Goal: Transaction & Acquisition: Purchase product/service

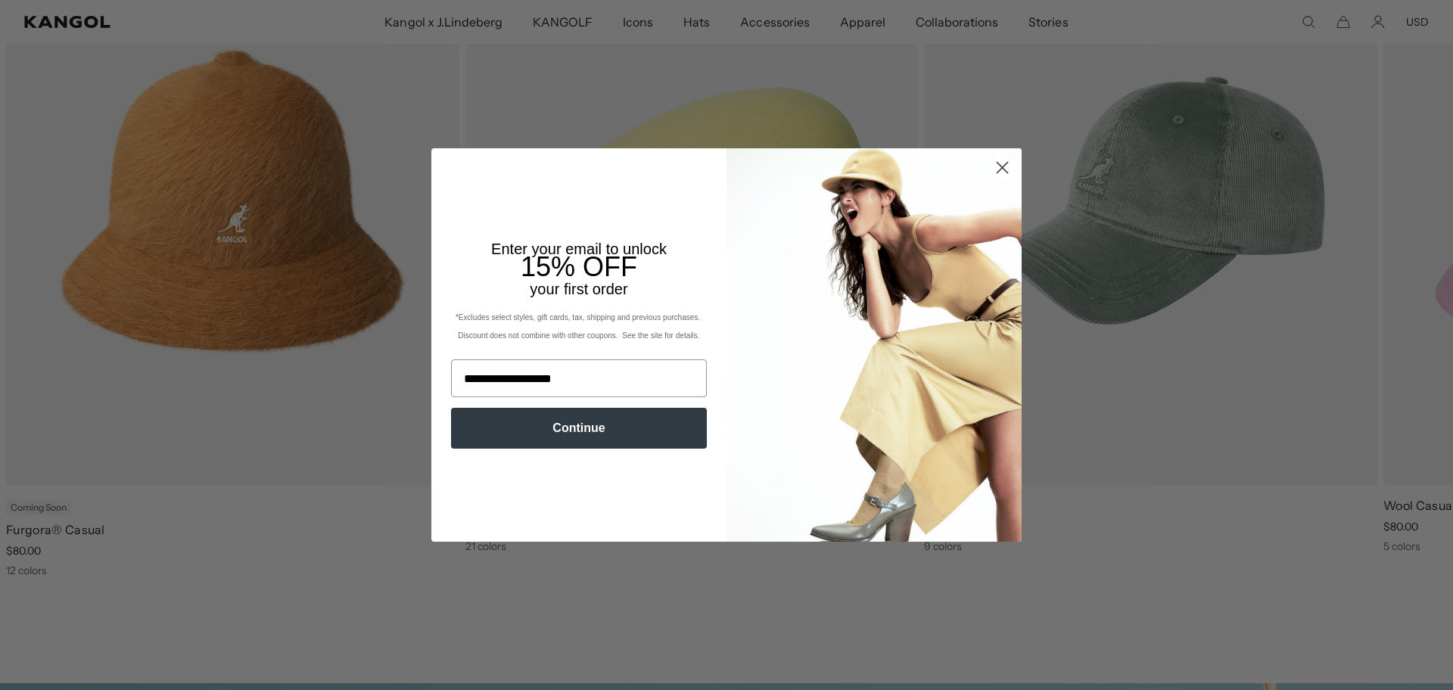
click at [593, 434] on button "Continue" at bounding box center [579, 428] width 256 height 41
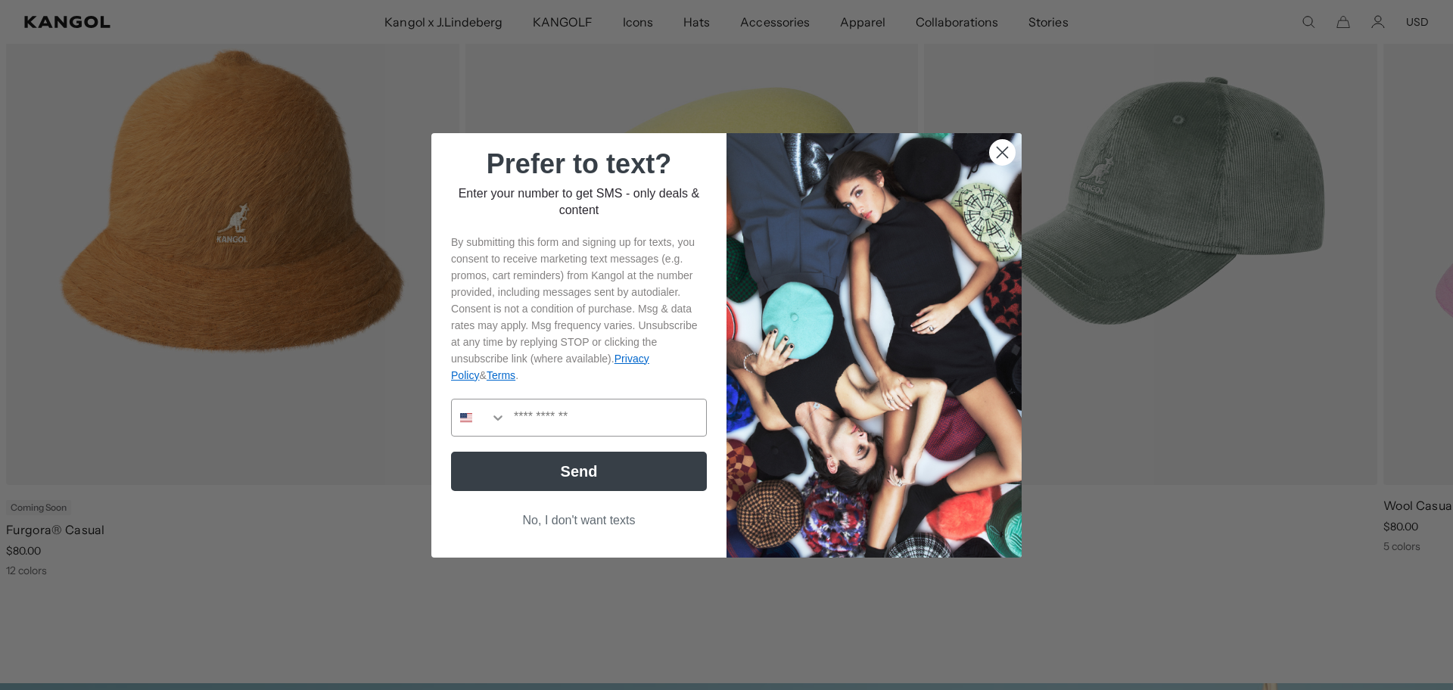
click at [559, 516] on button "No, I don't want texts" at bounding box center [579, 520] width 256 height 29
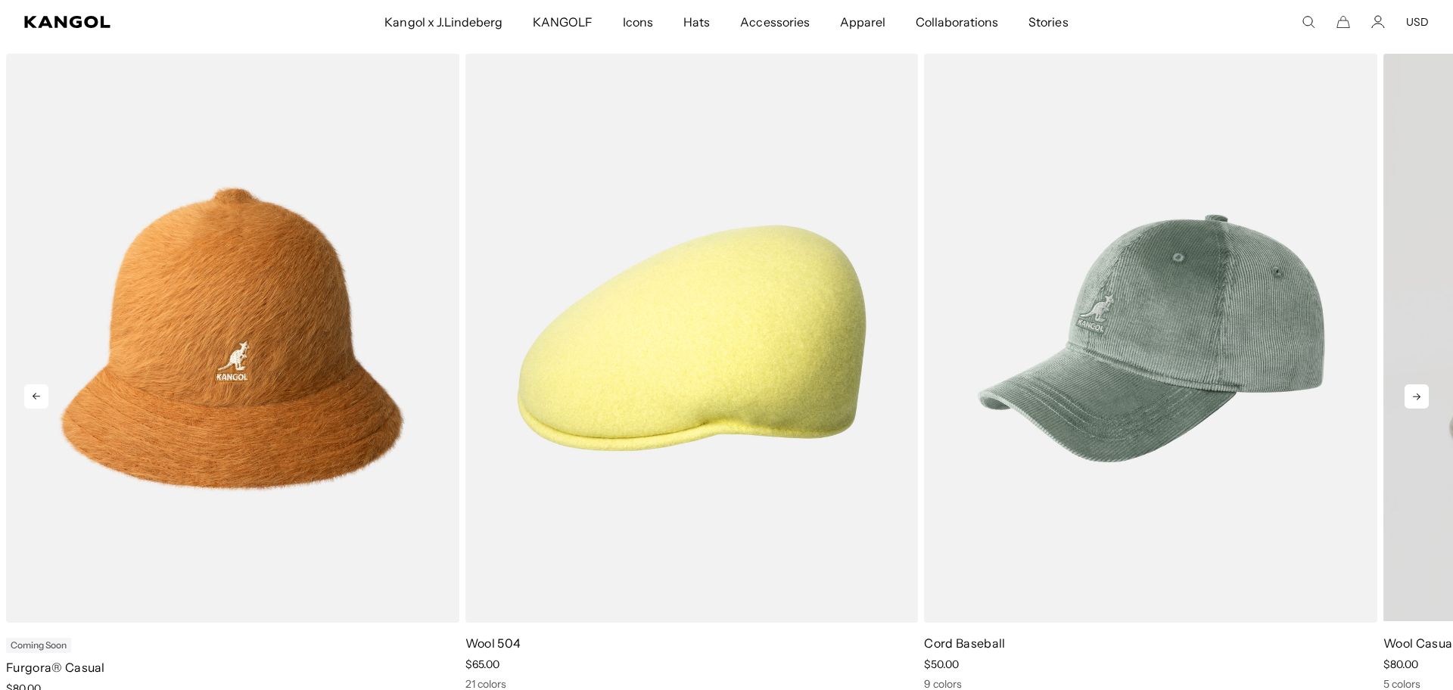
scroll to position [0, 312]
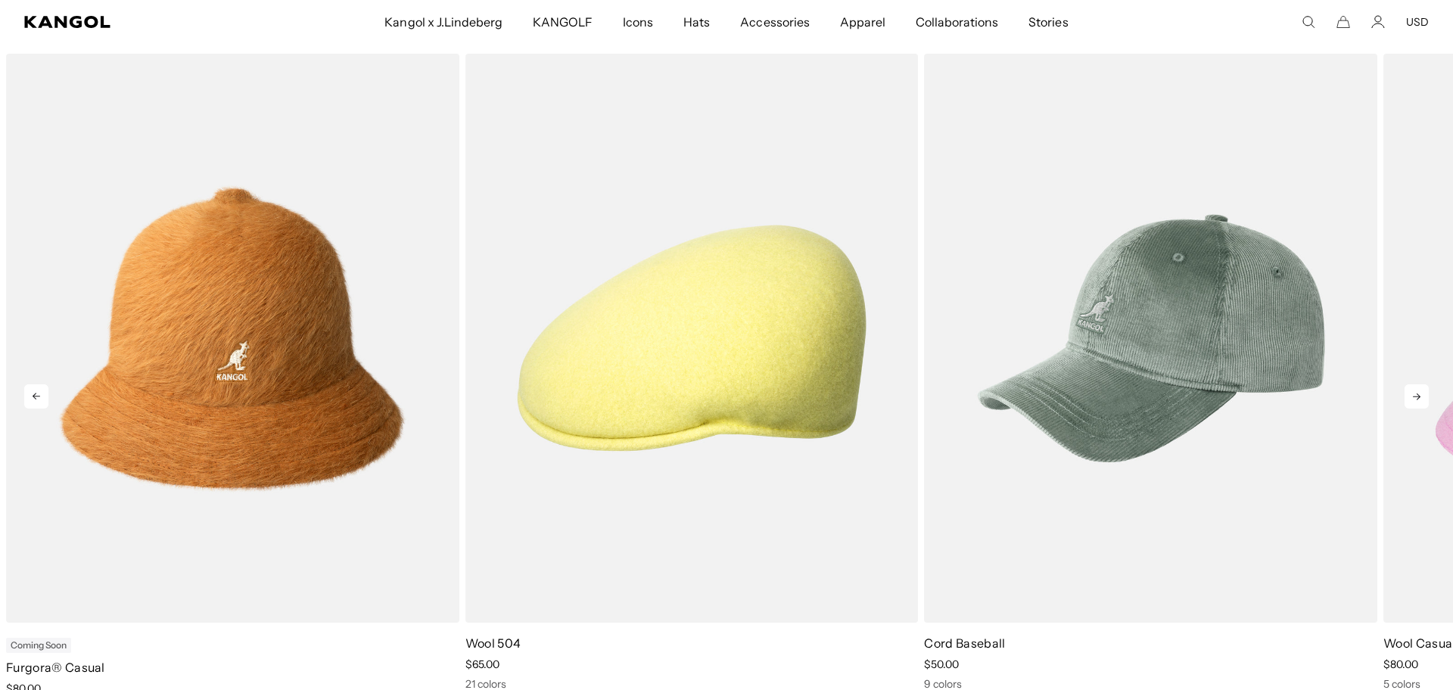
click at [1422, 394] on icon at bounding box center [1417, 397] width 24 height 24
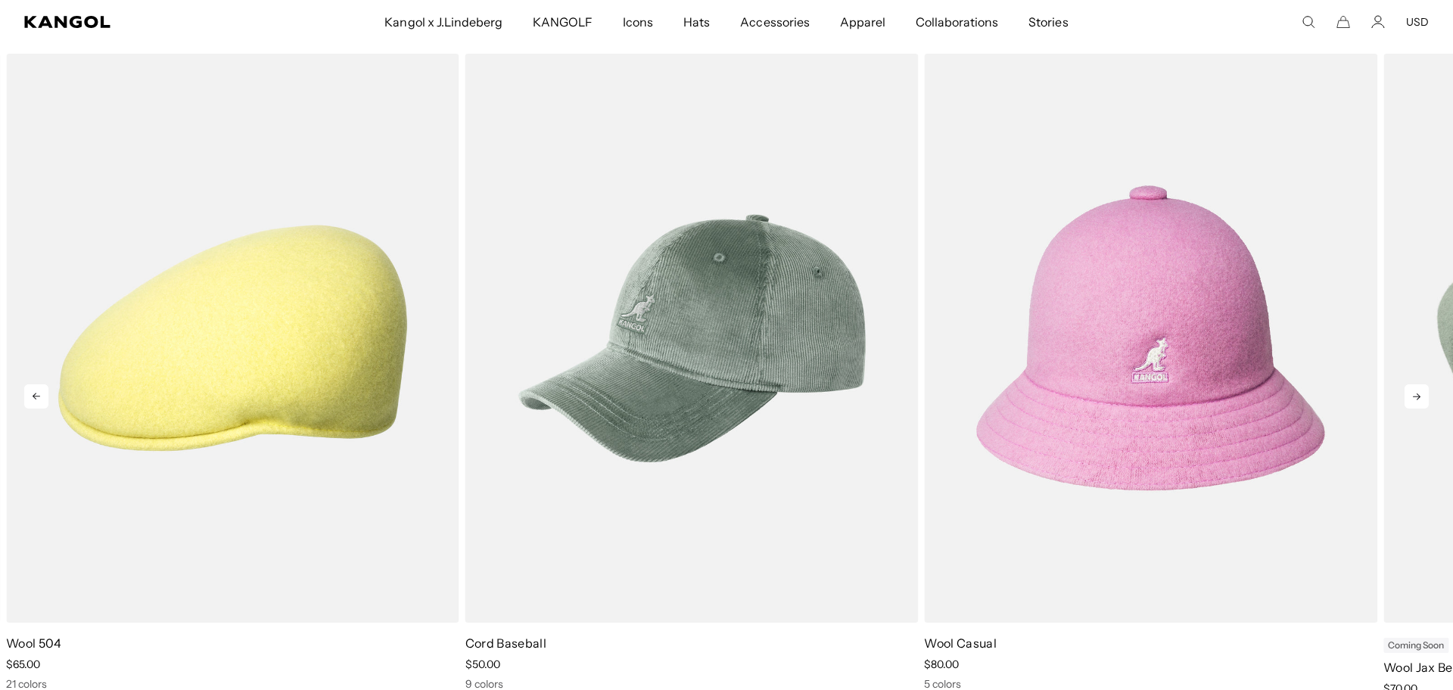
click at [1422, 394] on icon at bounding box center [1417, 397] width 24 height 24
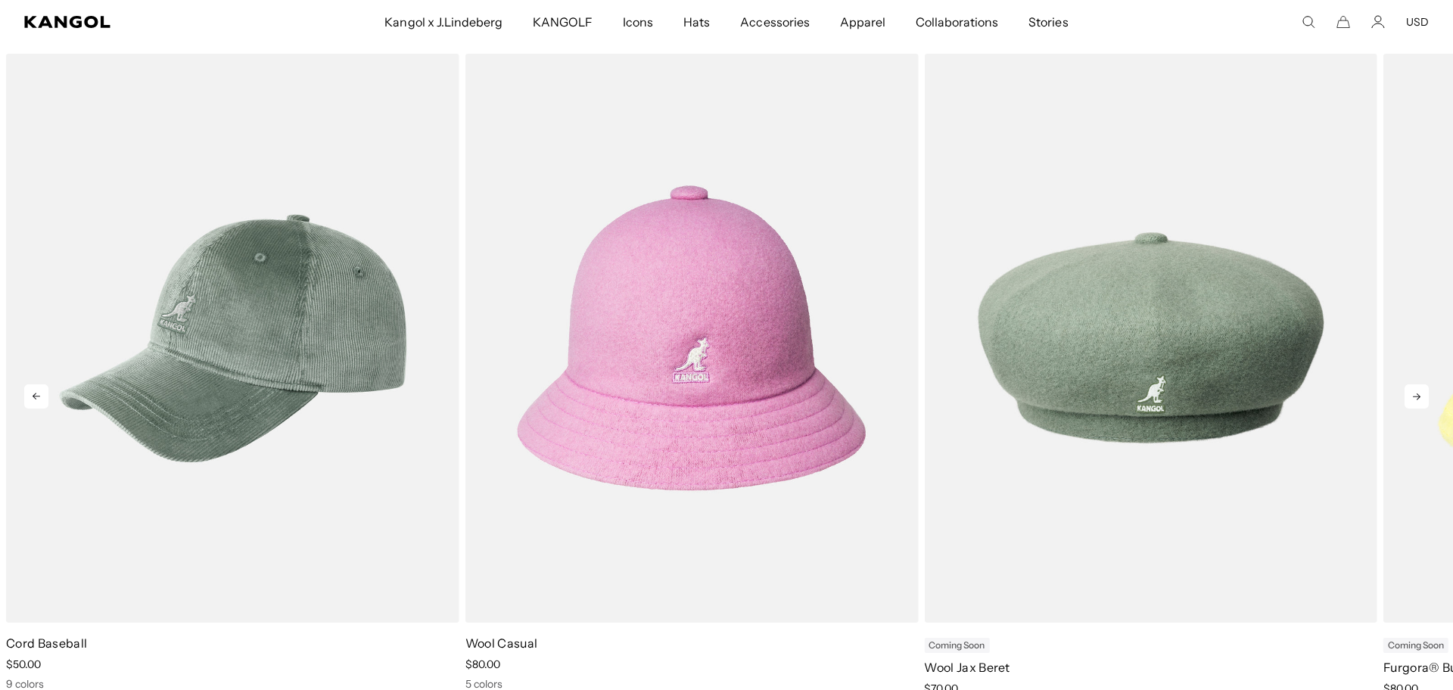
scroll to position [0, 0]
click at [1421, 396] on icon at bounding box center [1417, 397] width 24 height 24
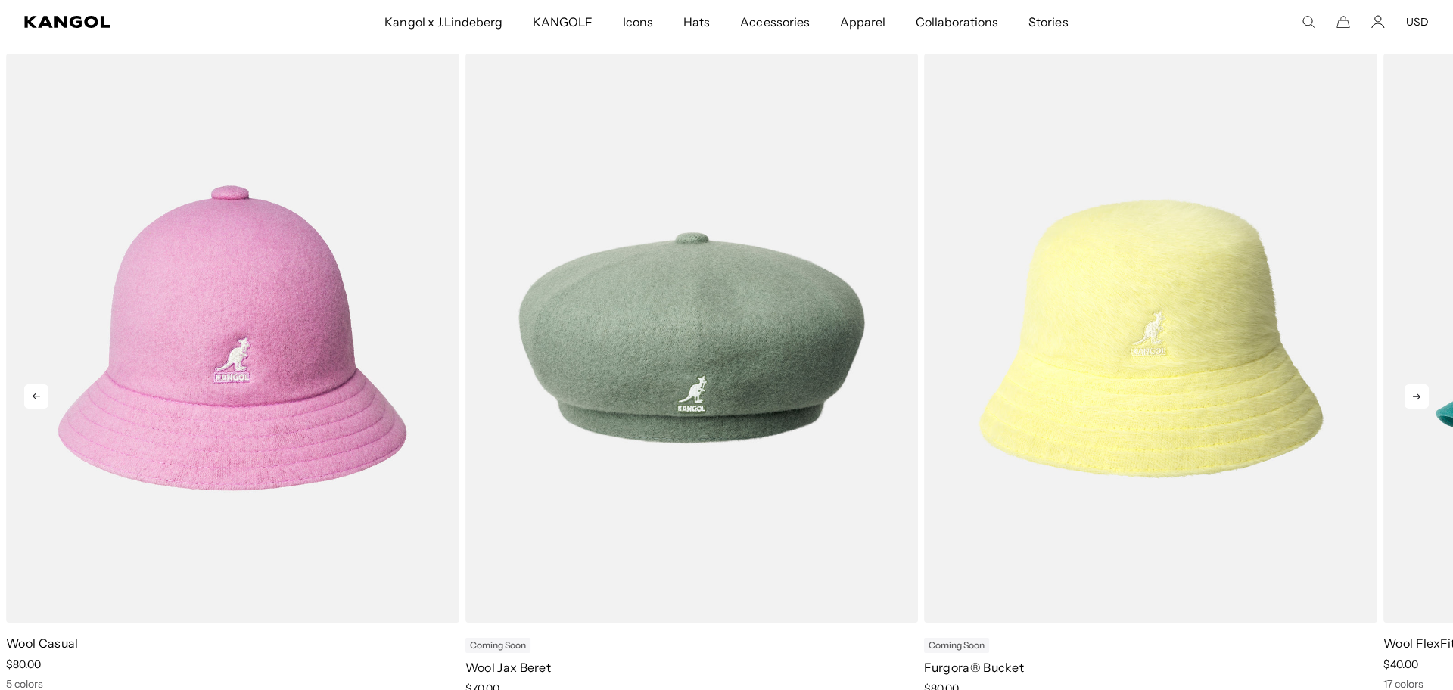
click at [1421, 396] on icon at bounding box center [1417, 397] width 24 height 24
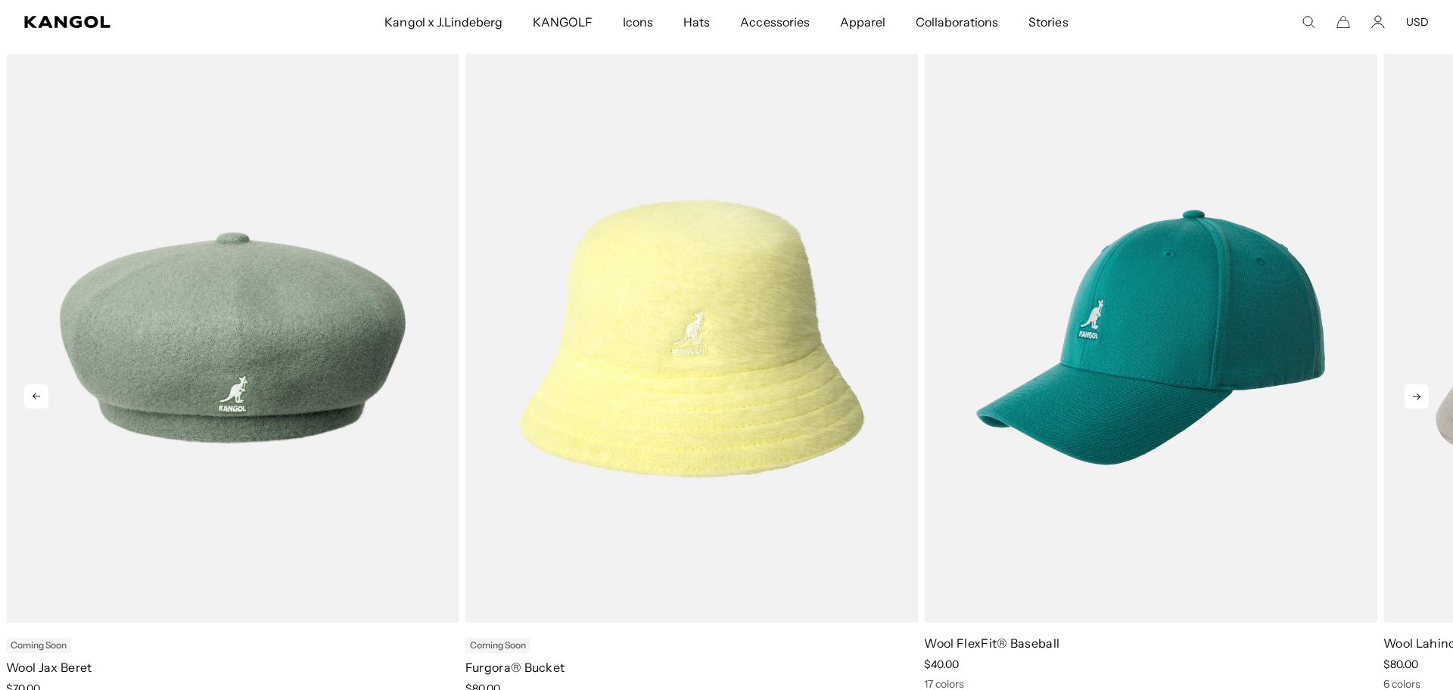
click at [1421, 396] on icon at bounding box center [1417, 397] width 24 height 24
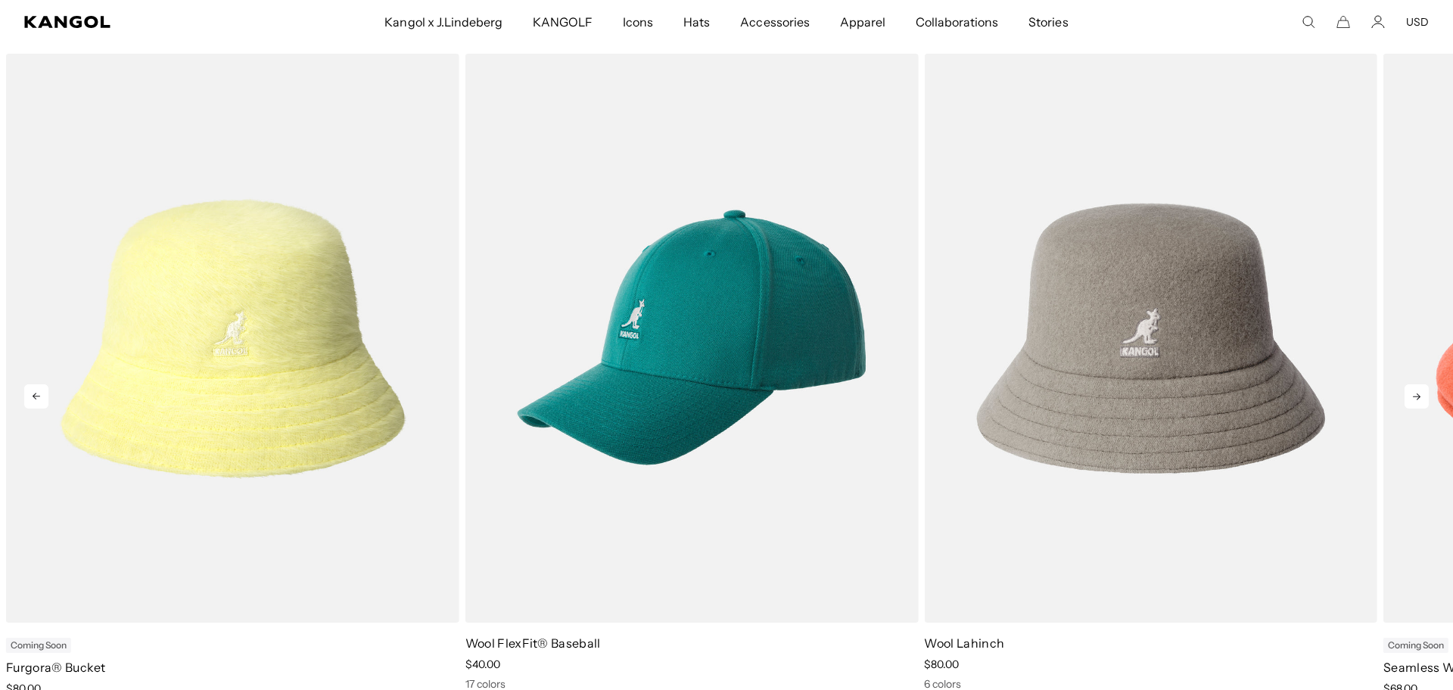
click at [1421, 396] on icon at bounding box center [1417, 397] width 24 height 24
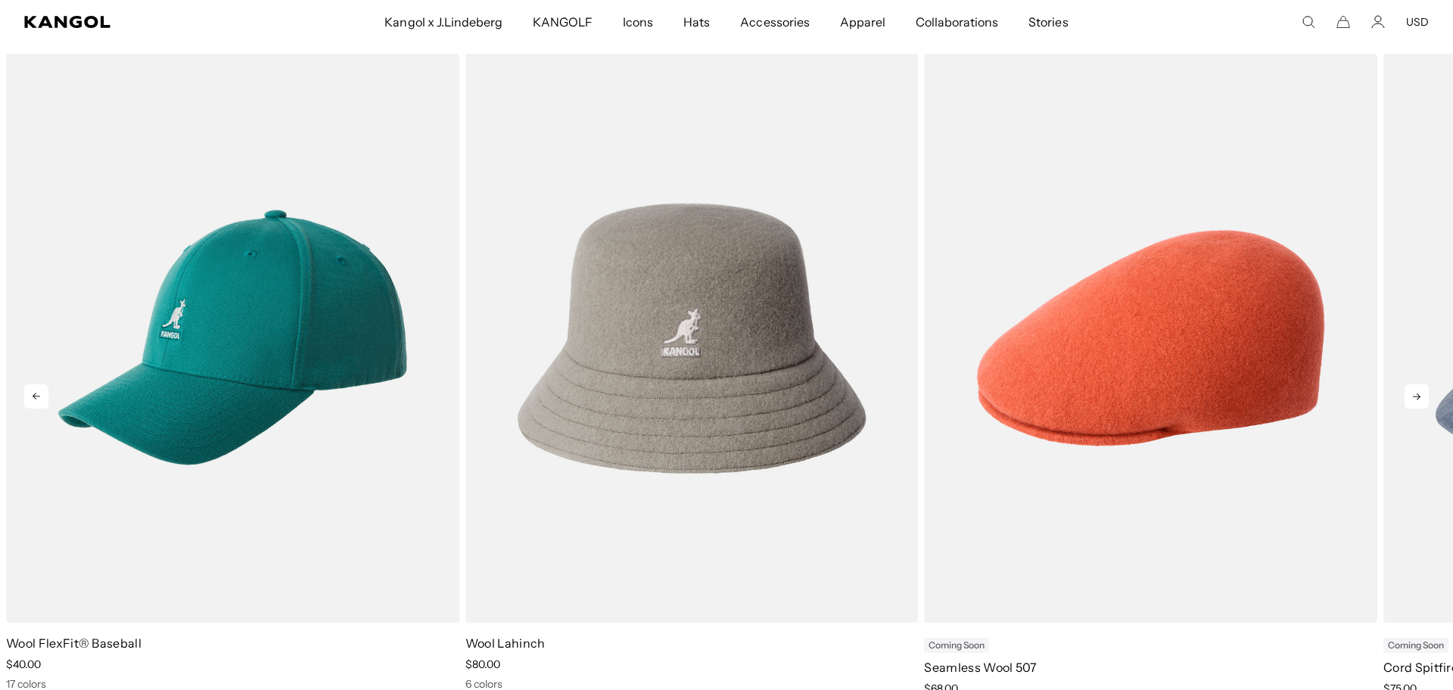
scroll to position [0, 312]
click at [1421, 396] on icon at bounding box center [1417, 397] width 24 height 24
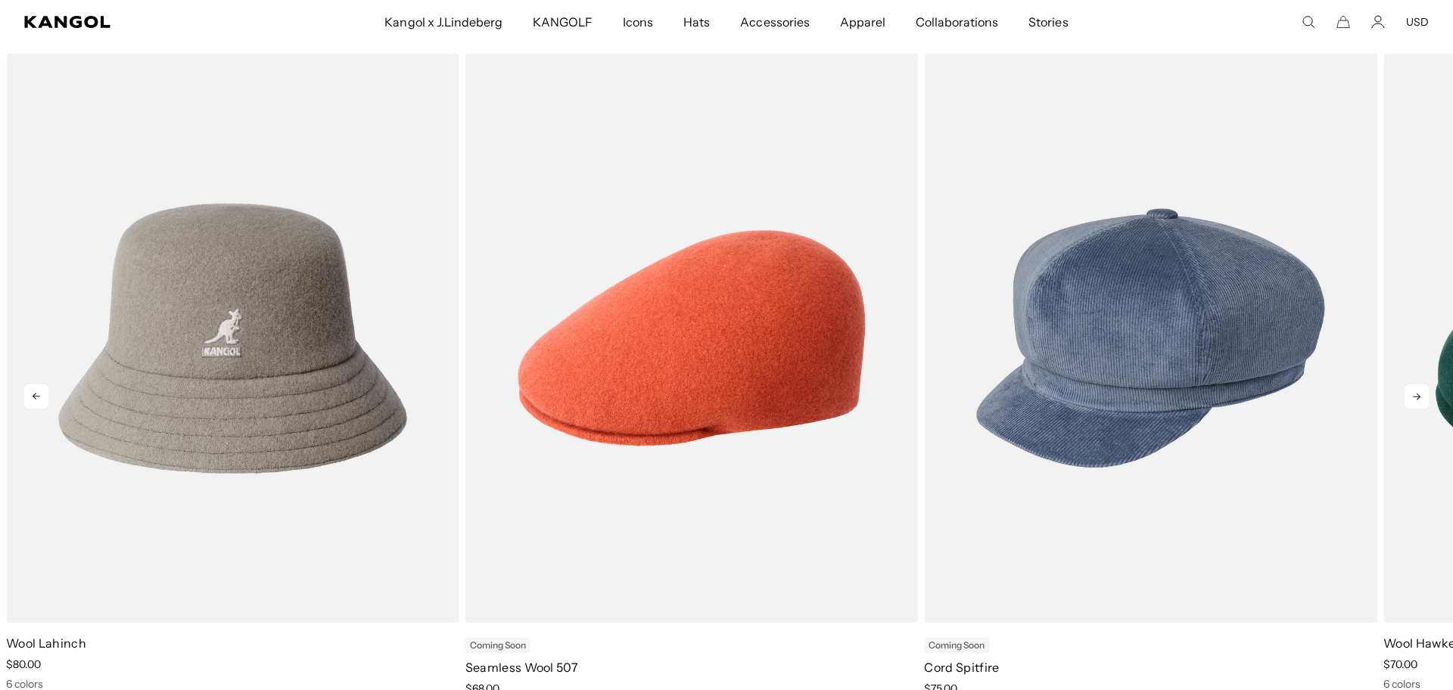
click at [1421, 396] on icon at bounding box center [1417, 397] width 24 height 24
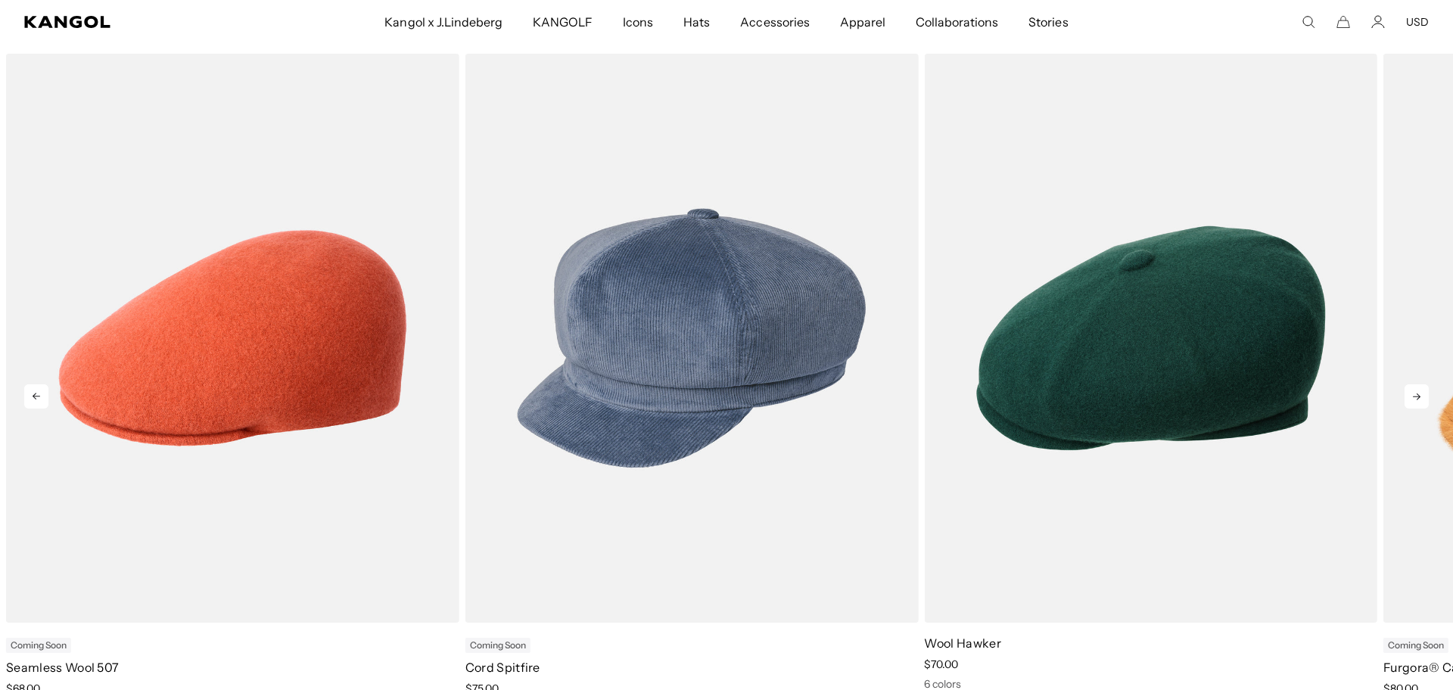
click at [1421, 396] on icon at bounding box center [1417, 397] width 24 height 24
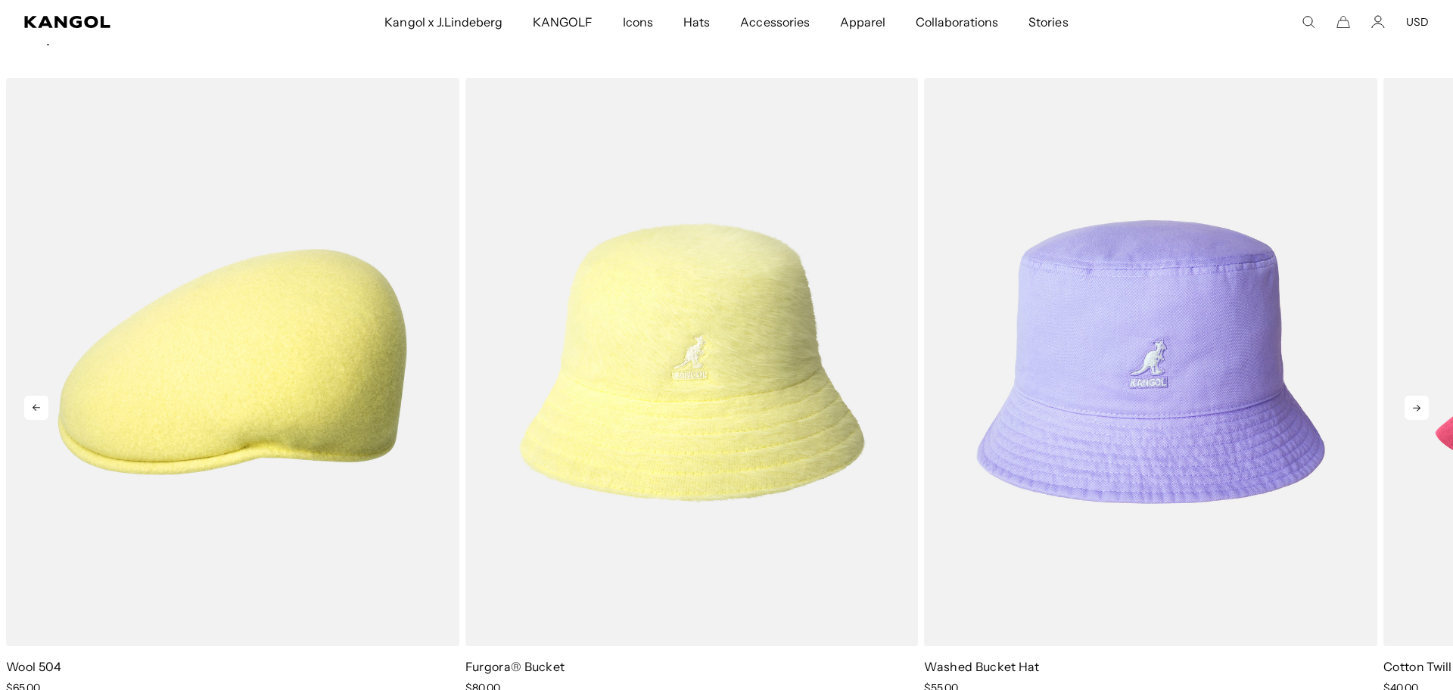
click at [1424, 405] on icon at bounding box center [1417, 408] width 24 height 24
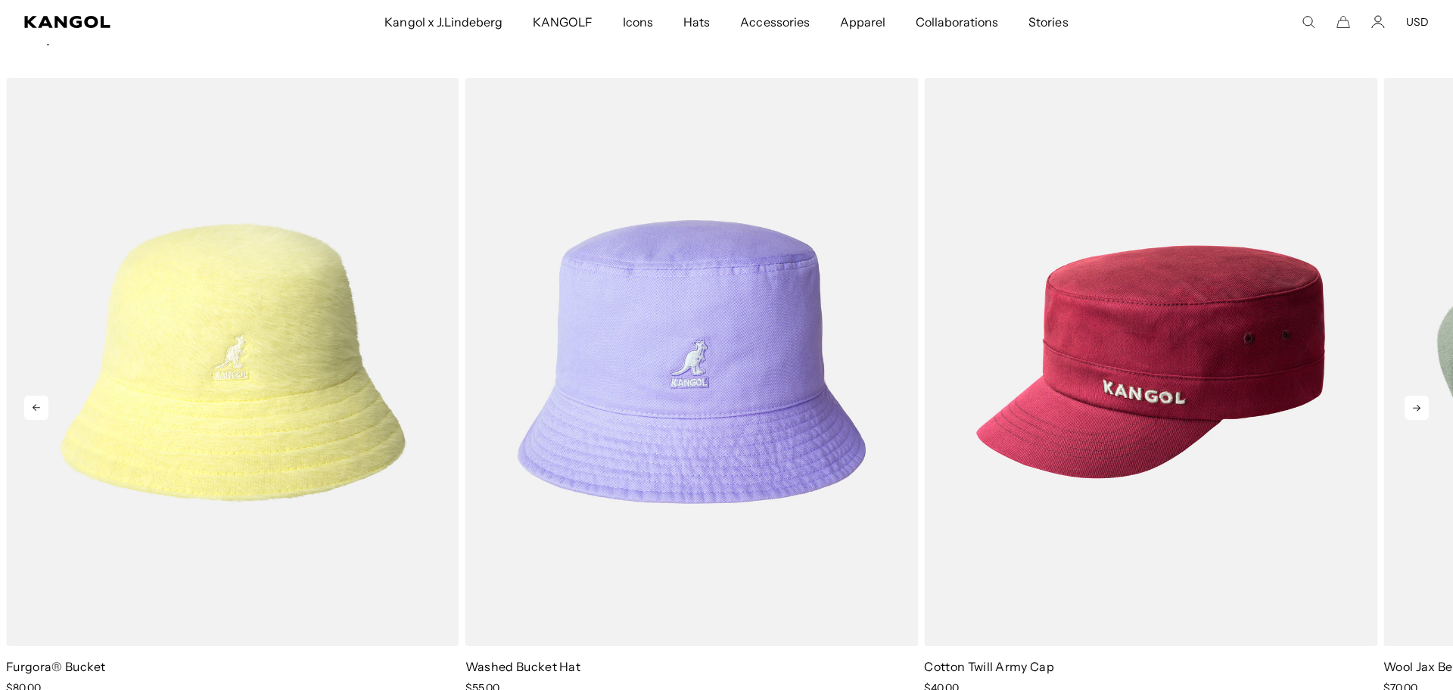
click at [1423, 406] on icon at bounding box center [1417, 408] width 24 height 24
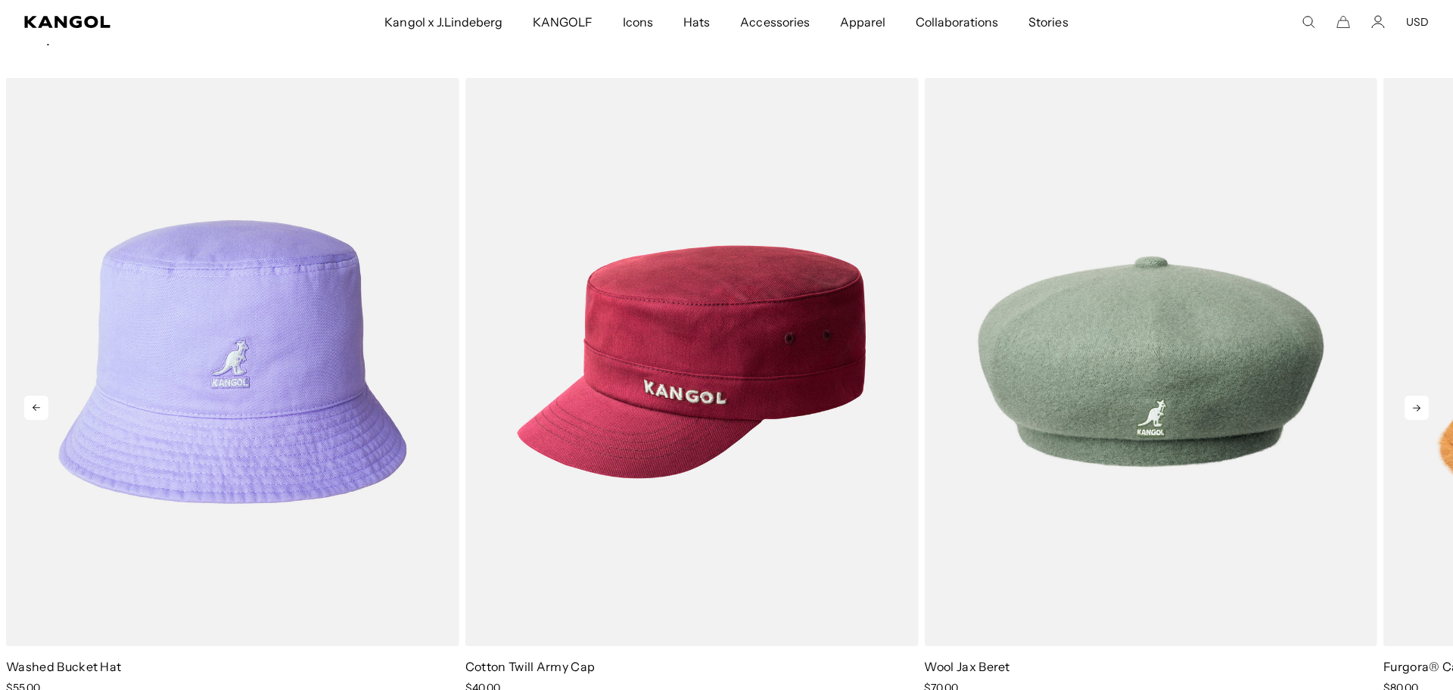
click at [1423, 406] on icon at bounding box center [1417, 408] width 24 height 24
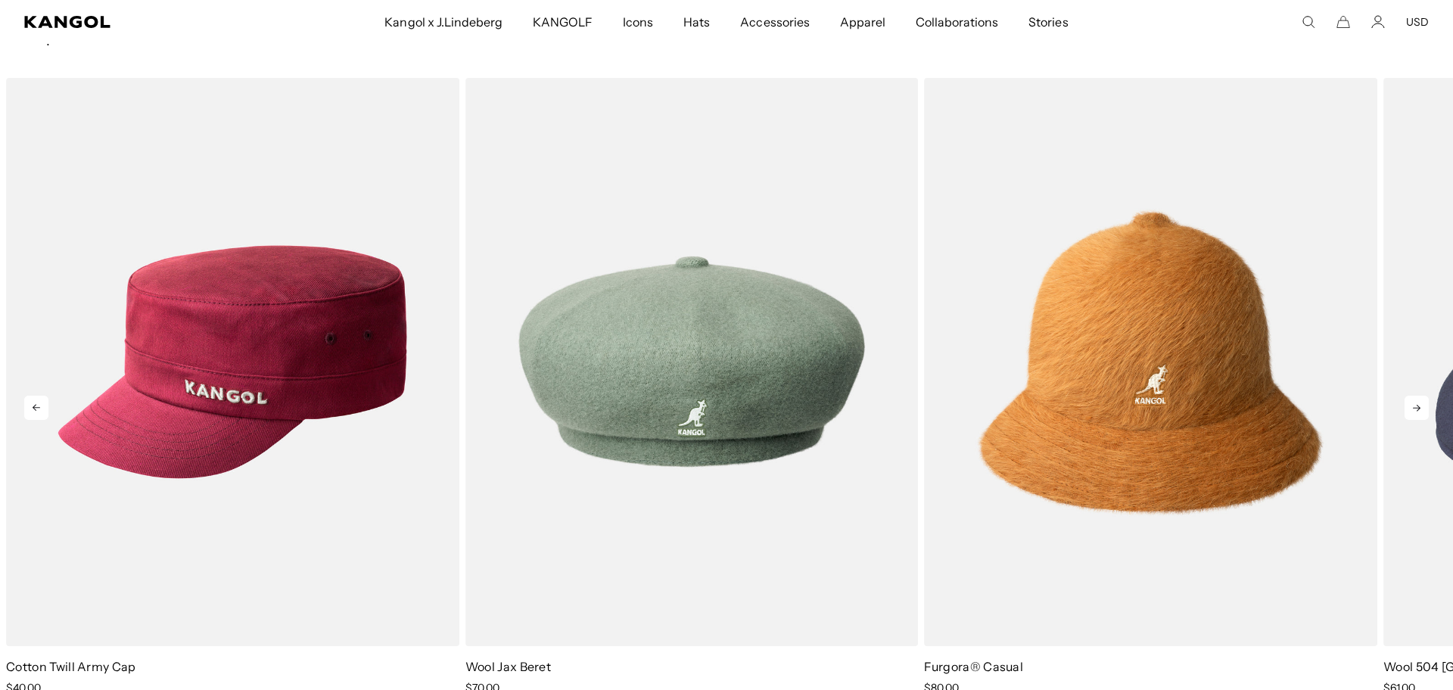
scroll to position [0, 0]
click at [1423, 406] on icon at bounding box center [1417, 408] width 24 height 24
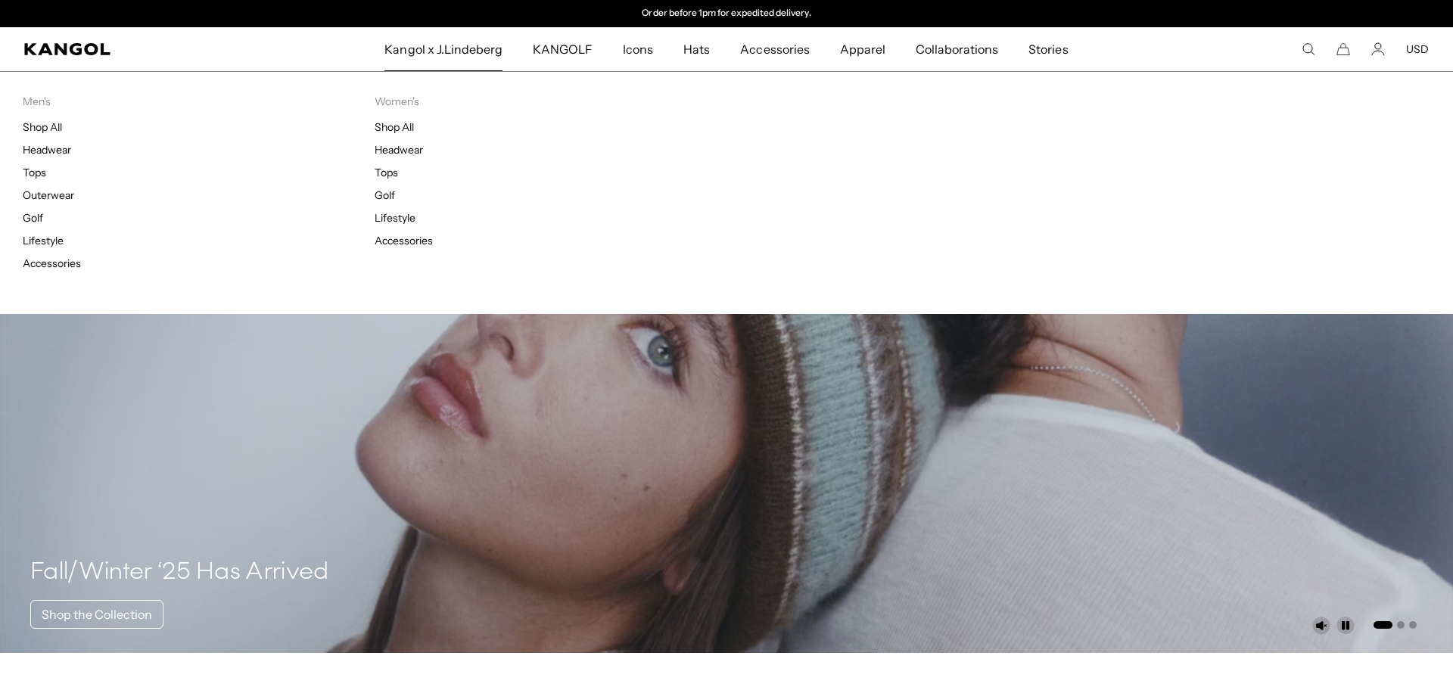
click at [441, 50] on span "Kangol x J.Lindeberg" at bounding box center [444, 49] width 118 height 44
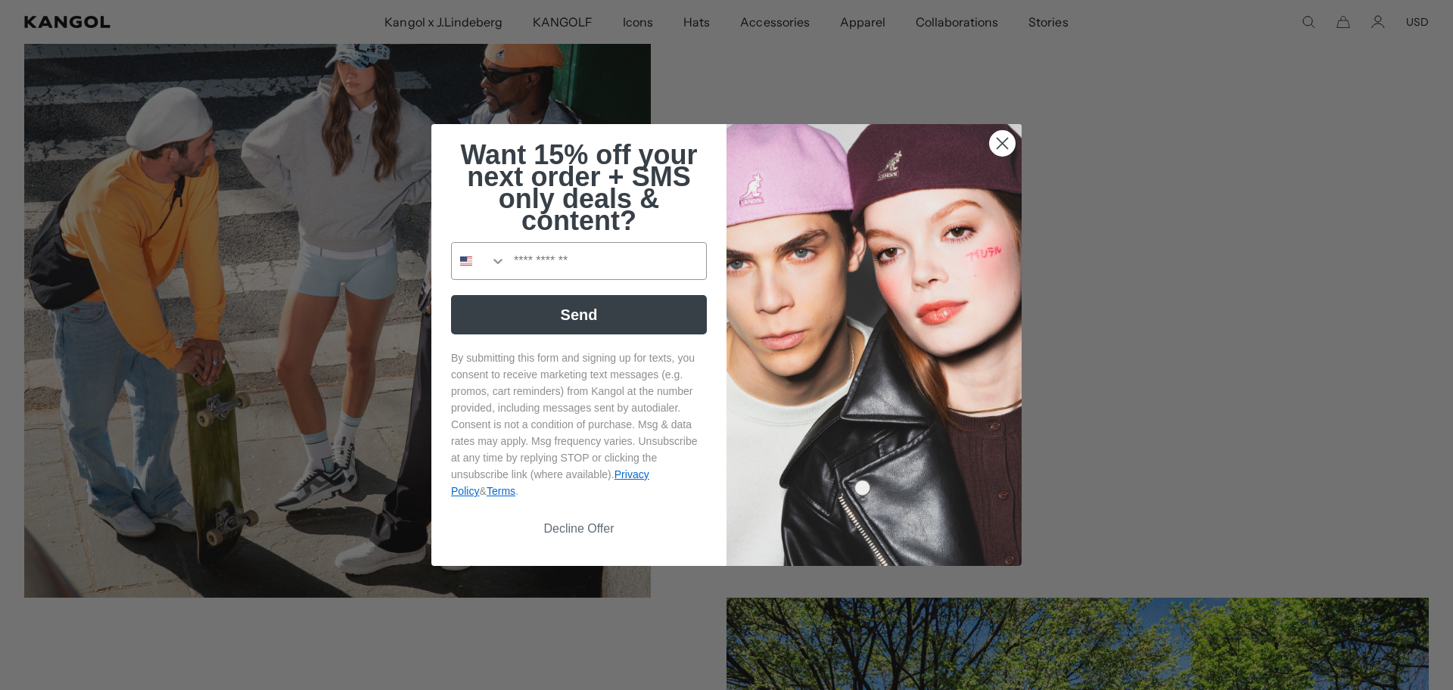
click at [1007, 139] on circle "Close dialog" at bounding box center [1002, 143] width 25 height 25
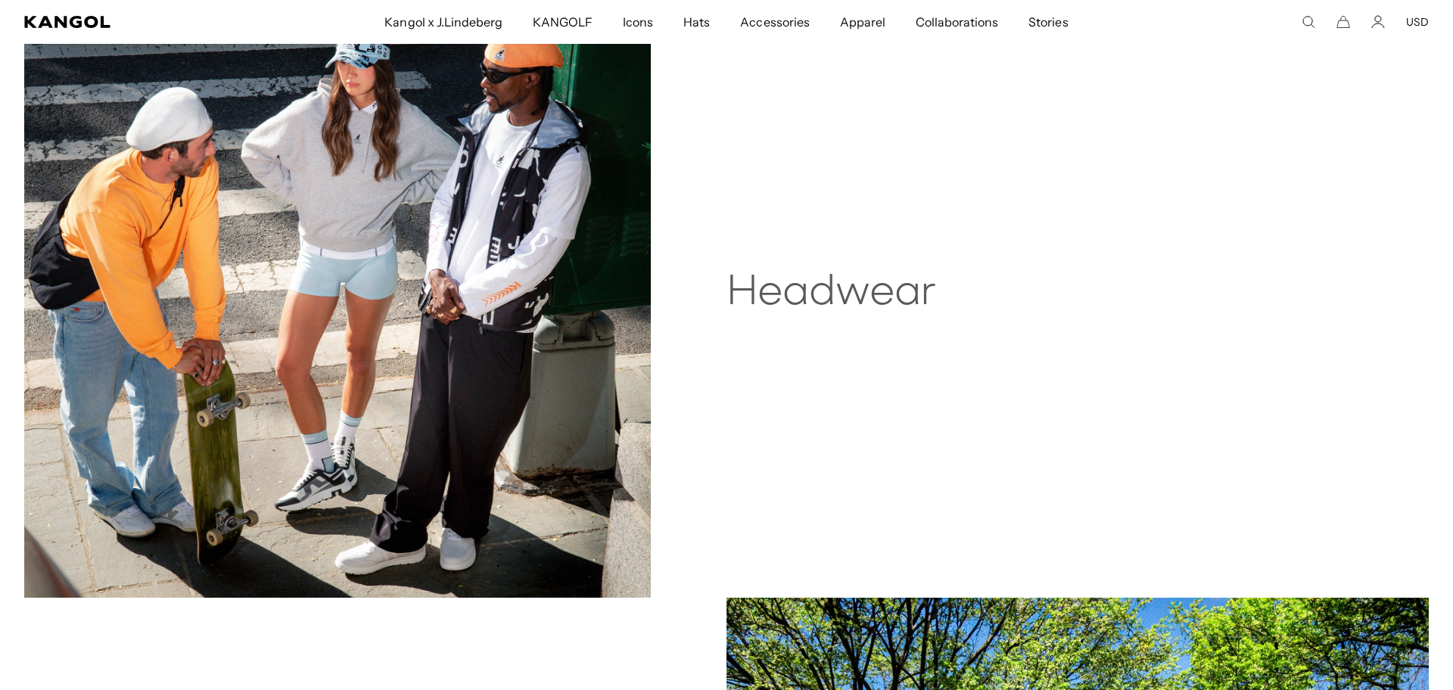
click at [478, 276] on img at bounding box center [337, 284] width 627 height 627
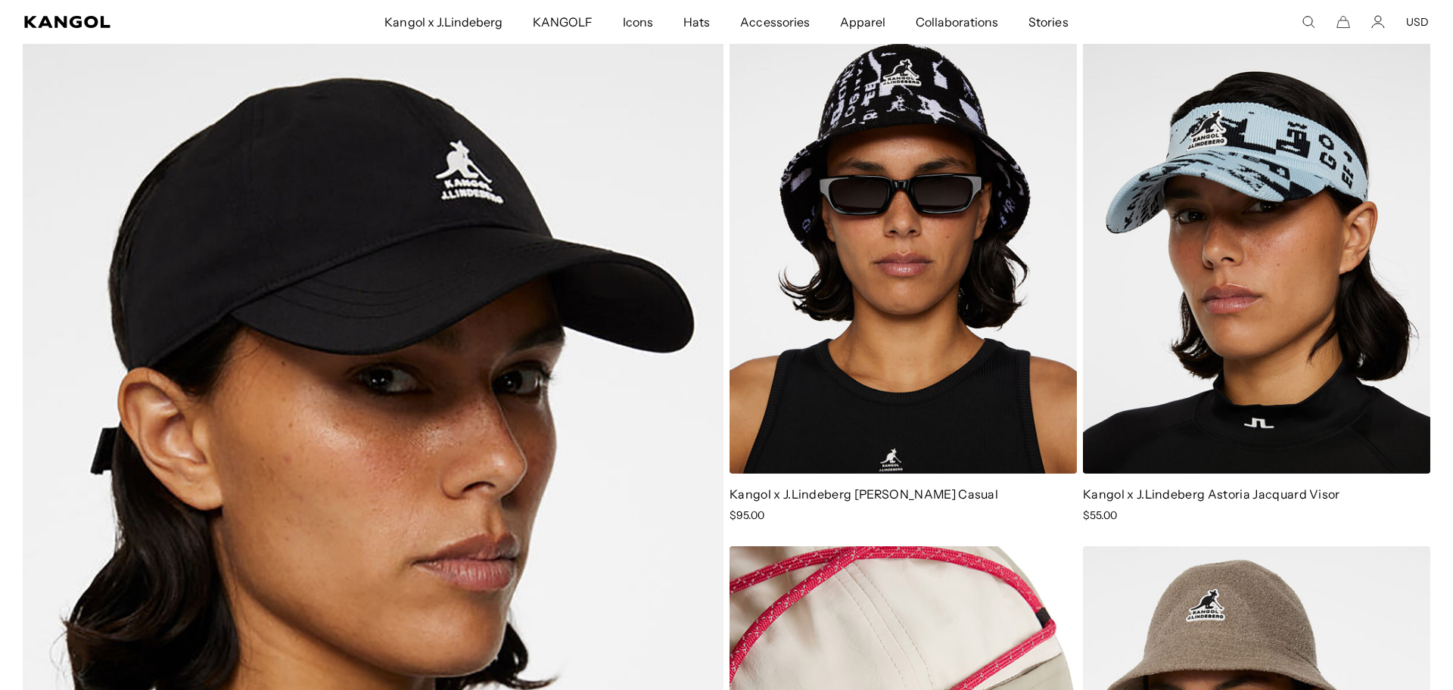
scroll to position [700, 0]
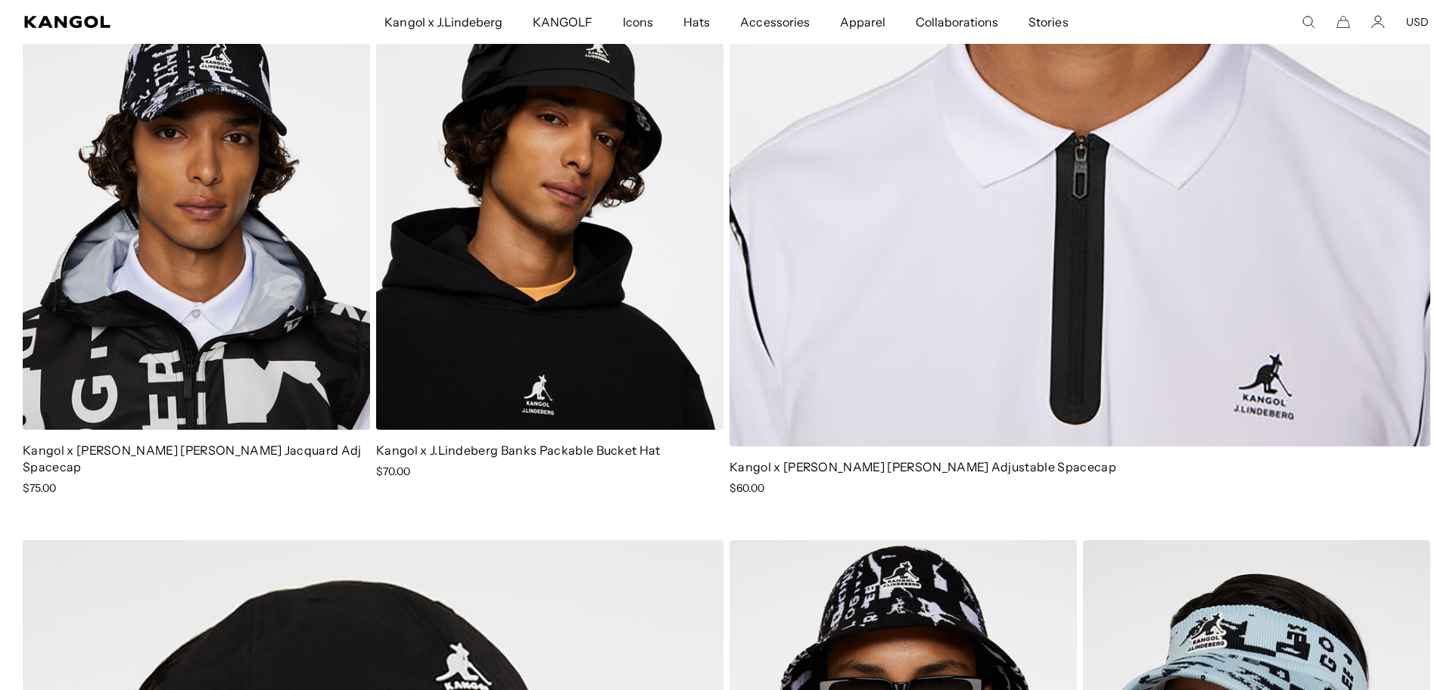
click at [1420, 21] on button "USD" at bounding box center [1417, 22] width 23 height 14
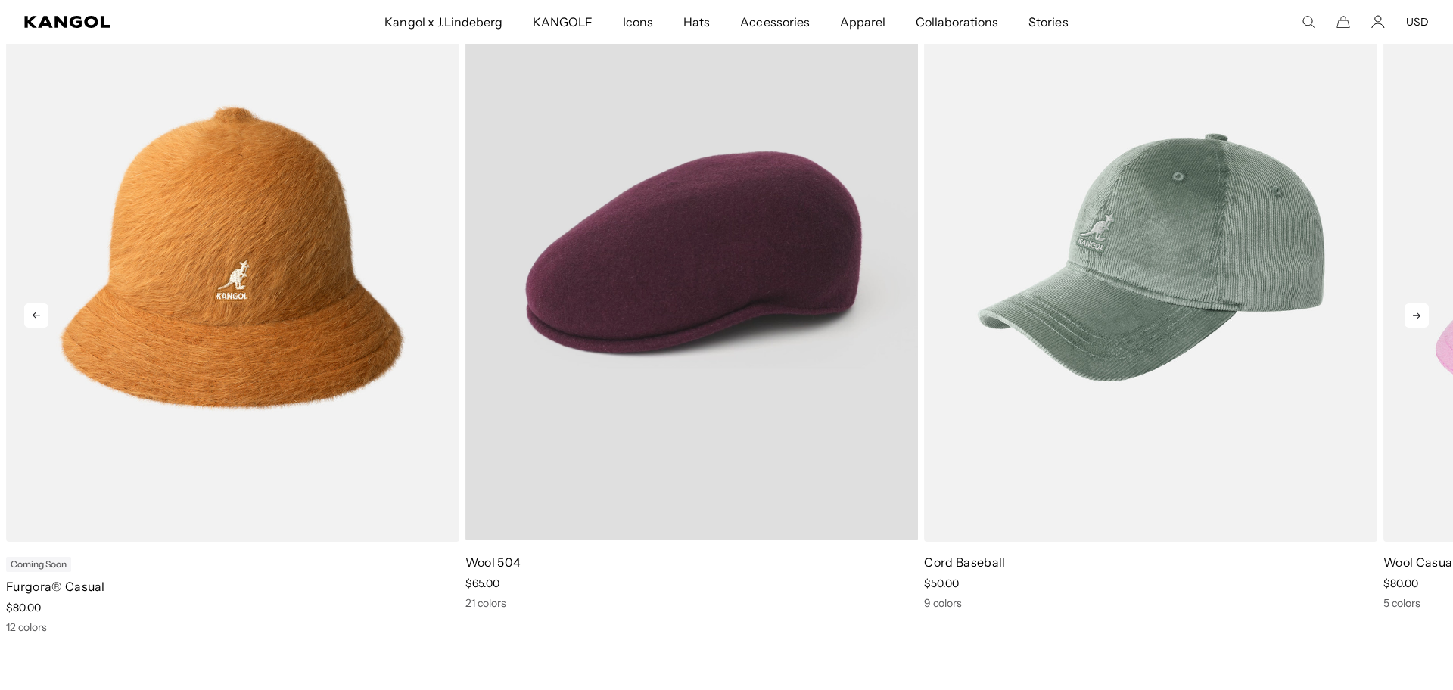
click at [659, 440] on video "Wool 504" at bounding box center [692, 257] width 453 height 568
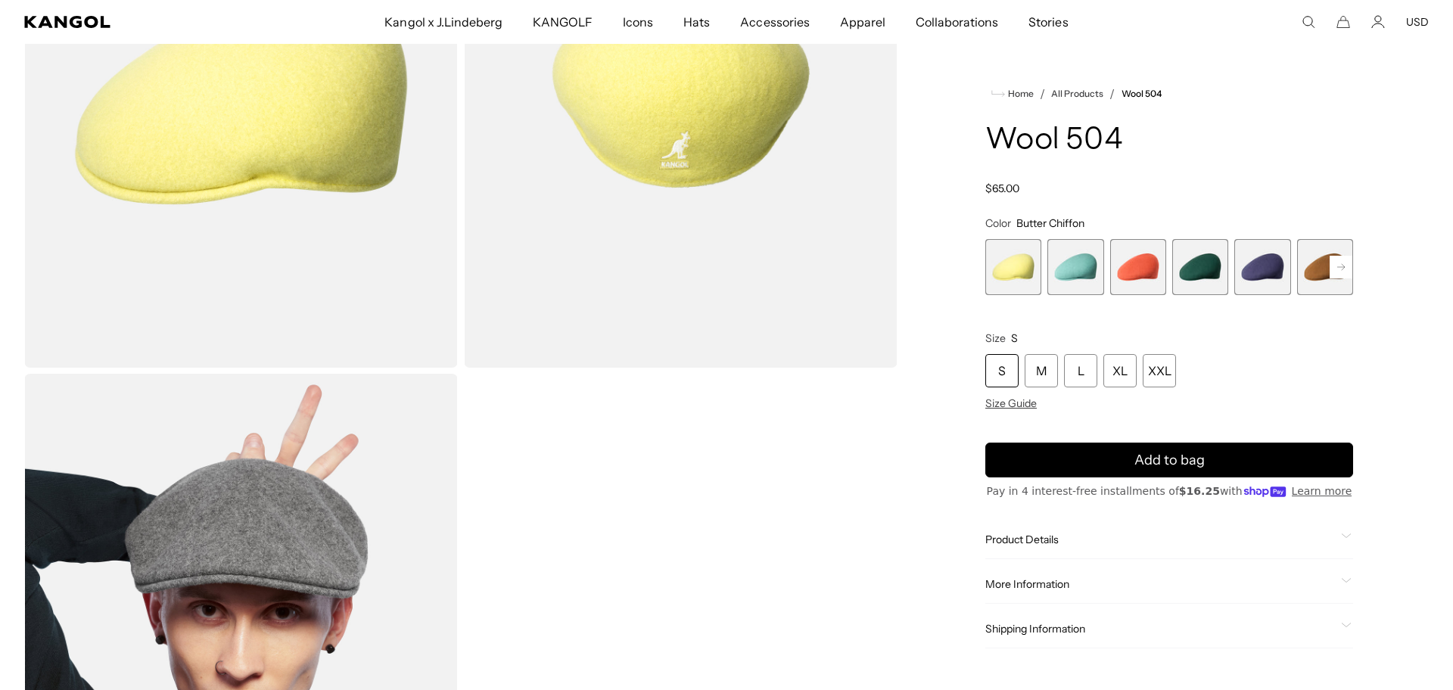
scroll to position [0, 312]
click at [1337, 265] on rect at bounding box center [1341, 267] width 23 height 23
click at [1341, 268] on rect at bounding box center [1341, 267] width 23 height 23
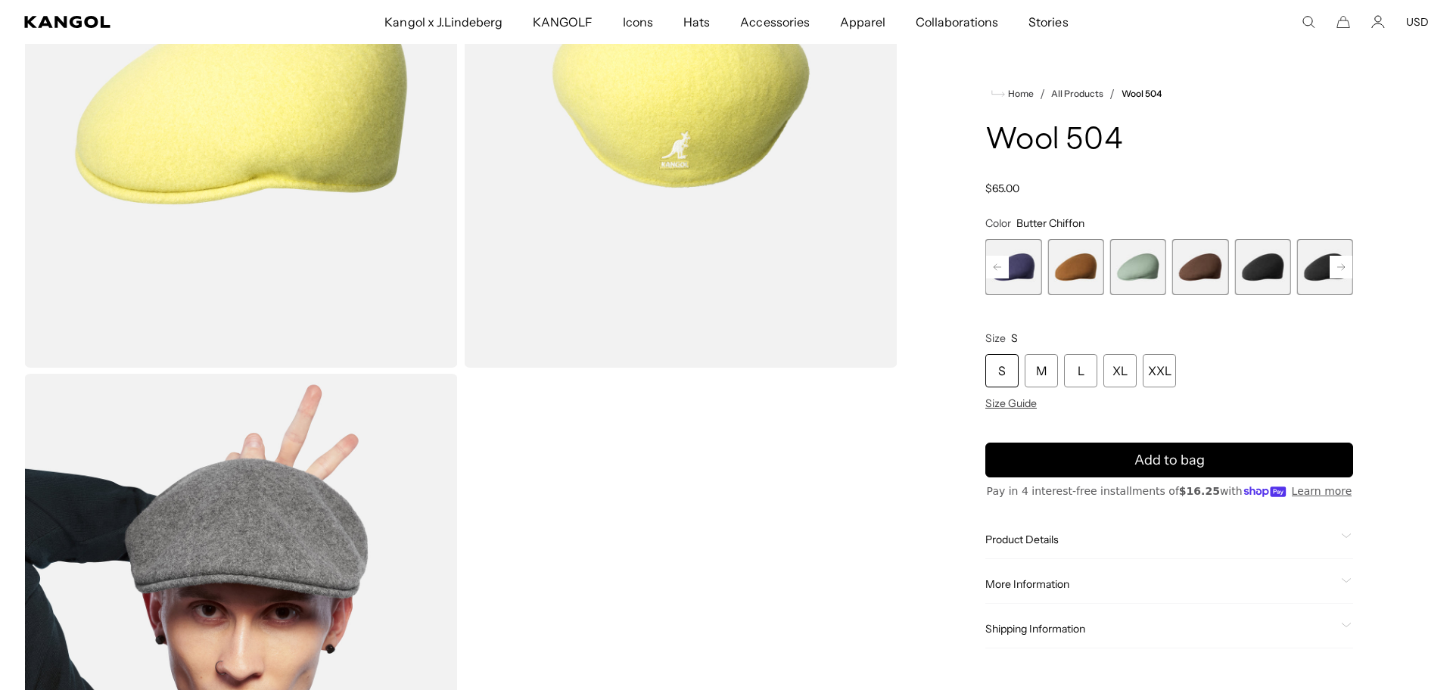
scroll to position [0, 0]
click at [1341, 268] on rect at bounding box center [1341, 267] width 23 height 23
click at [1145, 270] on span "8 of 21" at bounding box center [1138, 267] width 56 height 56
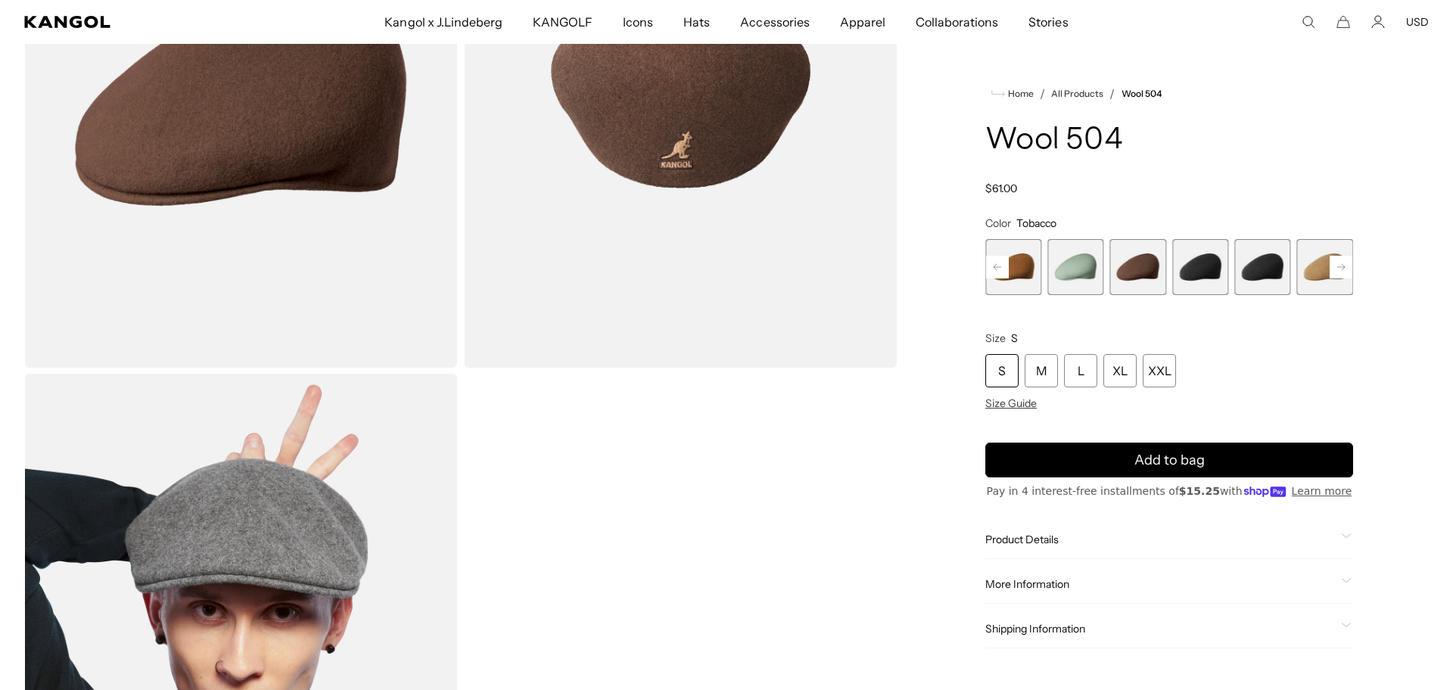
scroll to position [251, 0]
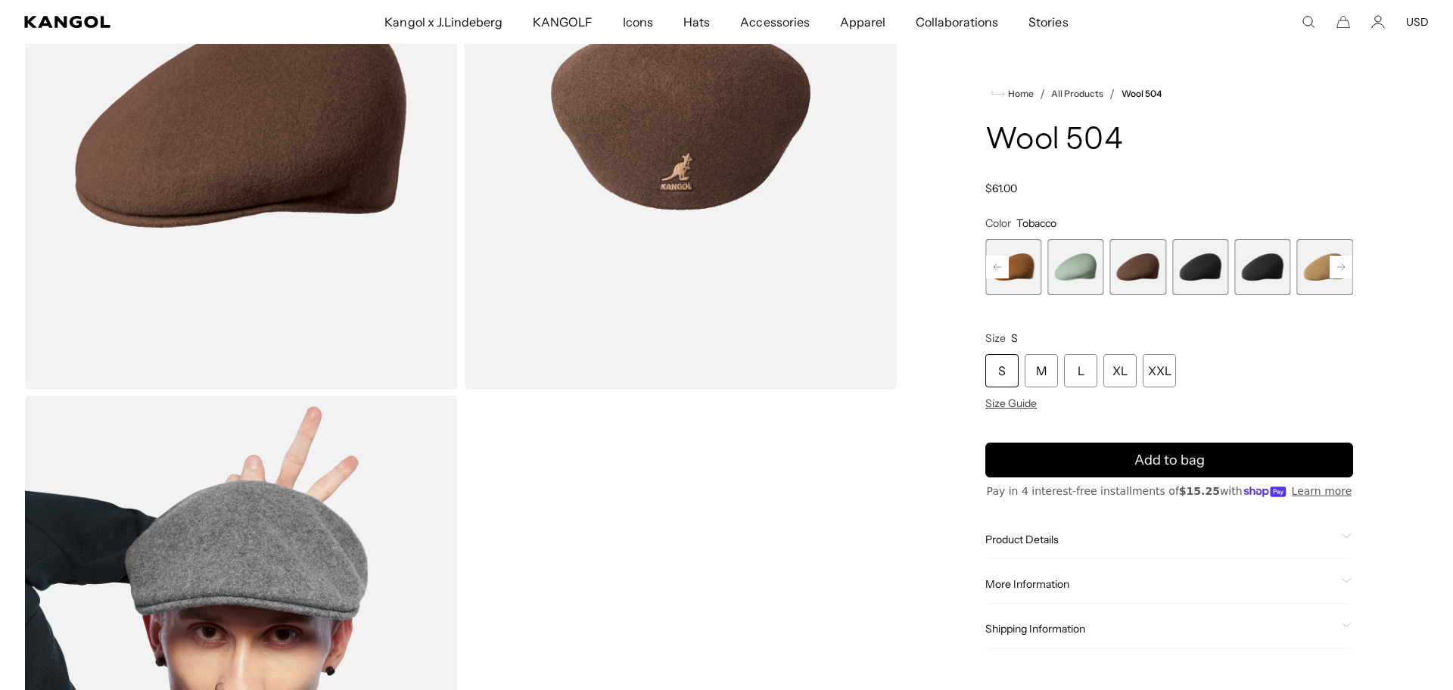
drag, startPoint x: 1004, startPoint y: 266, endPoint x: 1079, endPoint y: 266, distance: 74.9
click at [1004, 266] on rect at bounding box center [997, 267] width 23 height 23
click at [1222, 276] on span "8 of 21" at bounding box center [1200, 267] width 56 height 56
click at [1133, 262] on span "7 of 21" at bounding box center [1138, 267] width 56 height 56
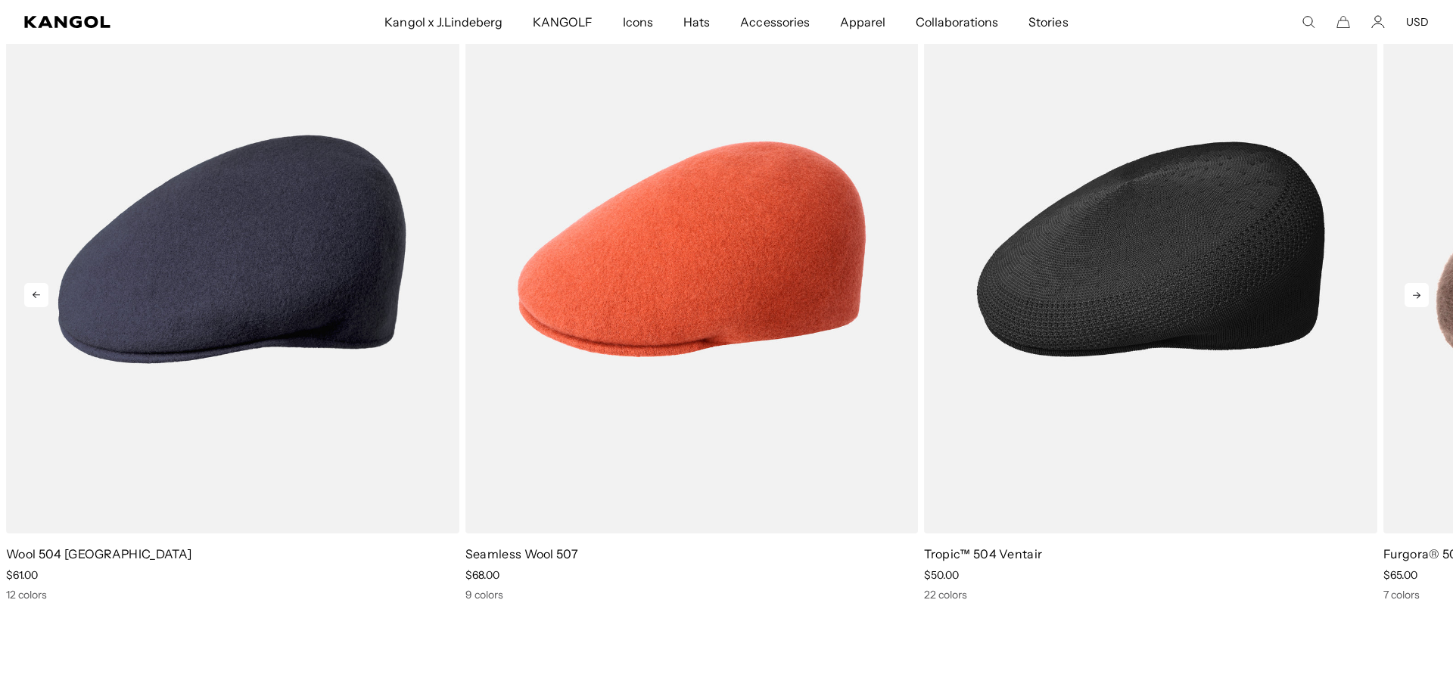
scroll to position [0, 312]
click at [1250, 304] on img "3 of 5" at bounding box center [1150, 249] width 453 height 569
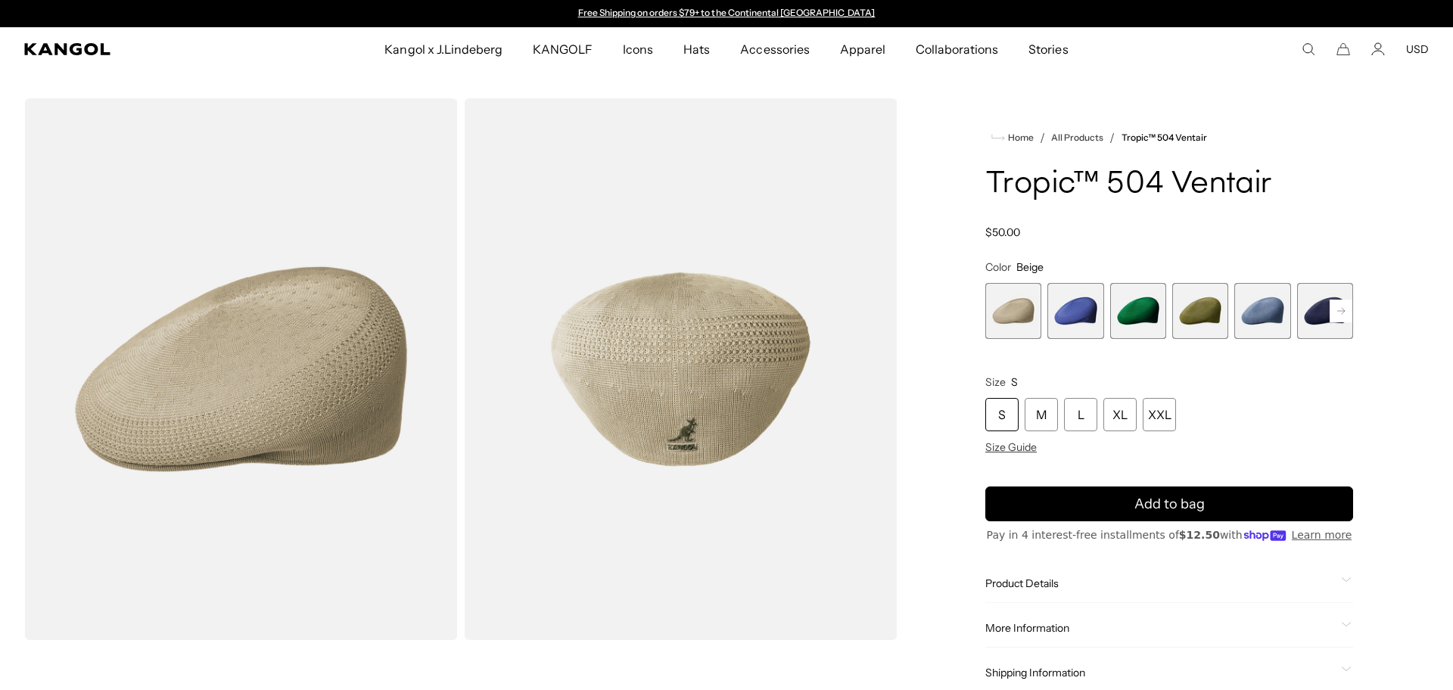
click at [1085, 313] on span "2 of 22" at bounding box center [1076, 311] width 56 height 56
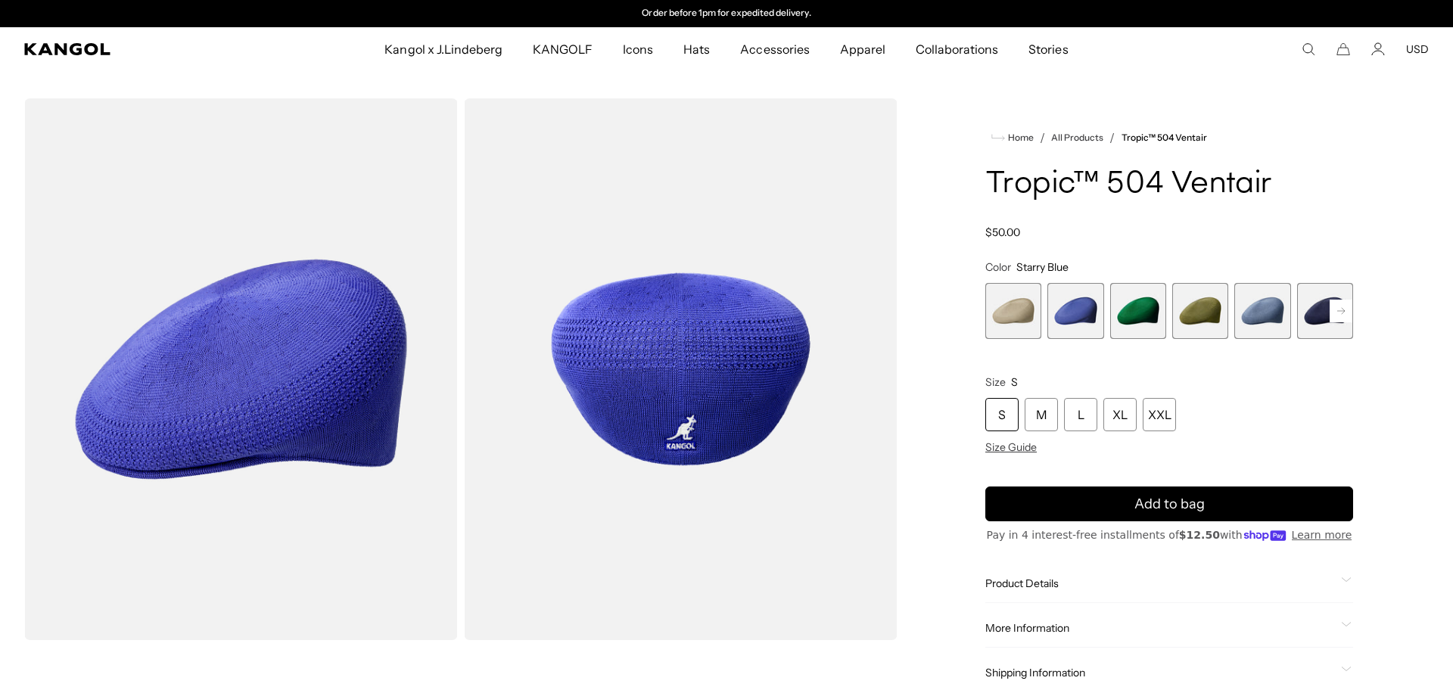
click at [1137, 317] on span "3 of 22" at bounding box center [1138, 311] width 56 height 56
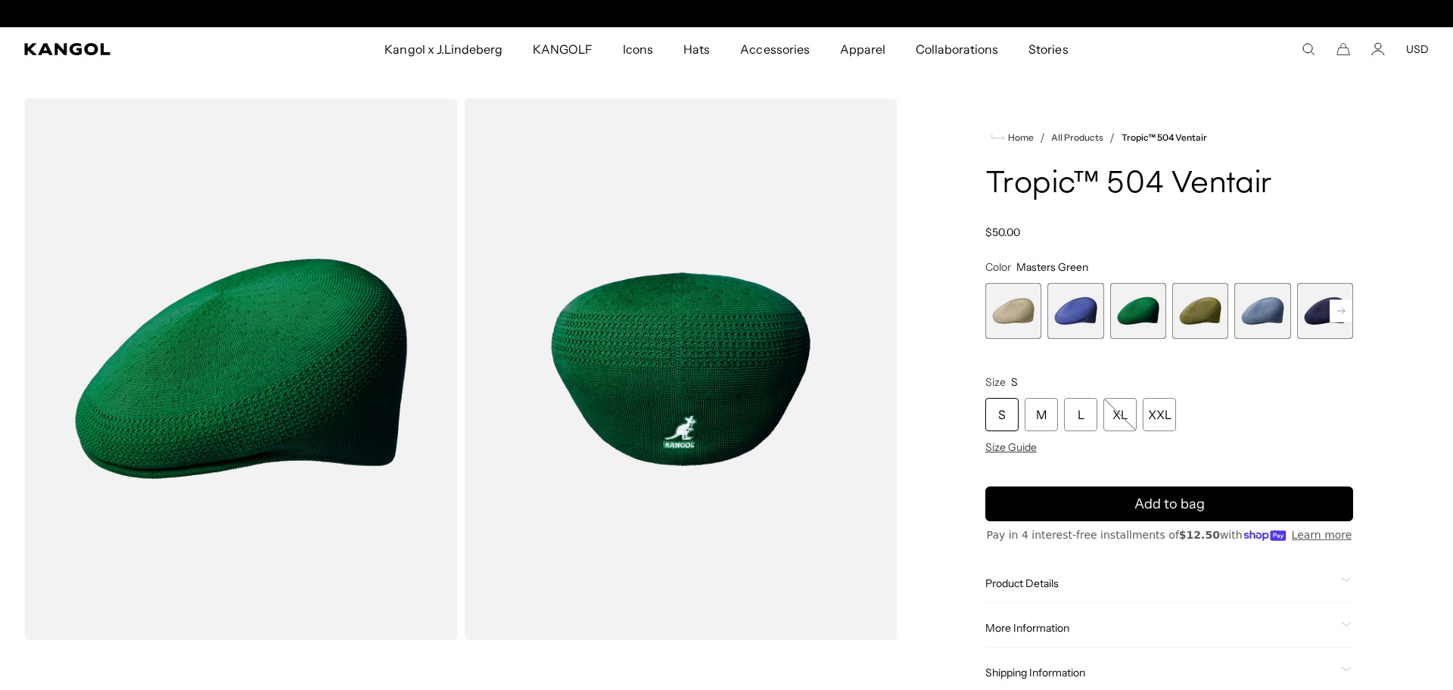
scroll to position [0, 312]
click at [1001, 409] on div "S" at bounding box center [1002, 414] width 33 height 33
click at [1010, 416] on div "S" at bounding box center [1002, 414] width 33 height 33
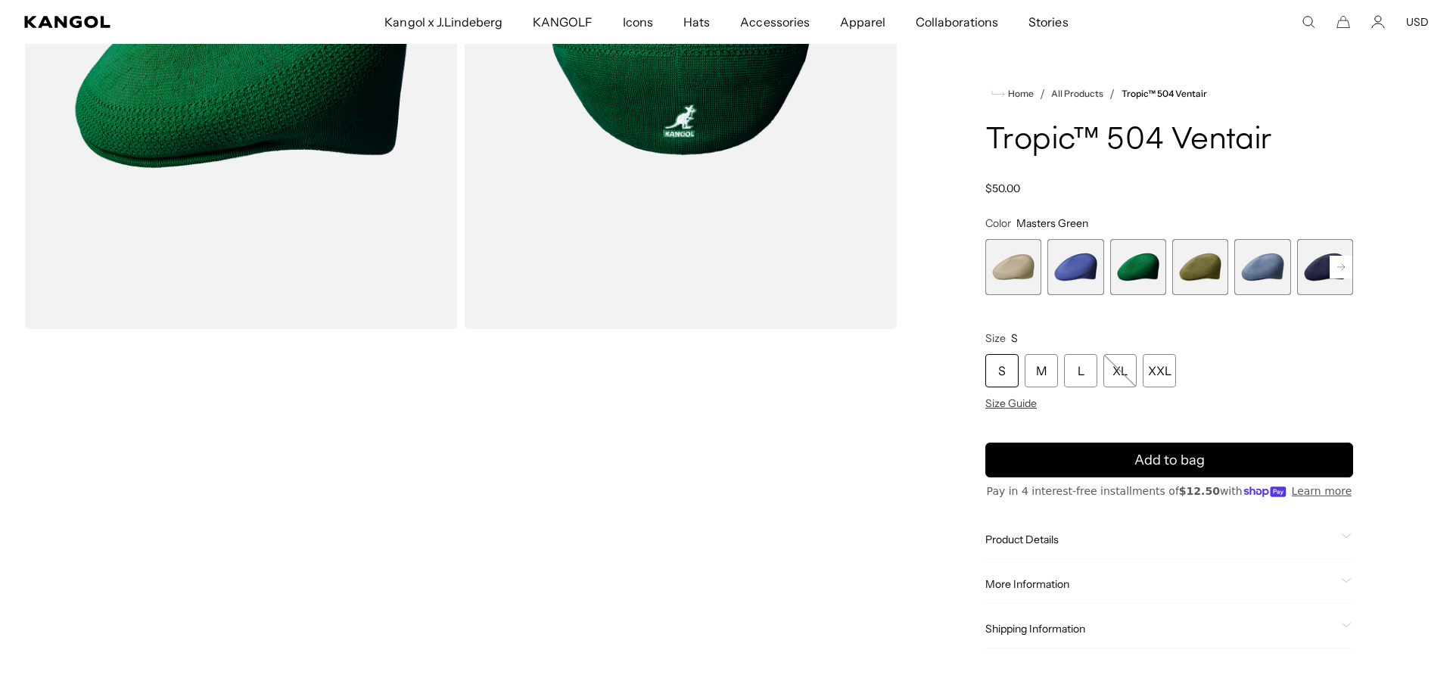
scroll to position [219, 0]
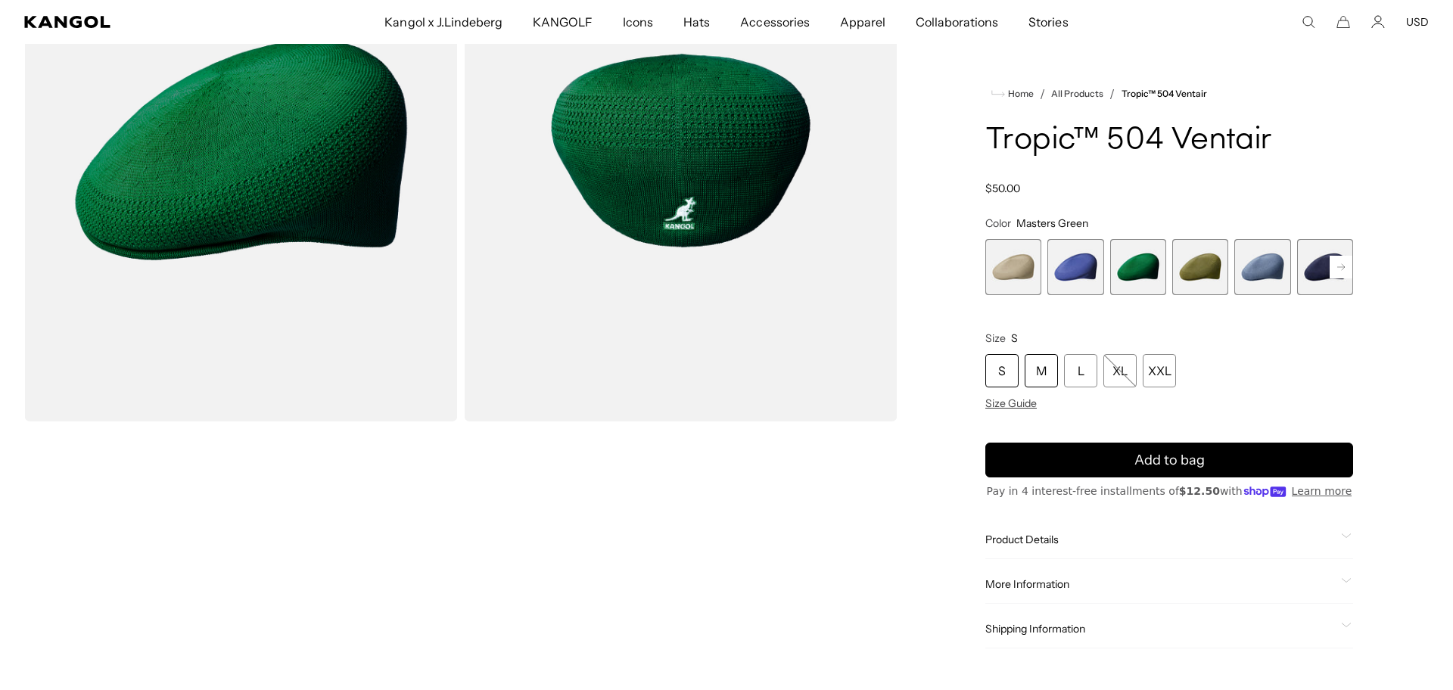
click at [1038, 373] on div "M" at bounding box center [1041, 370] width 33 height 33
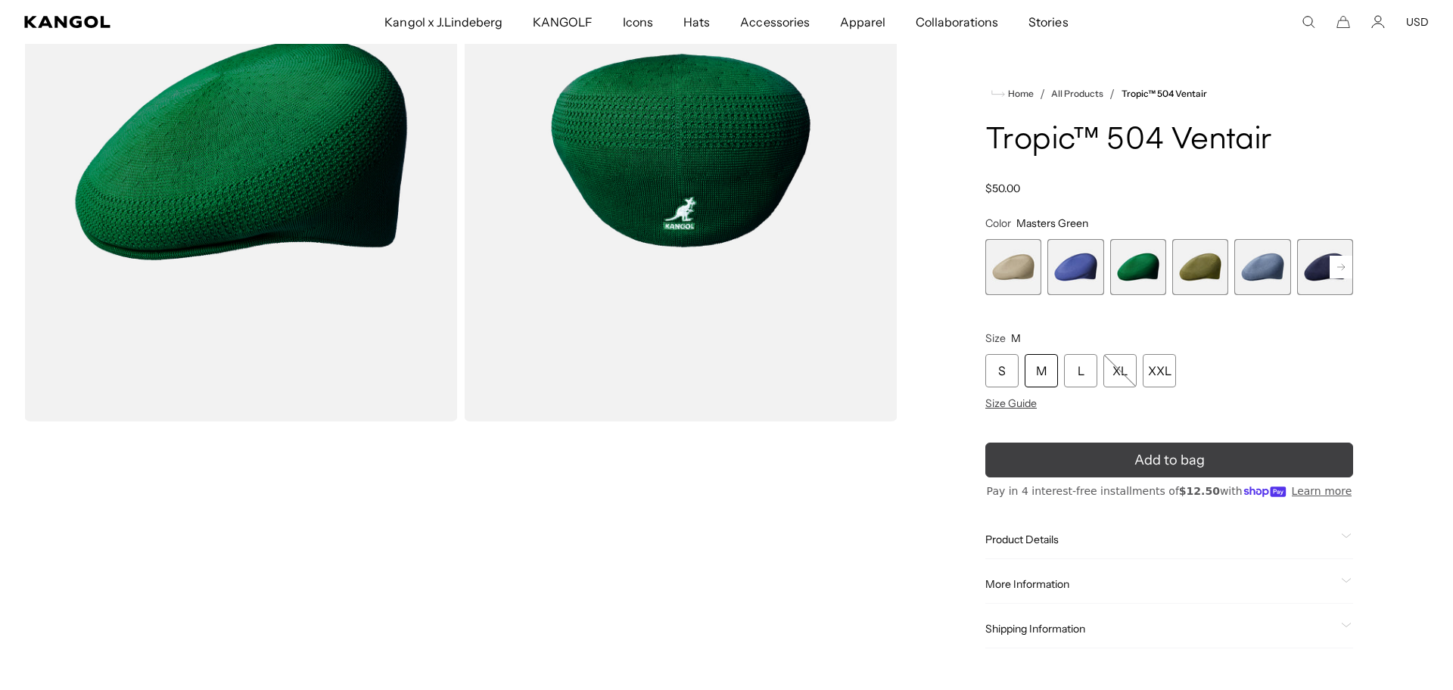
click at [1159, 461] on icon "submit" at bounding box center [1169, 460] width 23 height 23
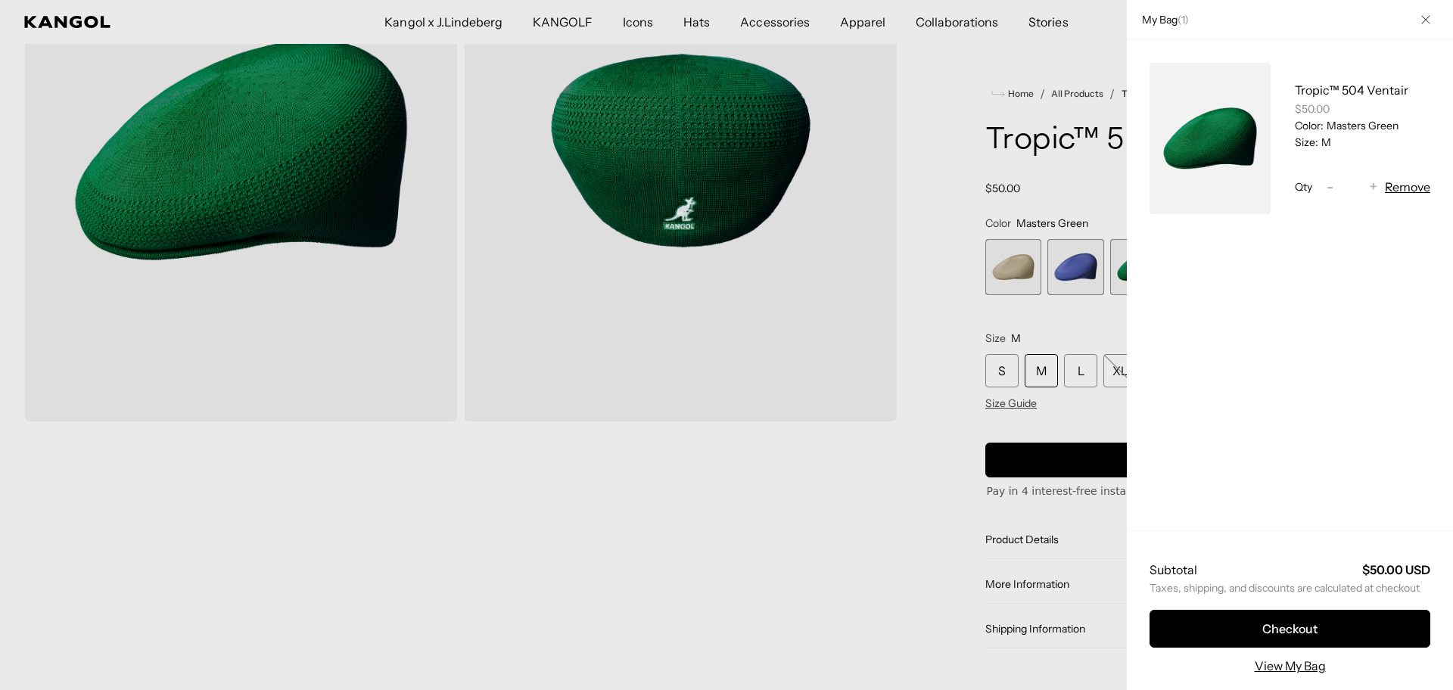
scroll to position [0, 0]
click at [848, 551] on div at bounding box center [726, 345] width 1453 height 690
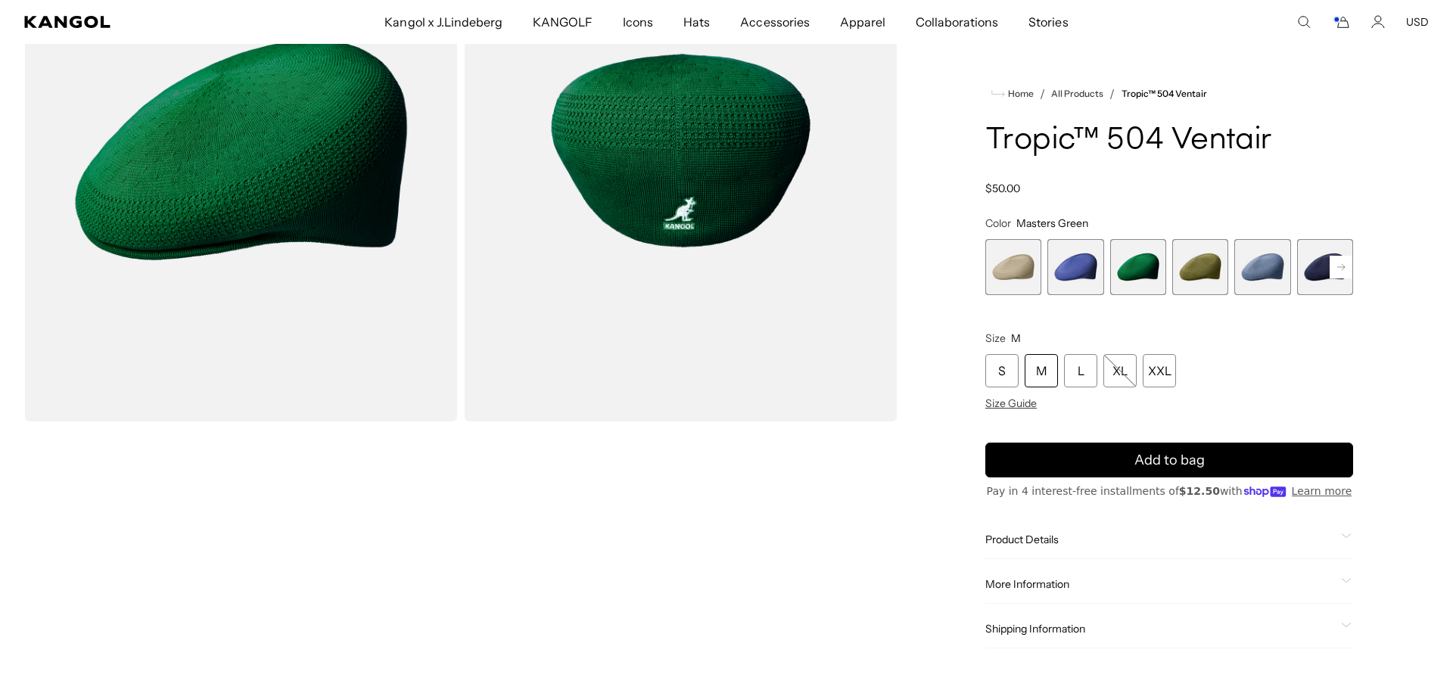
click at [1337, 269] on rect at bounding box center [1341, 267] width 23 height 23
click at [1337, 268] on rect at bounding box center [1341, 267] width 23 height 23
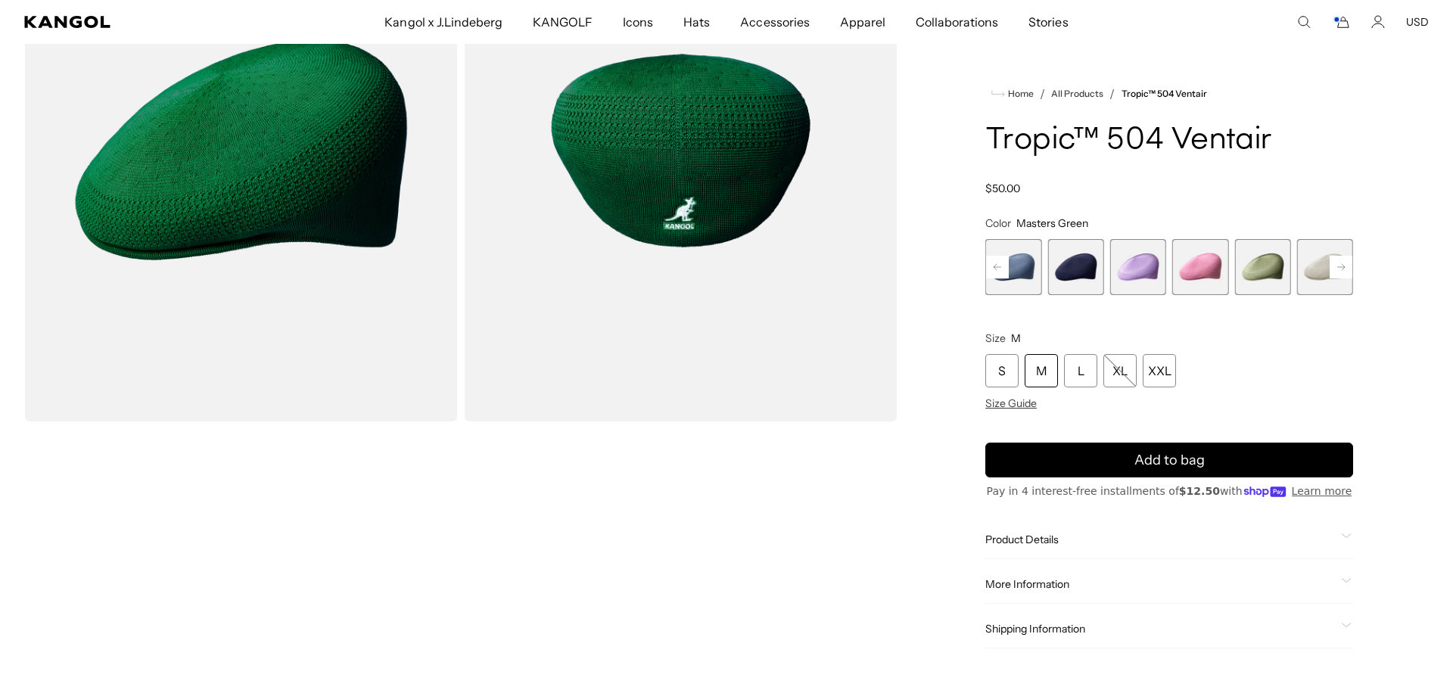
click at [1337, 268] on rect at bounding box center [1341, 267] width 23 height 23
click at [1337, 267] on rect at bounding box center [1341, 267] width 23 height 23
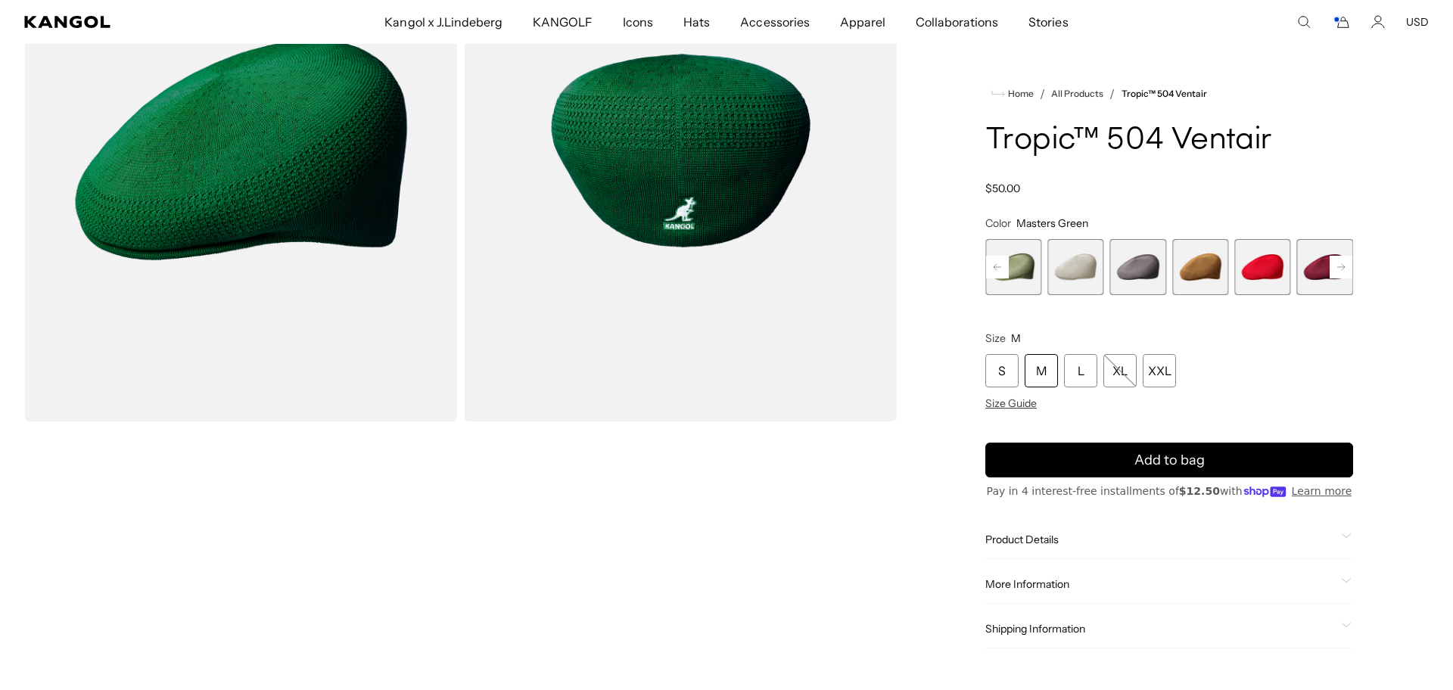
click at [1337, 267] on rect at bounding box center [1341, 267] width 23 height 23
click at [1199, 262] on span "15 of 22" at bounding box center [1200, 267] width 56 height 56
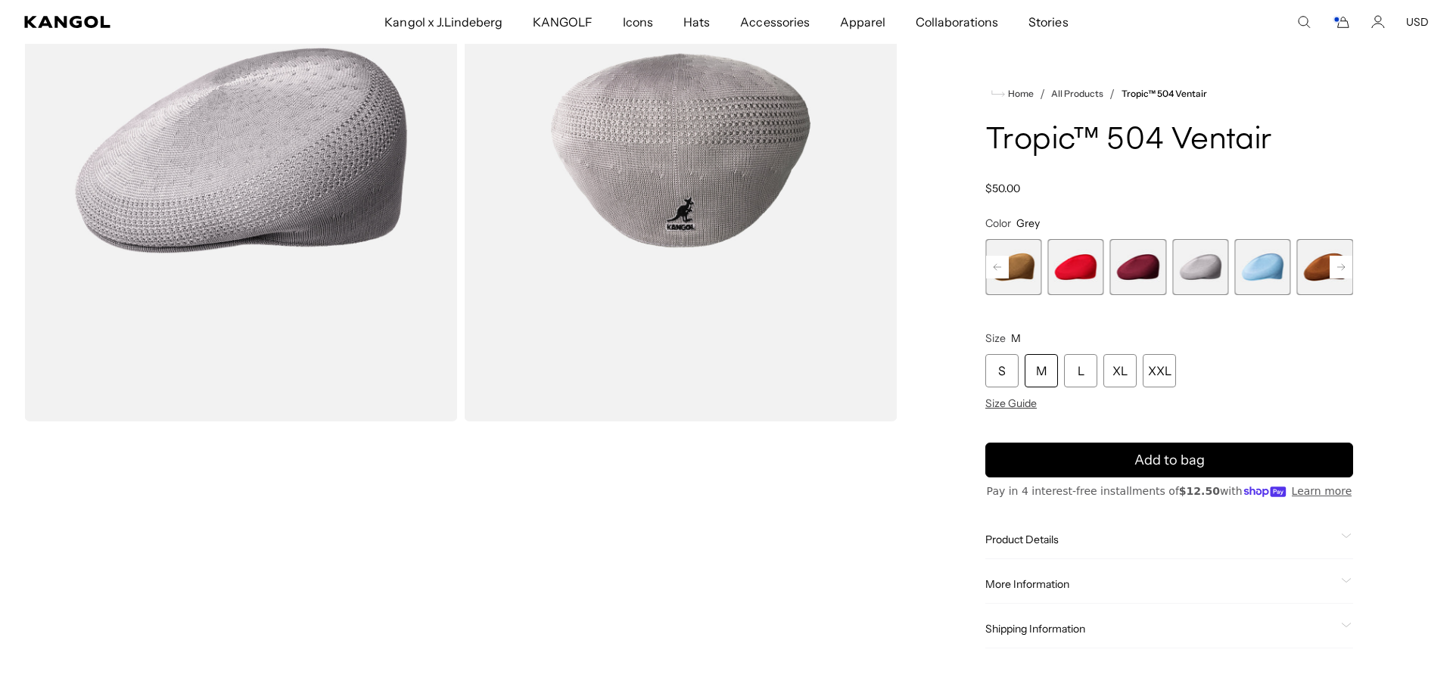
click at [998, 266] on rect at bounding box center [997, 267] width 23 height 23
click at [1013, 266] on span "10 of 22" at bounding box center [1014, 267] width 56 height 56
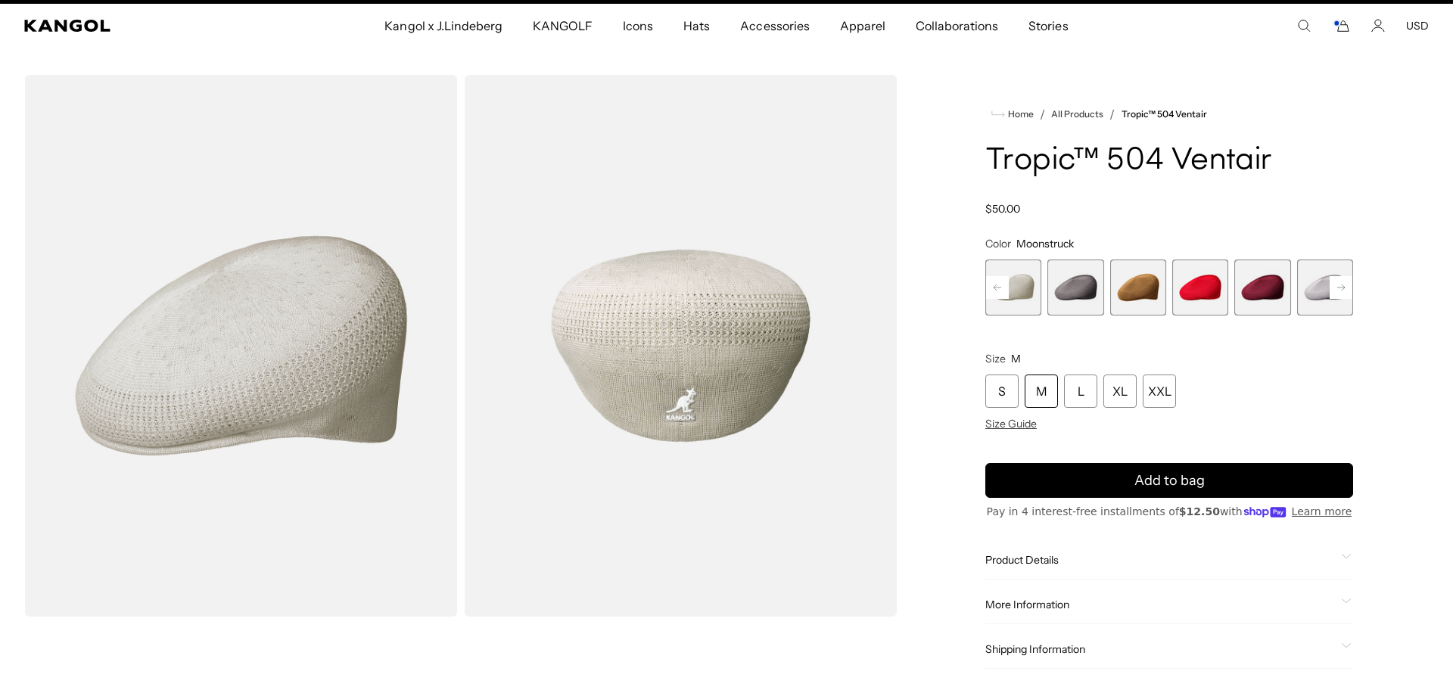
click at [1340, 288] on rect at bounding box center [1341, 287] width 23 height 23
click at [1341, 288] on rect at bounding box center [1341, 287] width 23 height 23
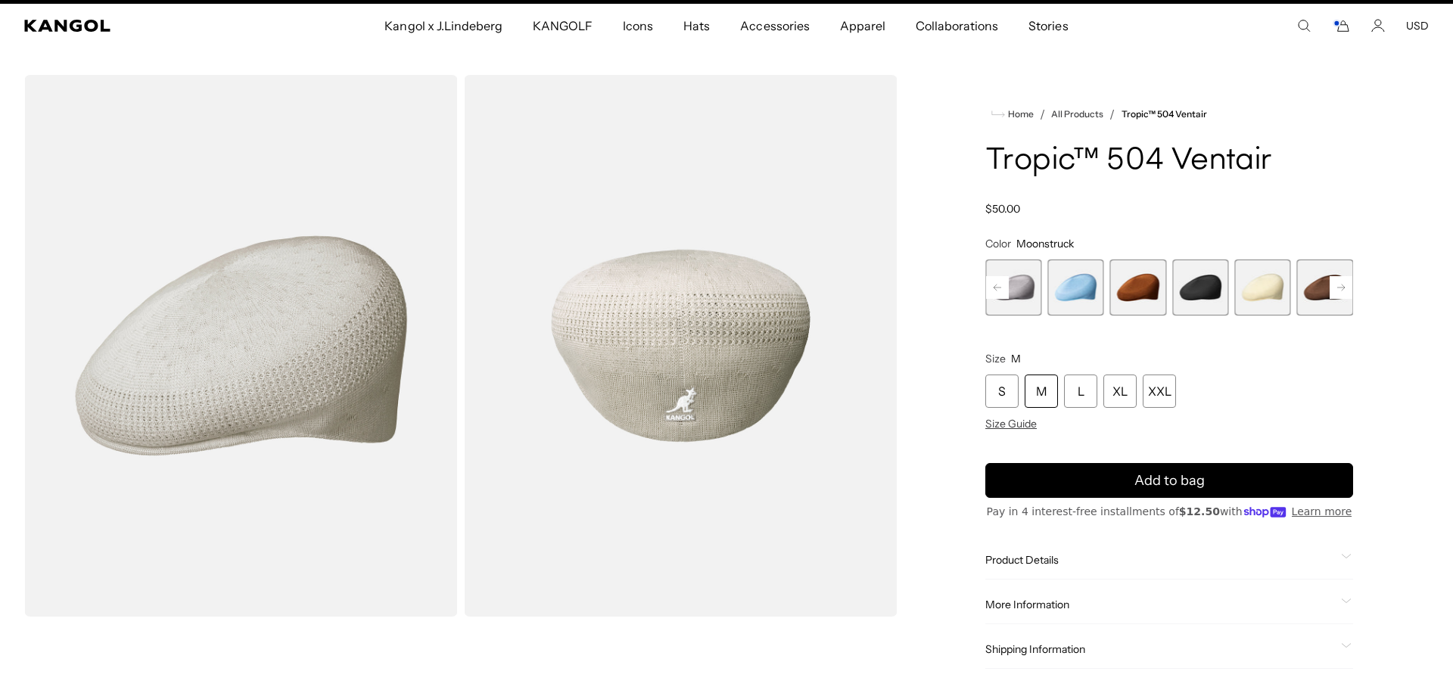
scroll to position [0, 312]
click at [1341, 288] on rect at bounding box center [1341, 287] width 23 height 23
click at [1275, 284] on span "21 of 22" at bounding box center [1263, 288] width 56 height 56
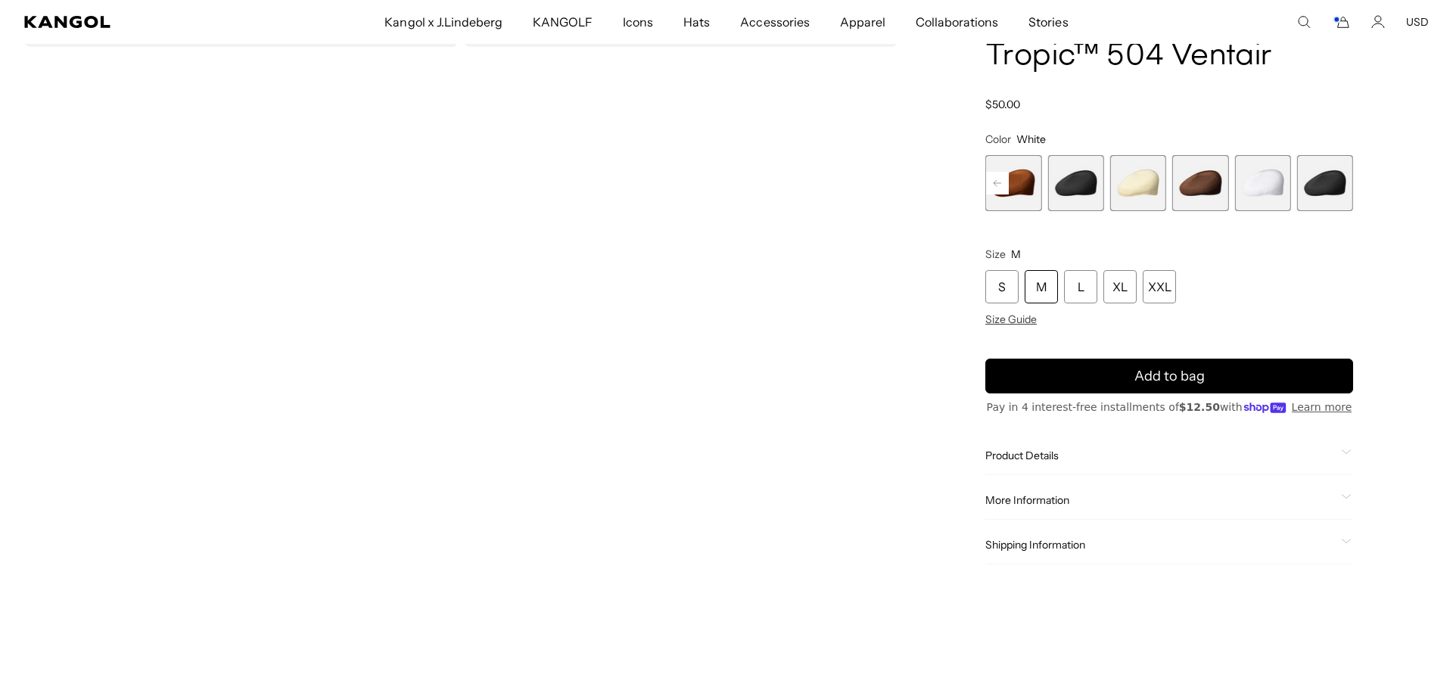
scroll to position [0, 312]
click at [1038, 288] on div "M" at bounding box center [1041, 287] width 33 height 33
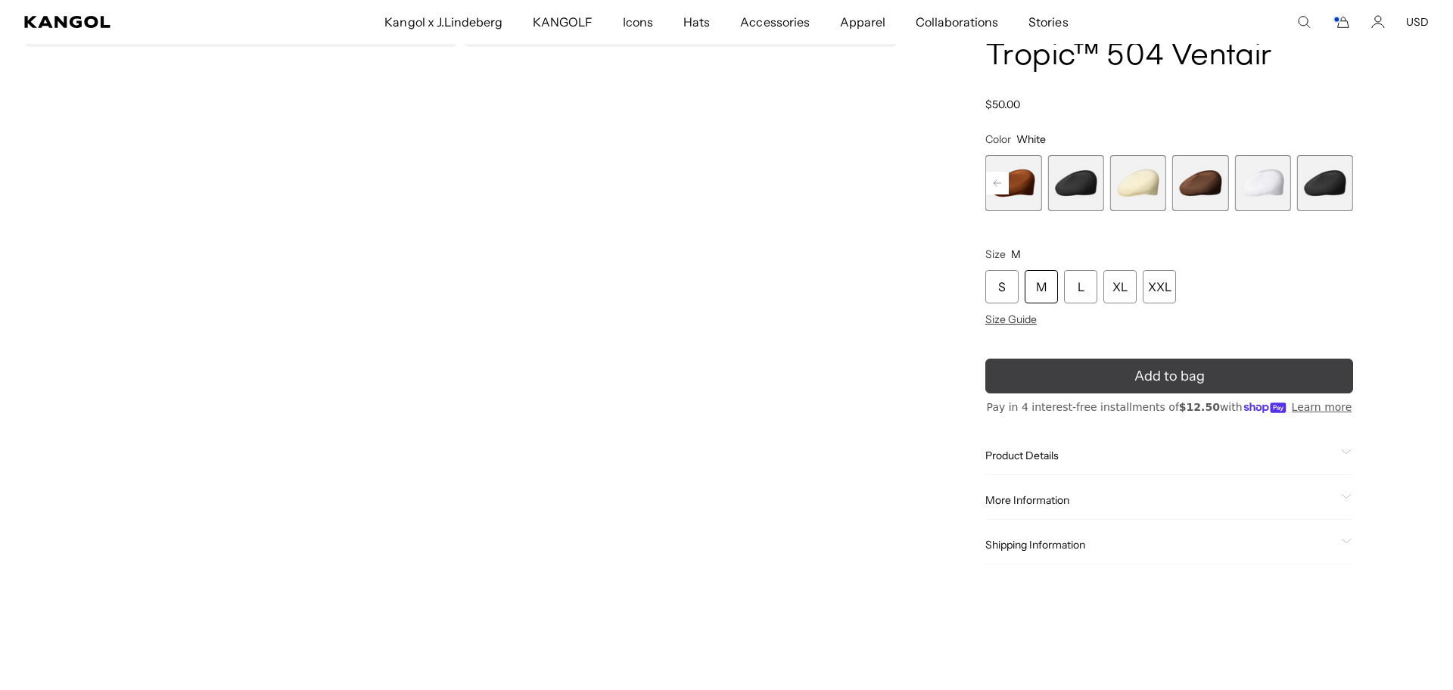
click at [1197, 383] on span "Add to bag" at bounding box center [1170, 376] width 70 height 20
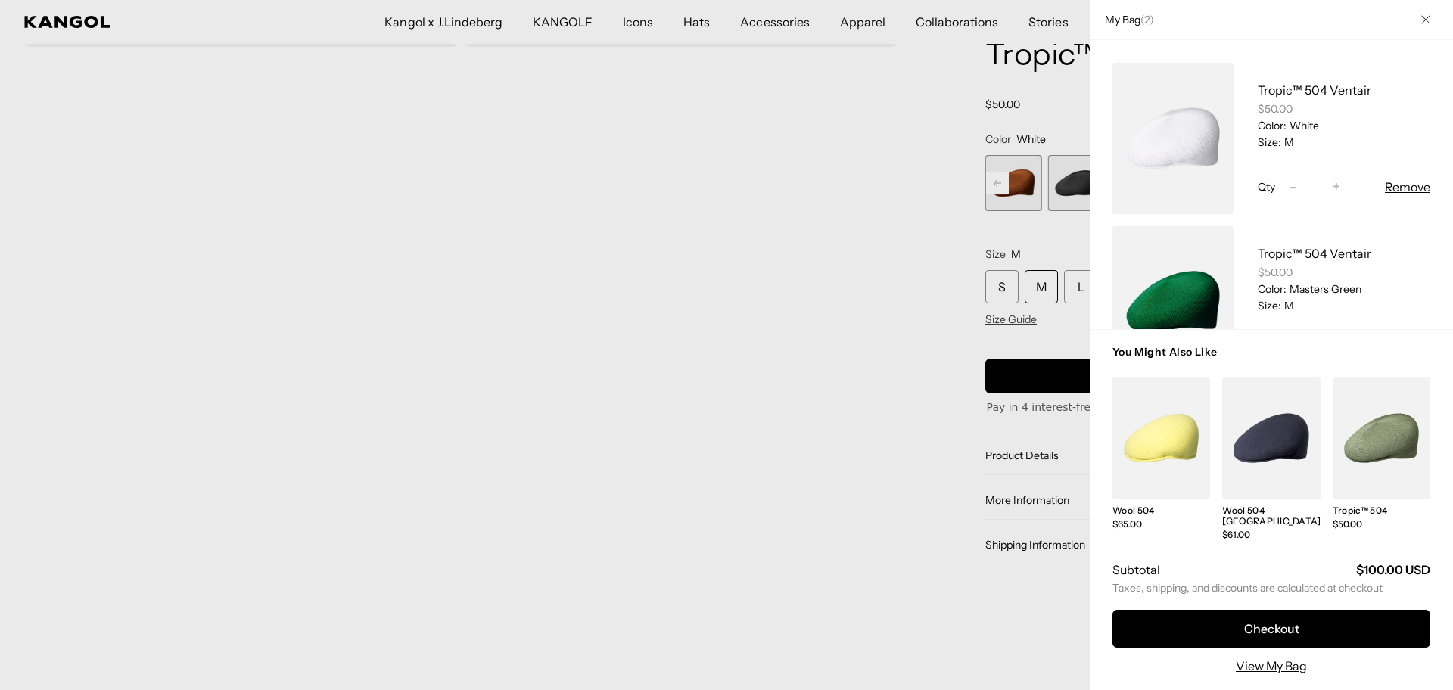
click at [307, 592] on div at bounding box center [726, 345] width 1453 height 690
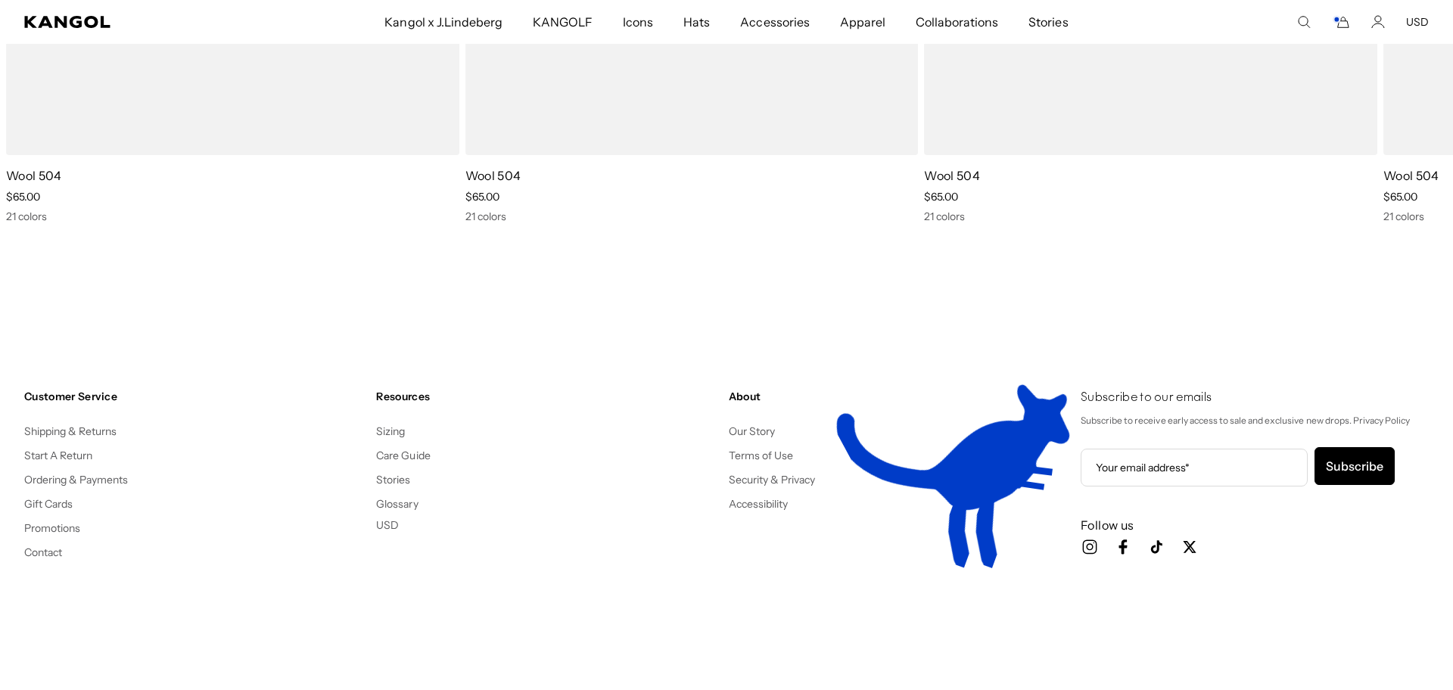
scroll to position [0, 0]
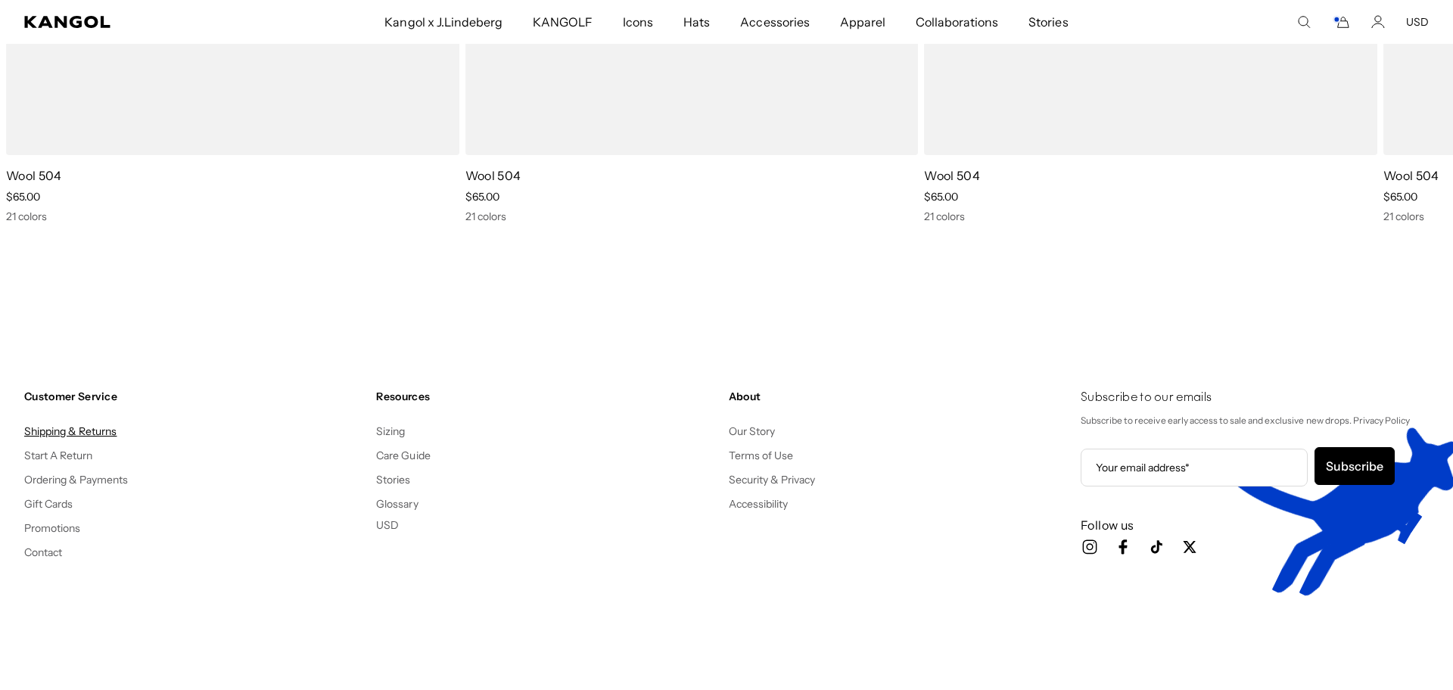
click at [84, 430] on link "Shipping & Returns" at bounding box center [70, 432] width 93 height 14
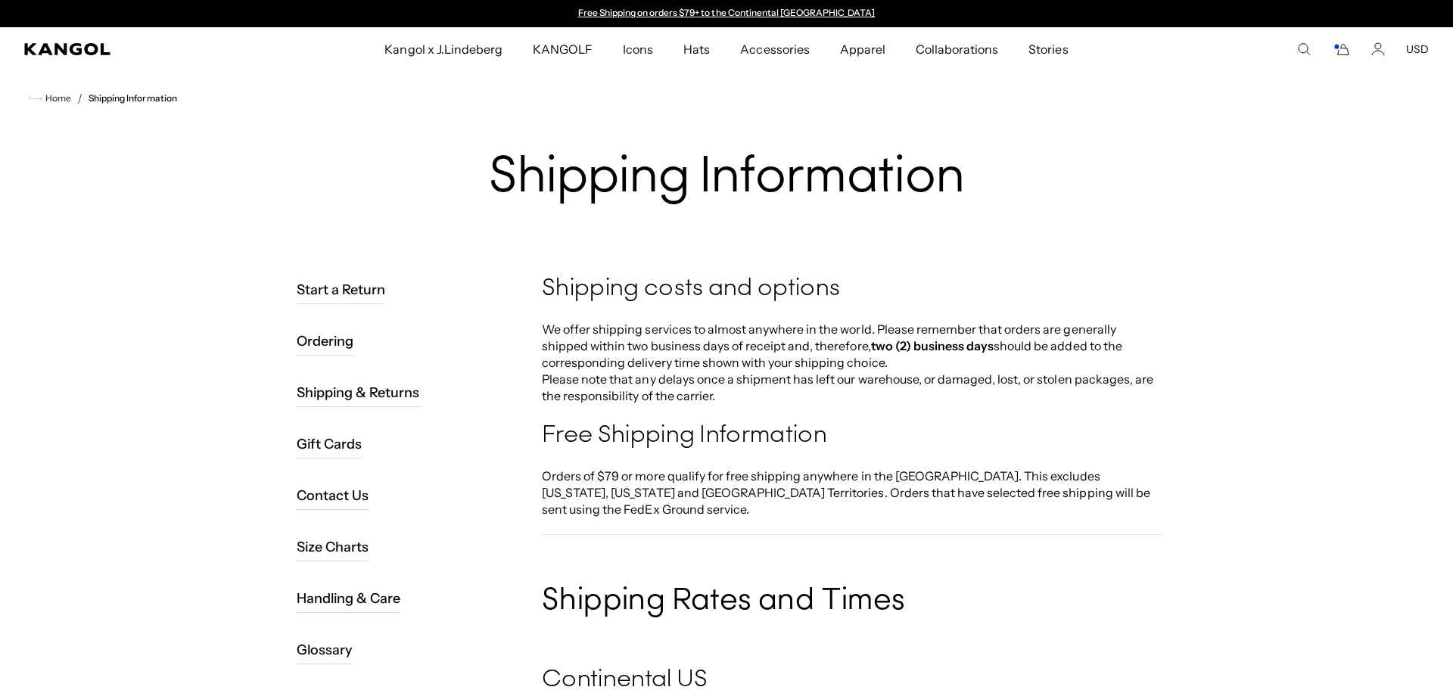
click at [1412, 46] on button "USD" at bounding box center [1417, 49] width 23 height 14
click at [1378, 51] on icon "Account" at bounding box center [1378, 53] width 12 height 5
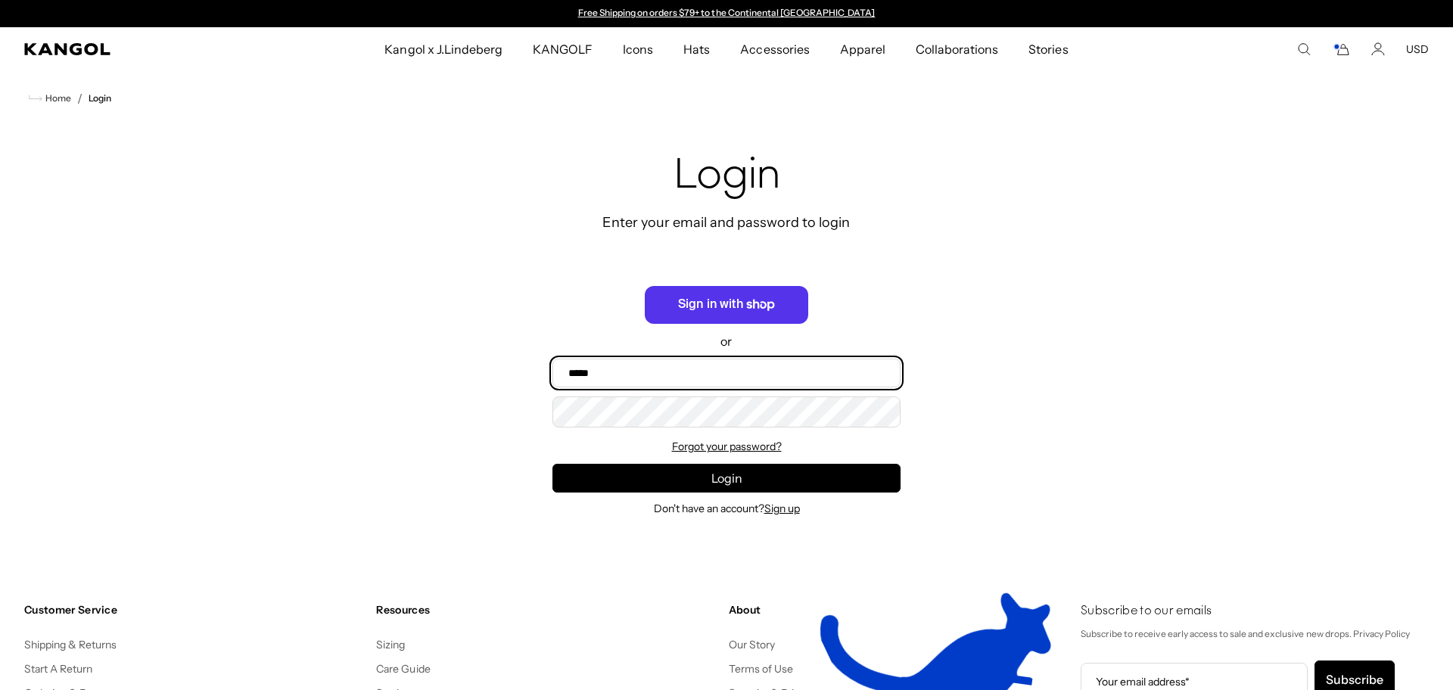
click at [658, 371] on input "Email" at bounding box center [727, 373] width 348 height 29
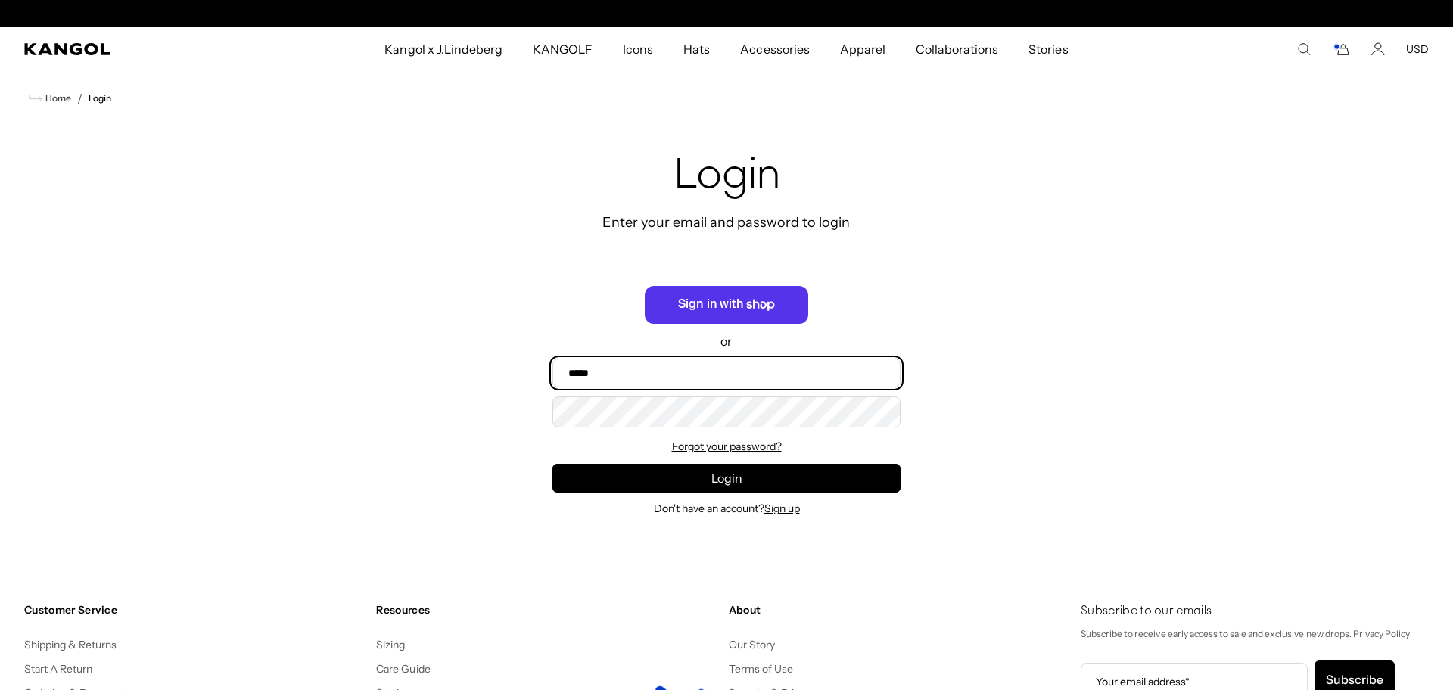
click at [654, 380] on input "Email" at bounding box center [727, 373] width 348 height 29
type input "**********"
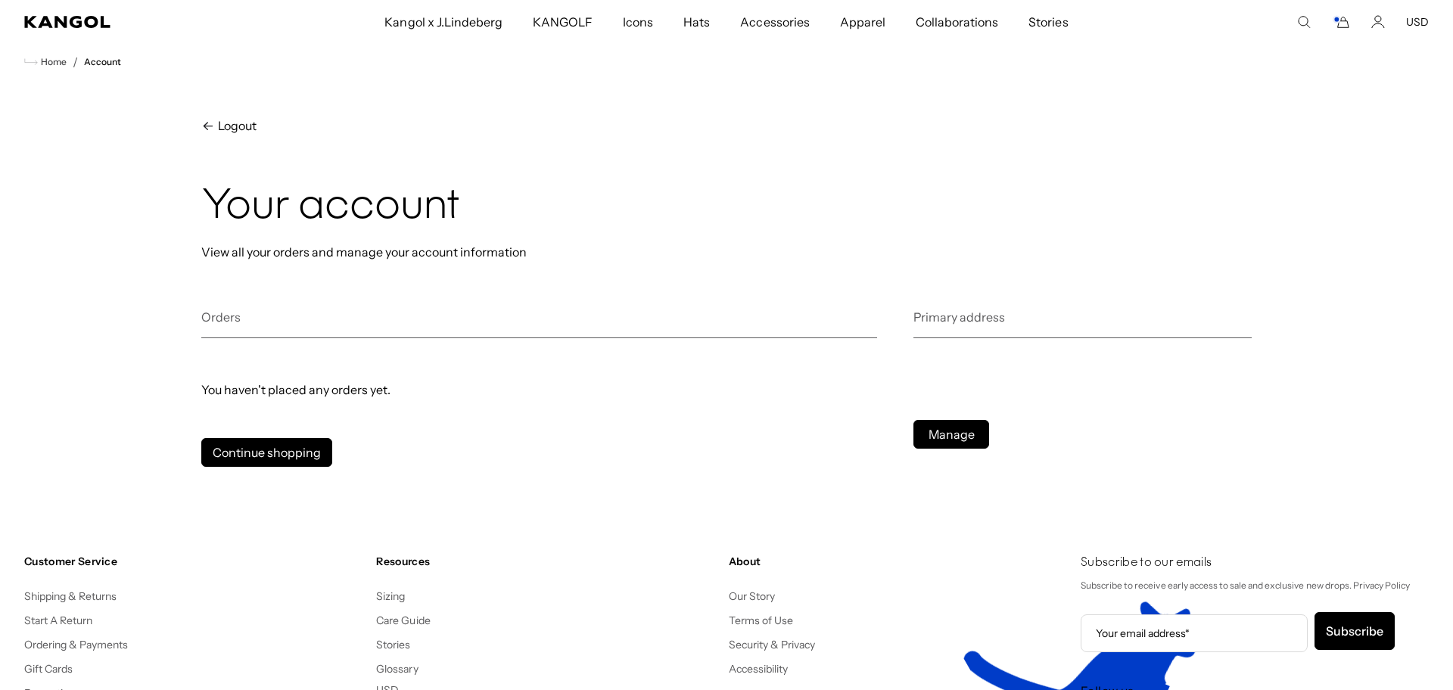
scroll to position [60, 0]
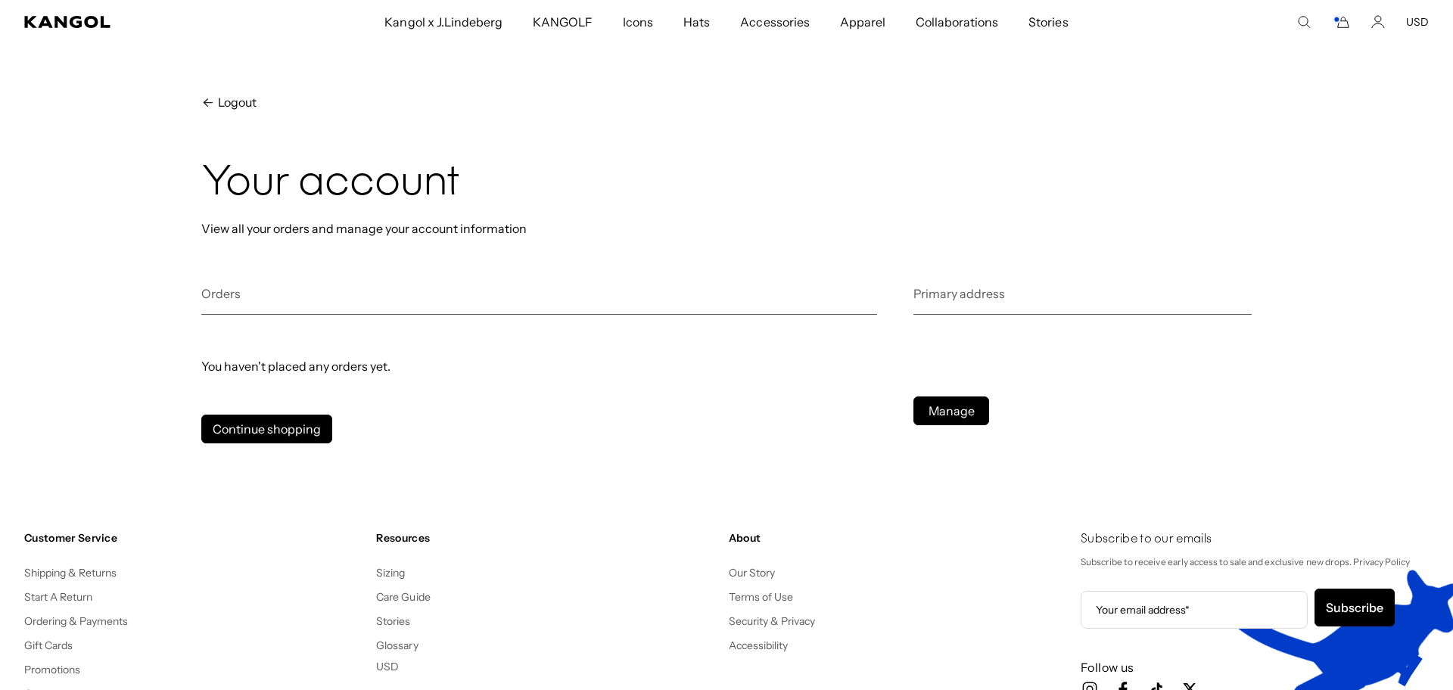
click at [374, 292] on h2 "Orders" at bounding box center [539, 300] width 676 height 30
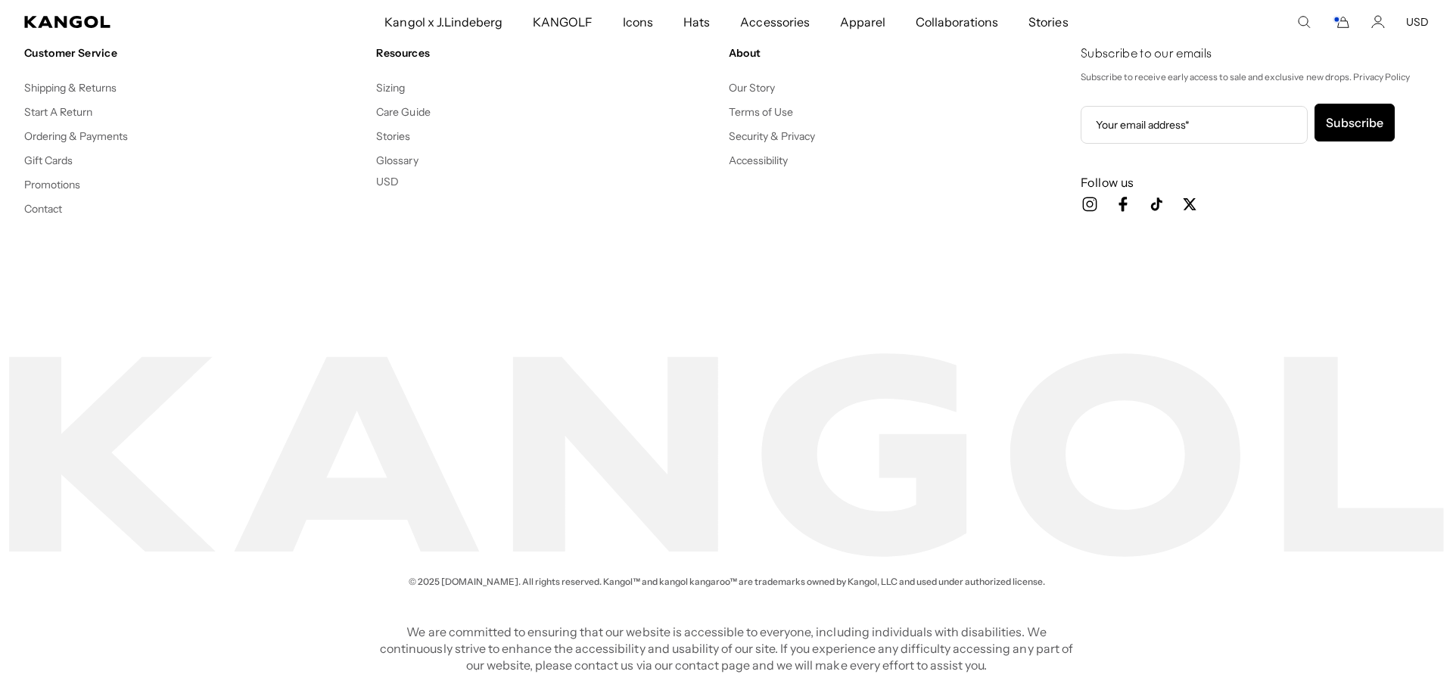
scroll to position [0, 0]
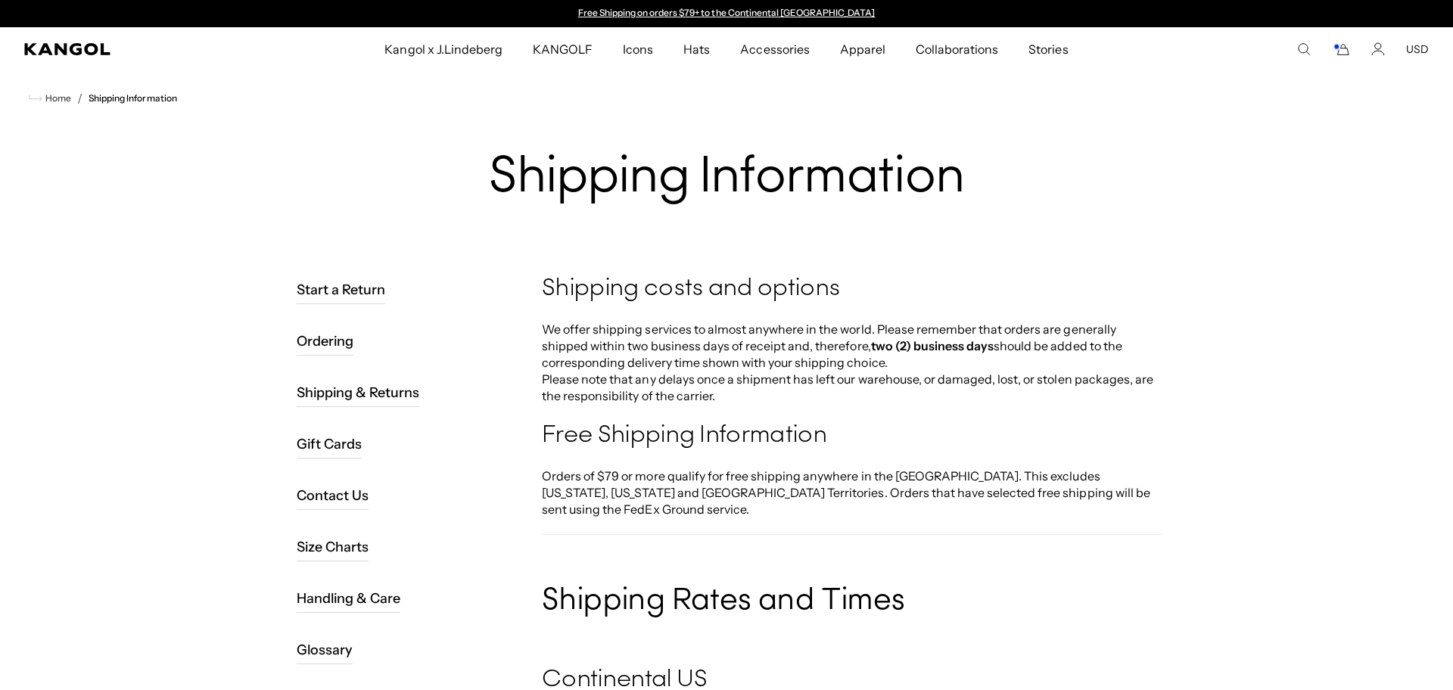
click at [437, 48] on span "Kangol x J.Lindeberg" at bounding box center [444, 49] width 118 height 44
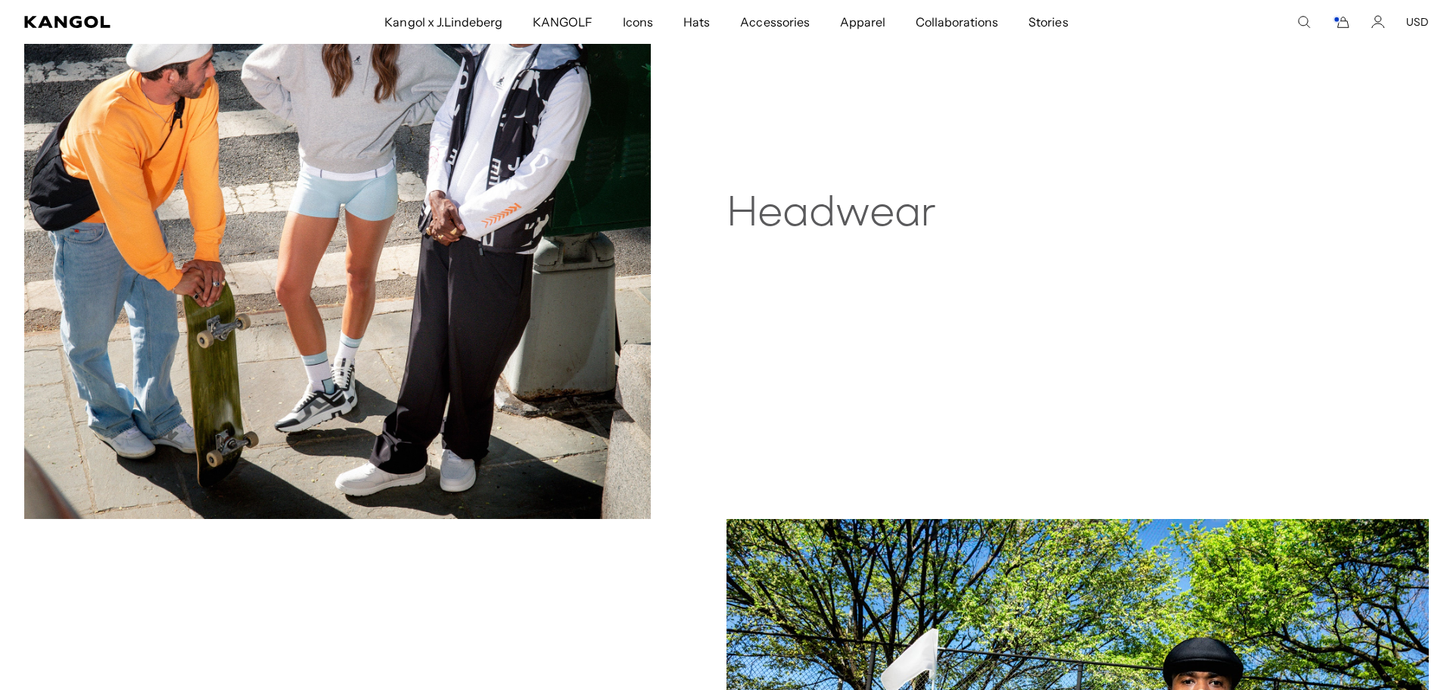
scroll to position [1023, 0]
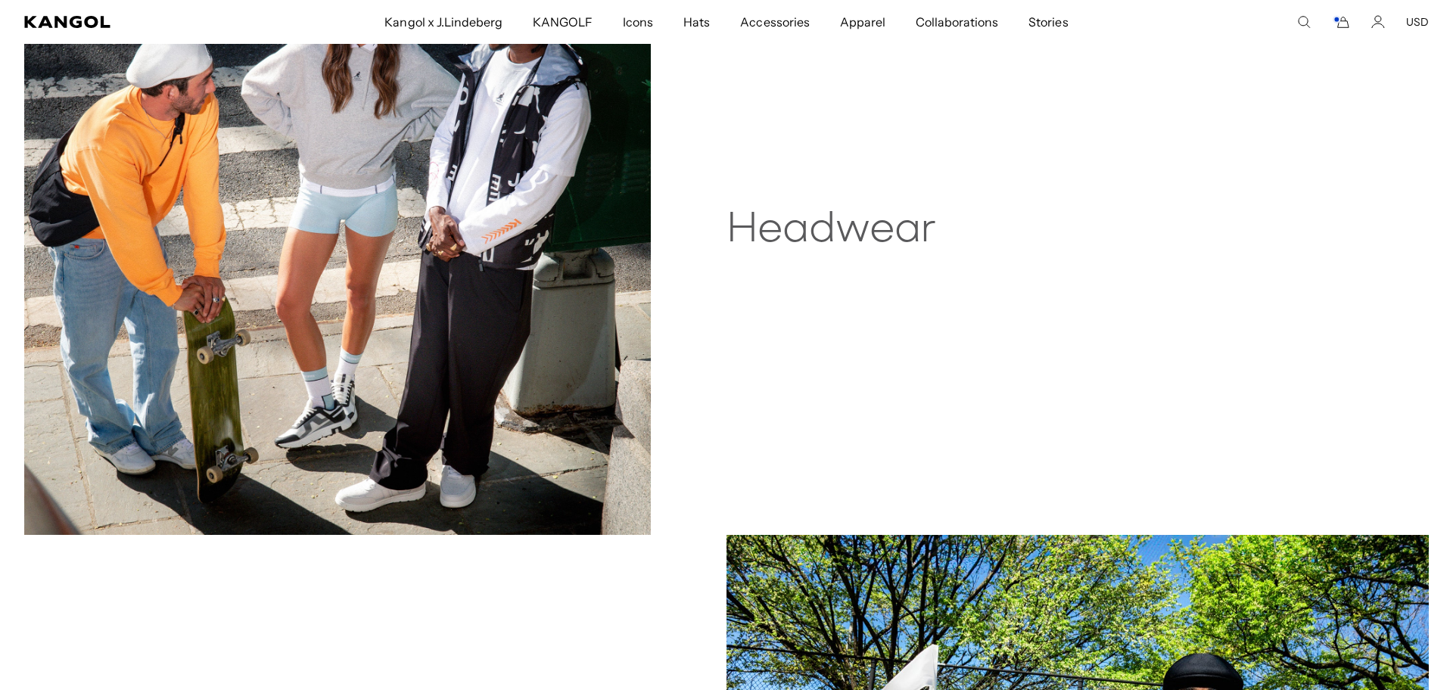
click at [353, 157] on img at bounding box center [337, 221] width 627 height 627
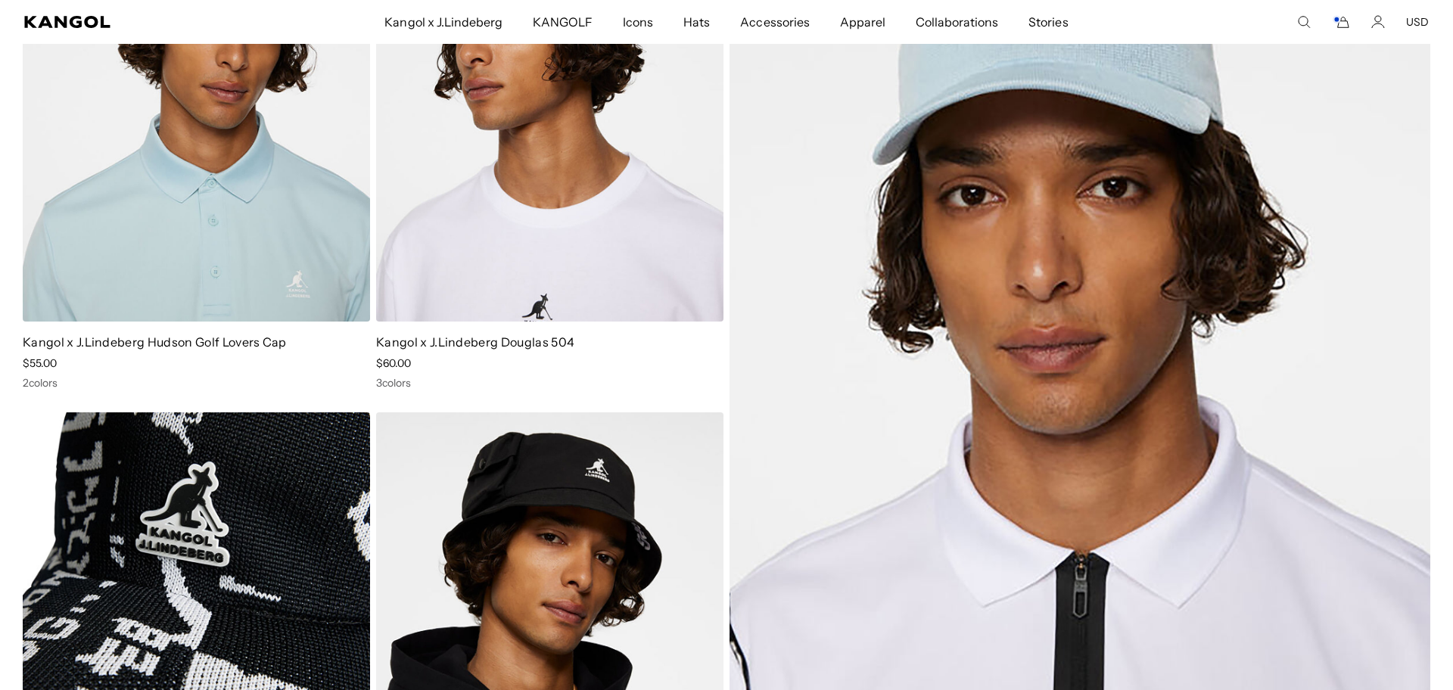
click at [250, 497] on img at bounding box center [196, 631] width 347 height 436
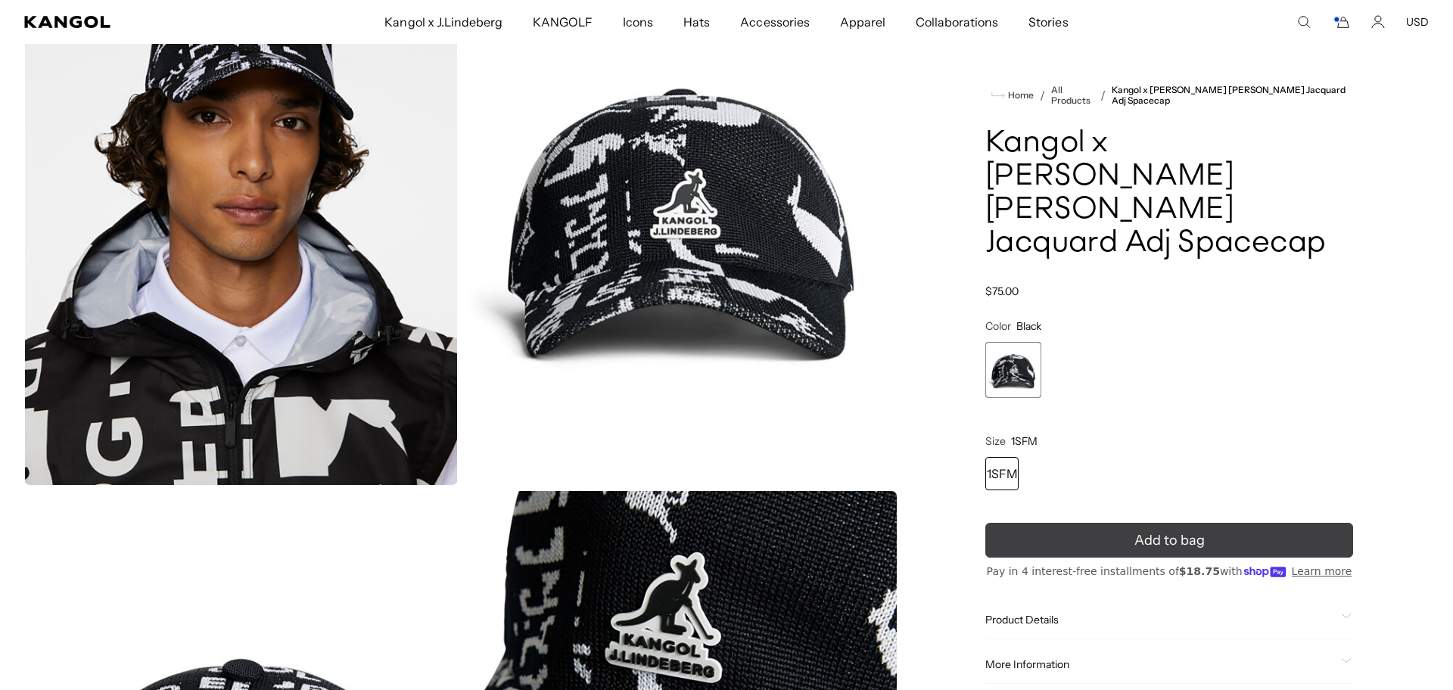
scroll to position [0, 312]
click at [1136, 531] on span "Add to bag" at bounding box center [1170, 541] width 70 height 20
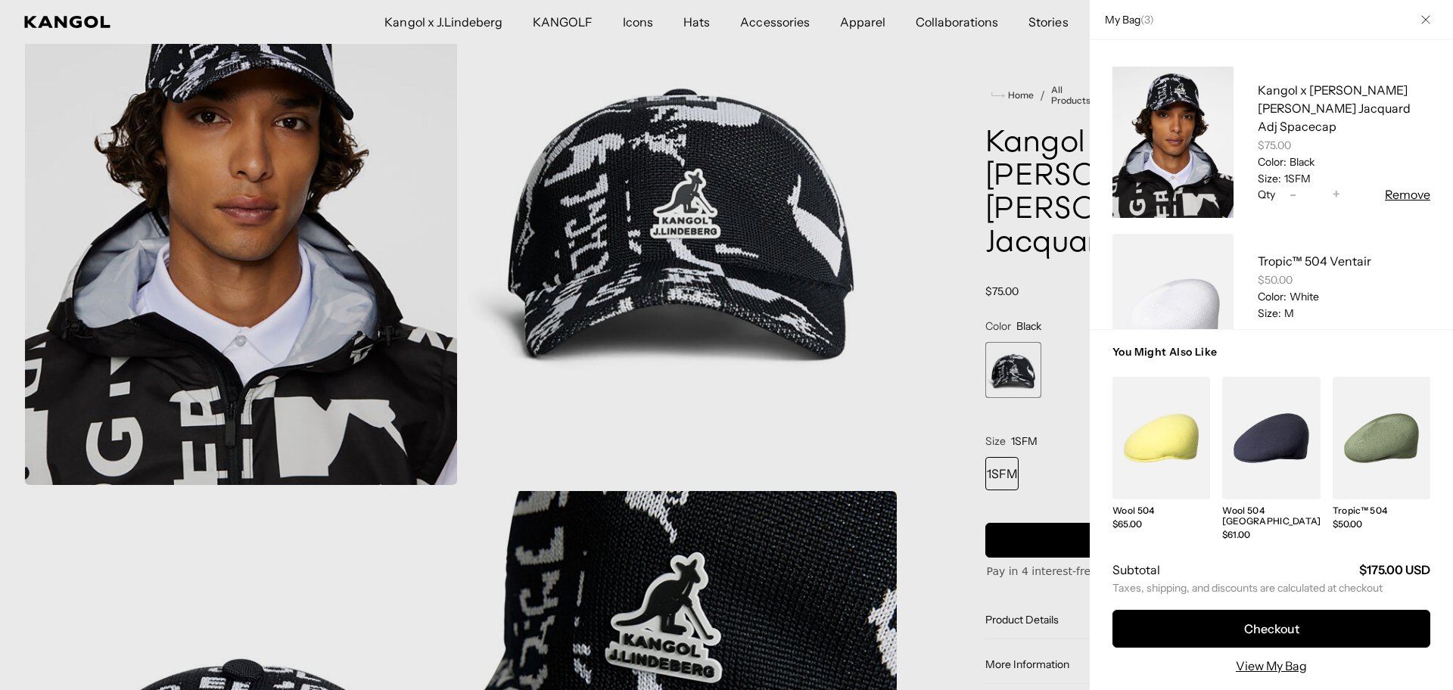
scroll to position [0, 0]
click at [578, 436] on div at bounding box center [726, 345] width 1453 height 690
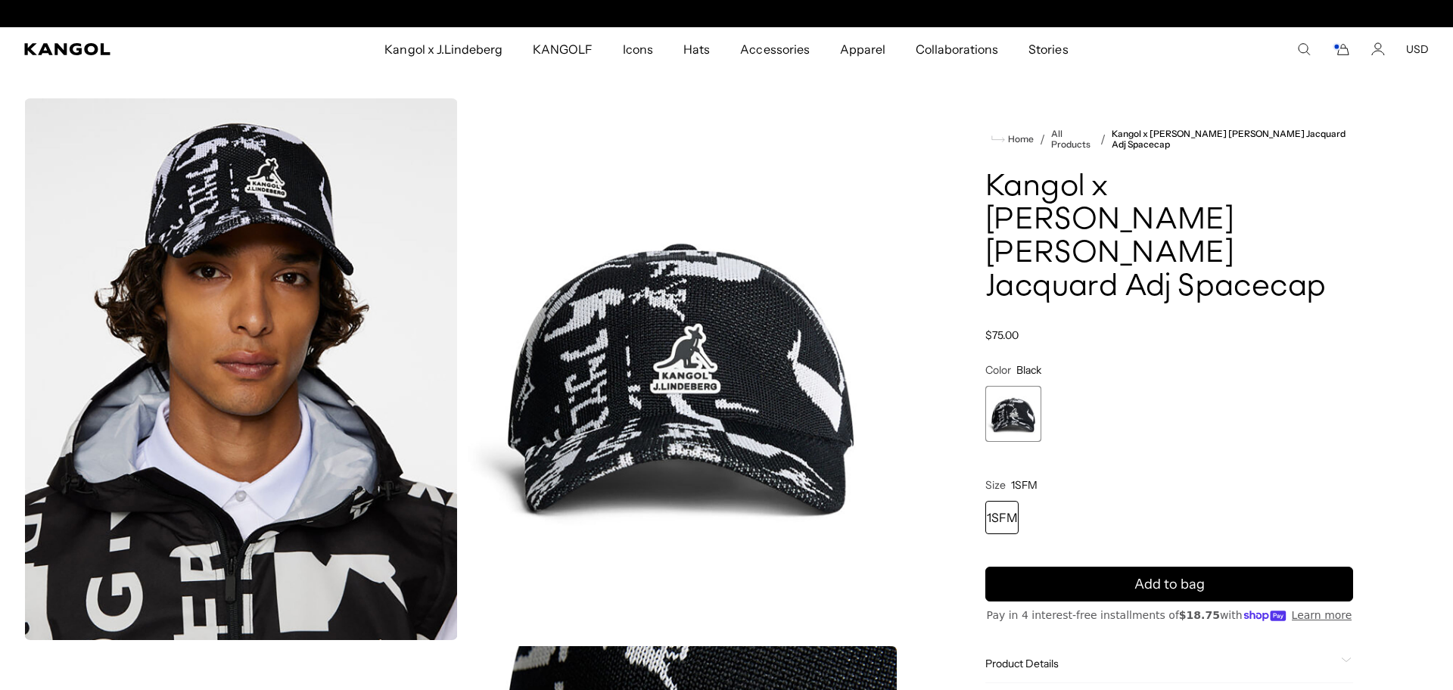
scroll to position [0, 312]
click at [1343, 50] on icon "Cart" at bounding box center [1341, 49] width 18 height 14
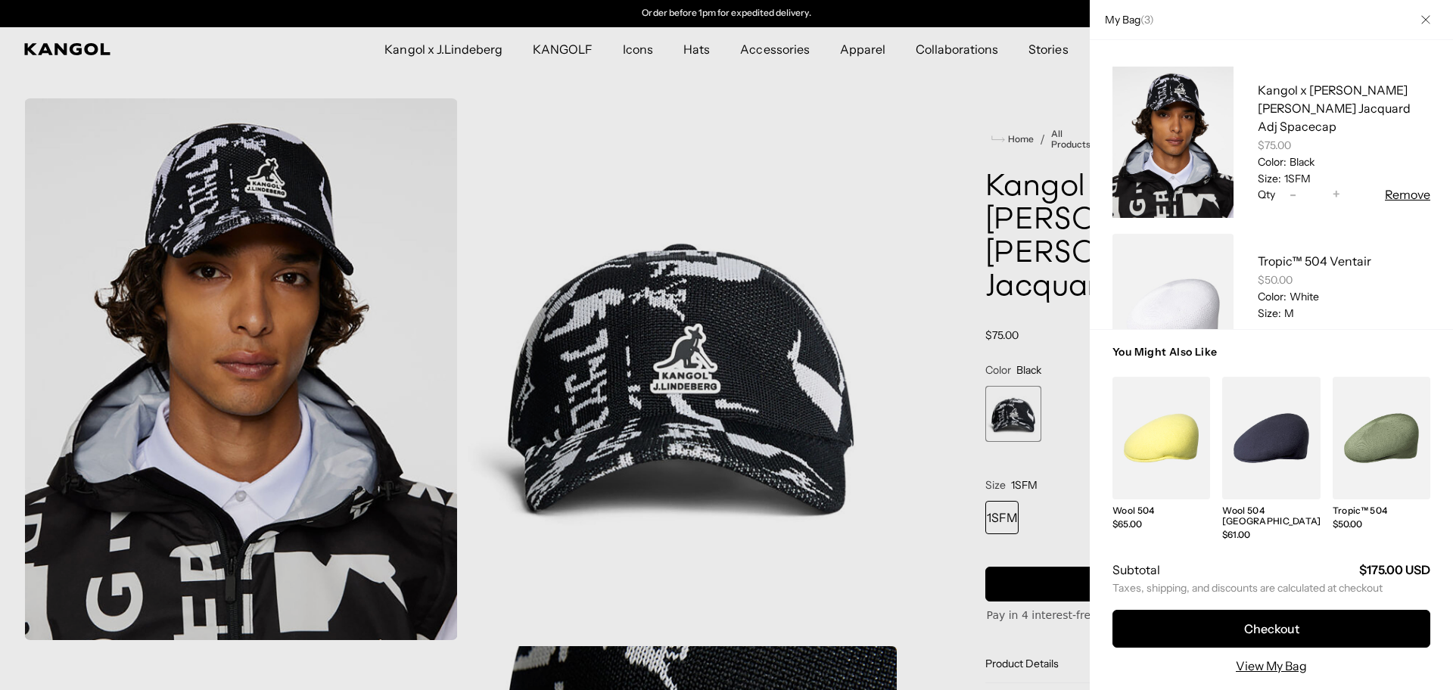
click at [691, 602] on div at bounding box center [726, 345] width 1453 height 690
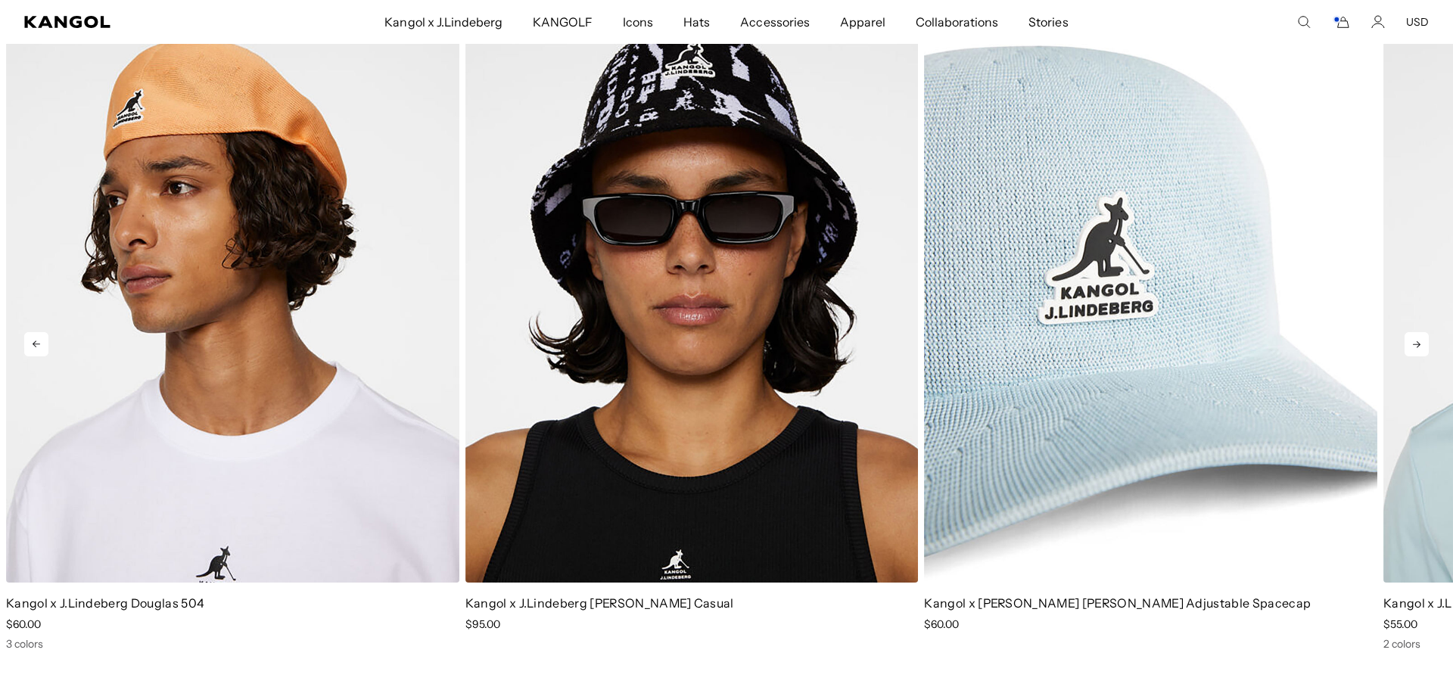
scroll to position [0, 0]
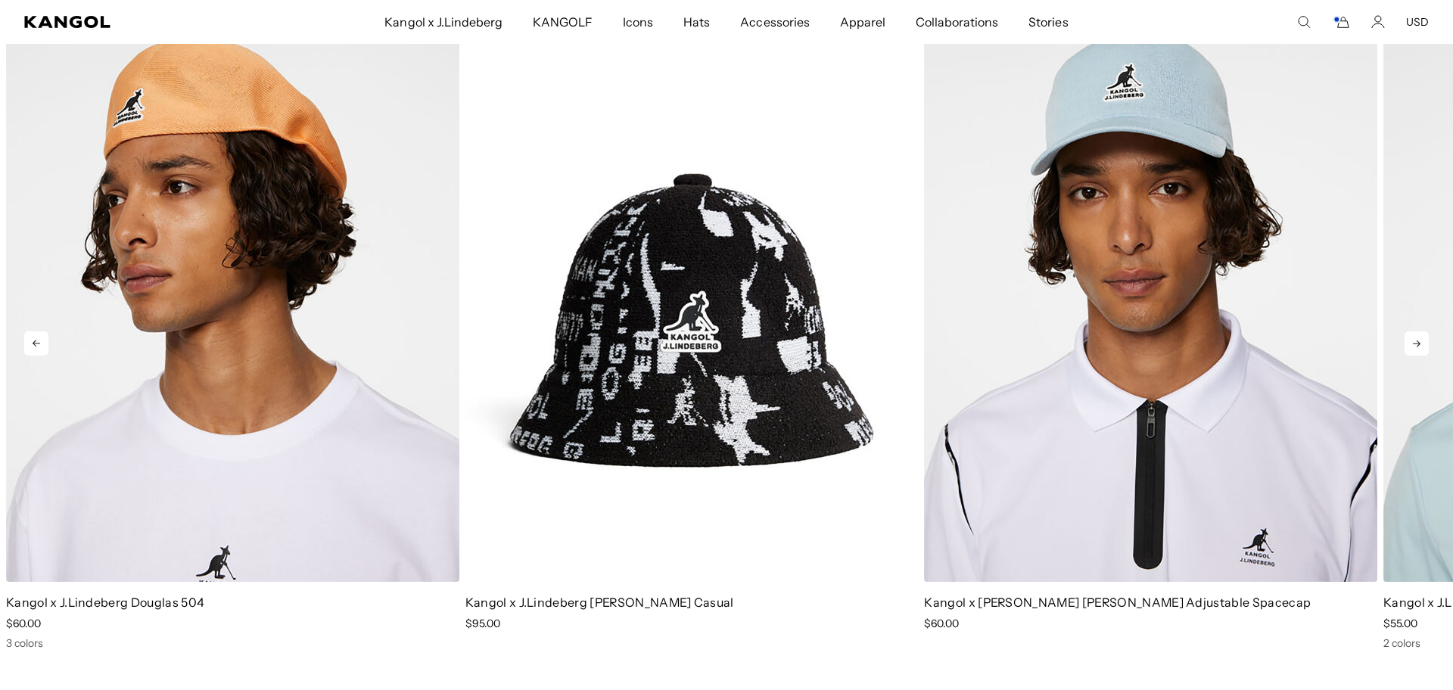
click at [845, 496] on img "2 of 5" at bounding box center [692, 298] width 453 height 569
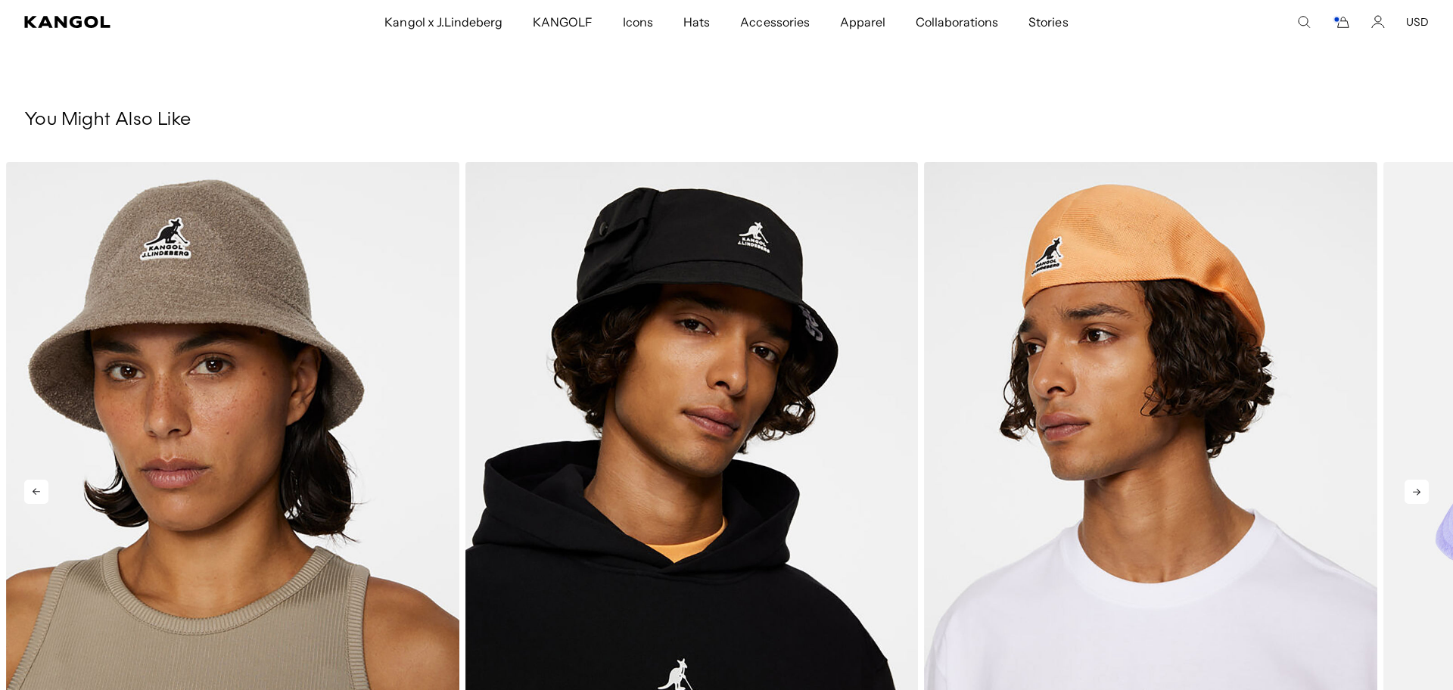
click at [1415, 494] on icon at bounding box center [1417, 492] width 24 height 24
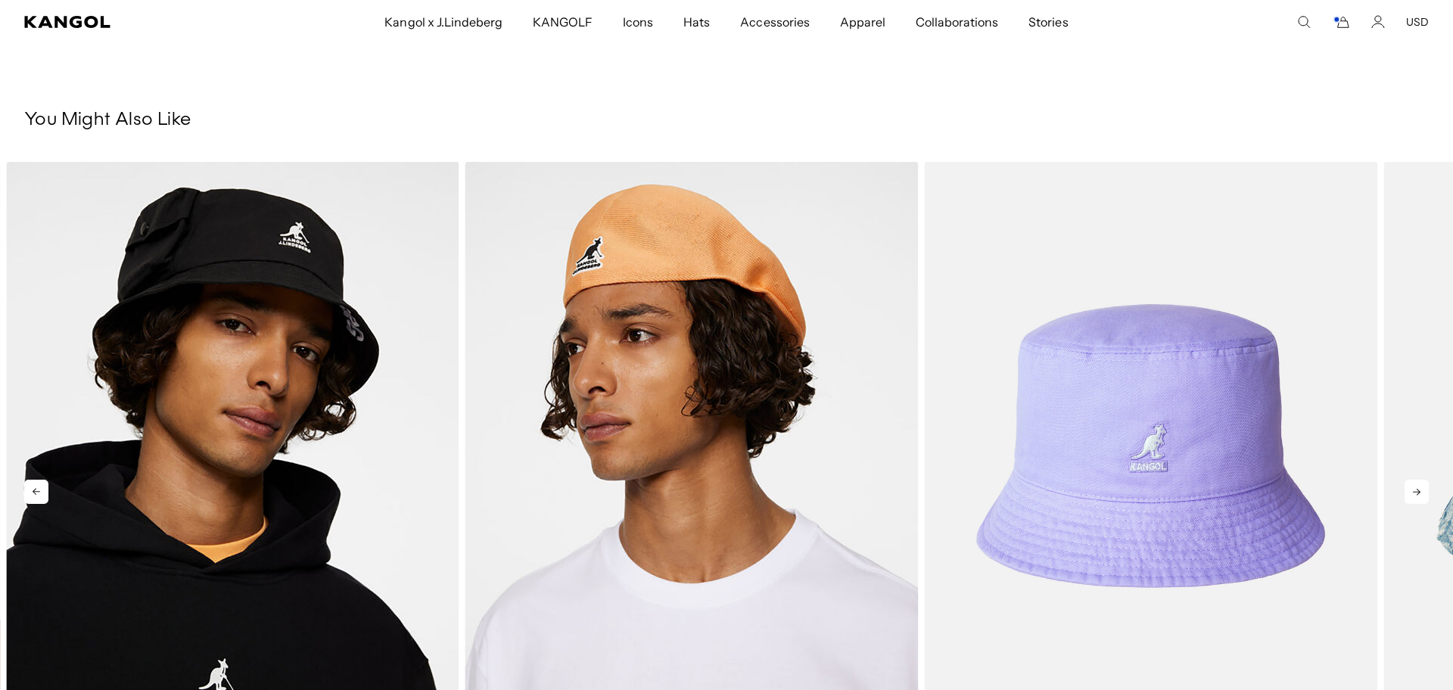
click at [1415, 494] on icon at bounding box center [1417, 492] width 24 height 24
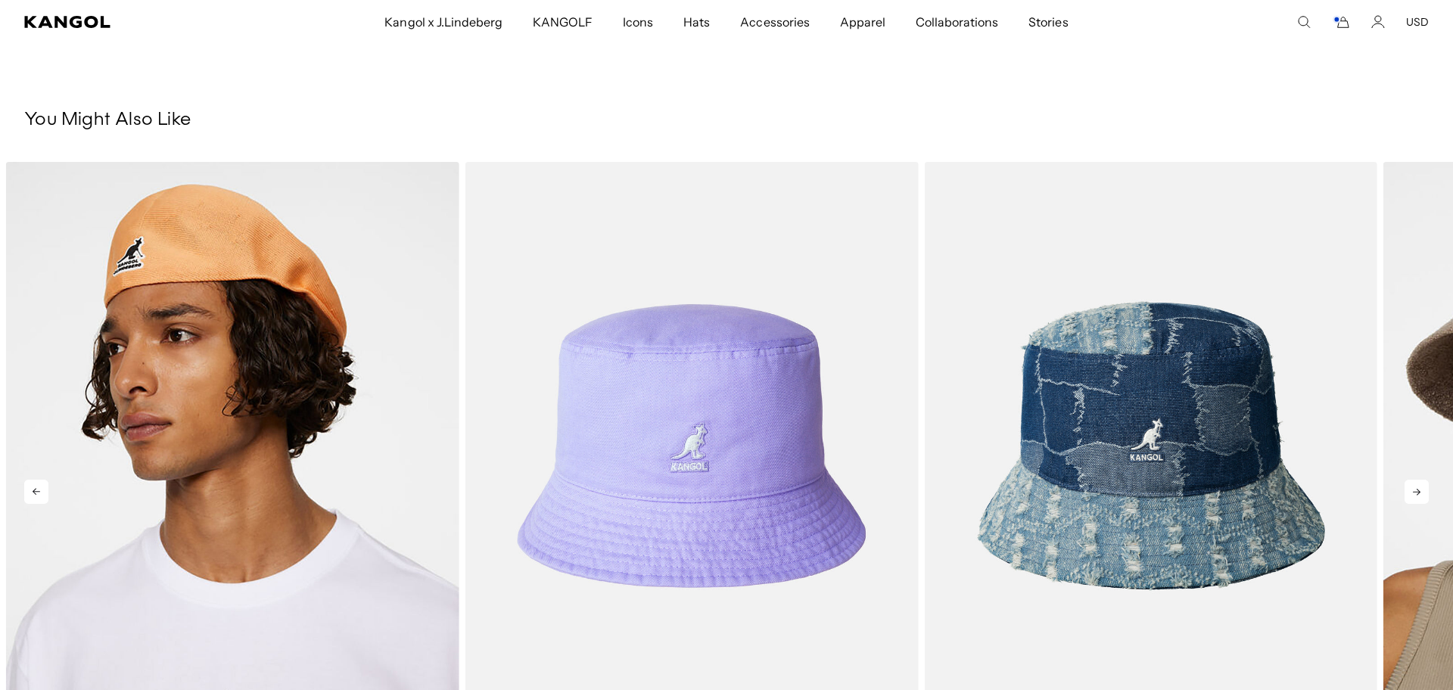
click at [1415, 494] on icon at bounding box center [1417, 492] width 24 height 24
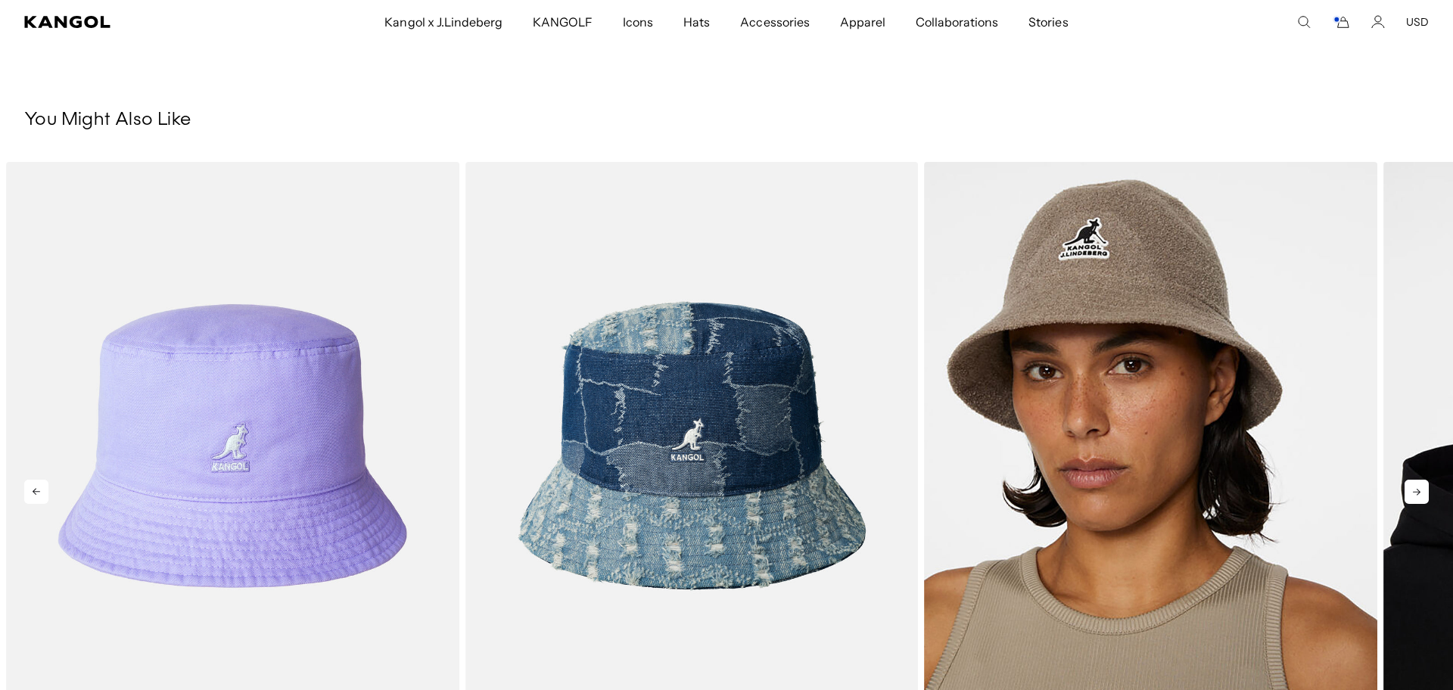
click at [1415, 494] on icon at bounding box center [1417, 492] width 24 height 24
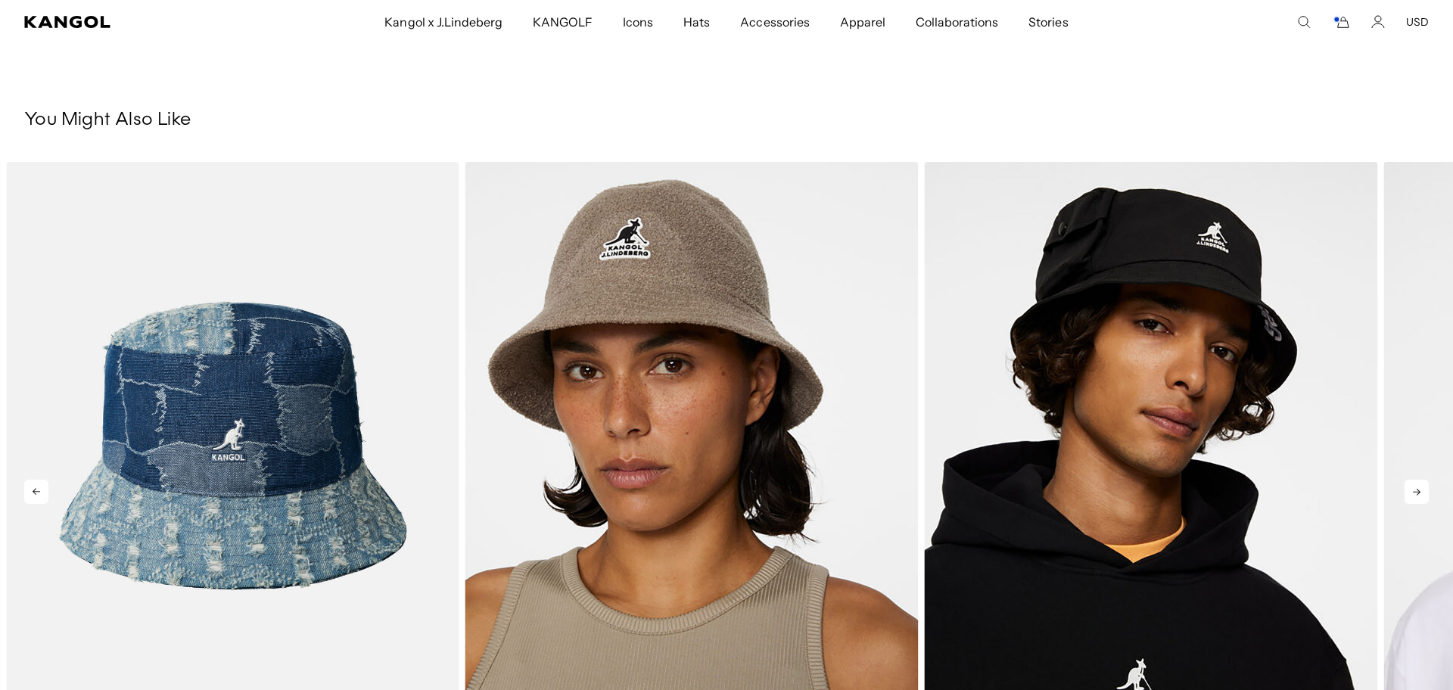
click at [1415, 494] on icon at bounding box center [1417, 492] width 24 height 24
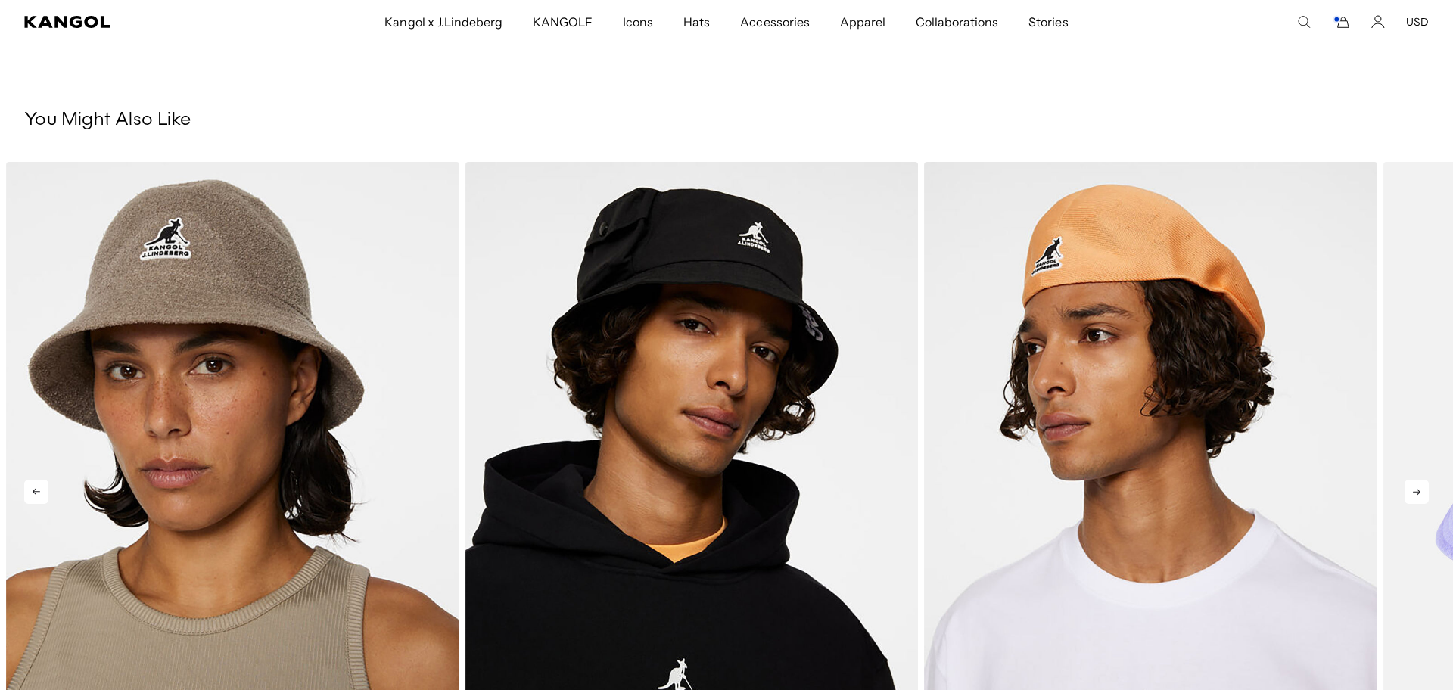
click at [1415, 494] on icon at bounding box center [1417, 492] width 24 height 24
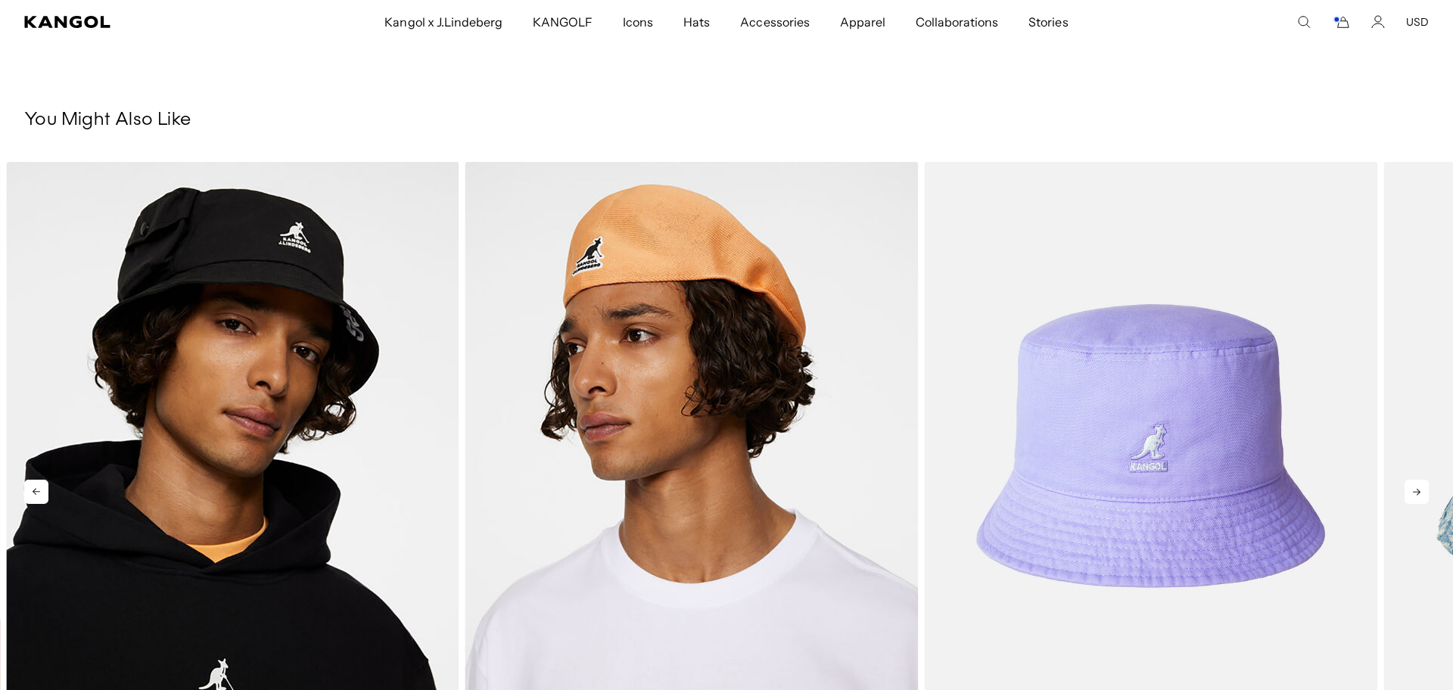
click at [1415, 494] on icon at bounding box center [1417, 492] width 24 height 24
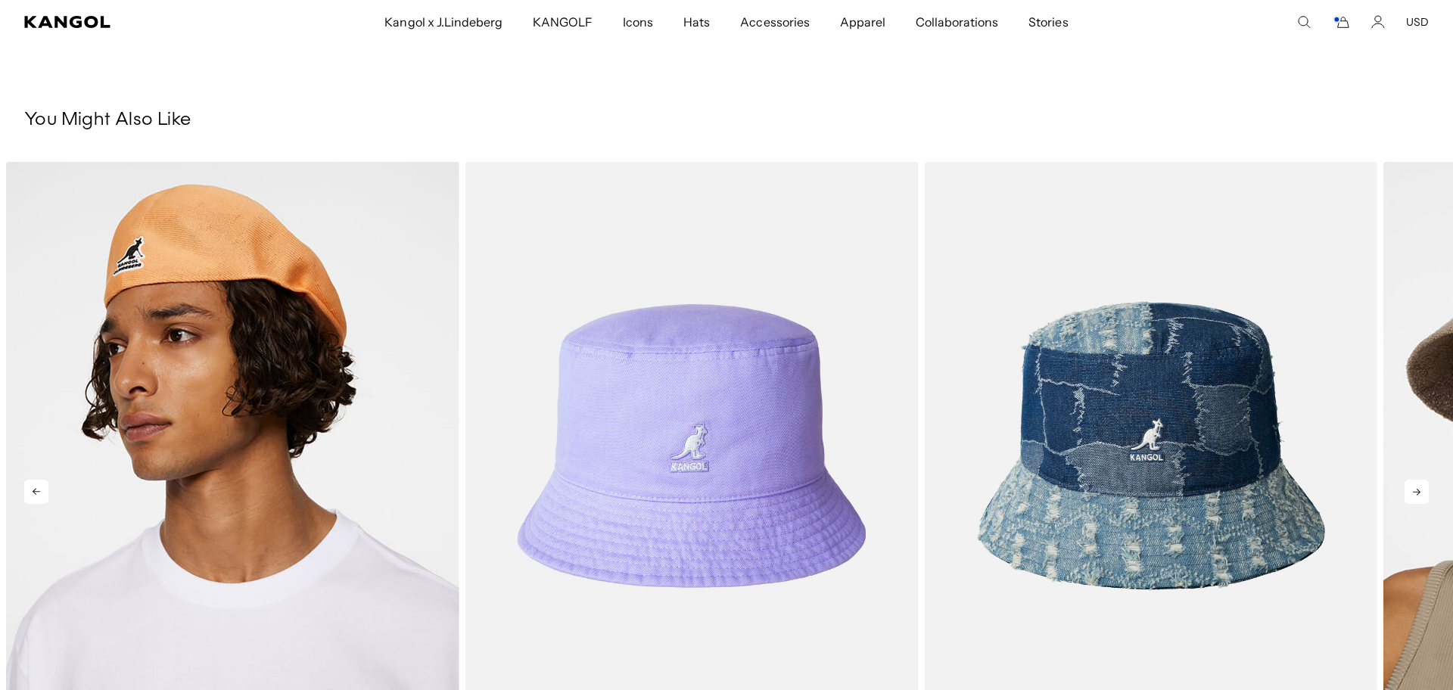
click at [1415, 494] on icon at bounding box center [1417, 492] width 24 height 24
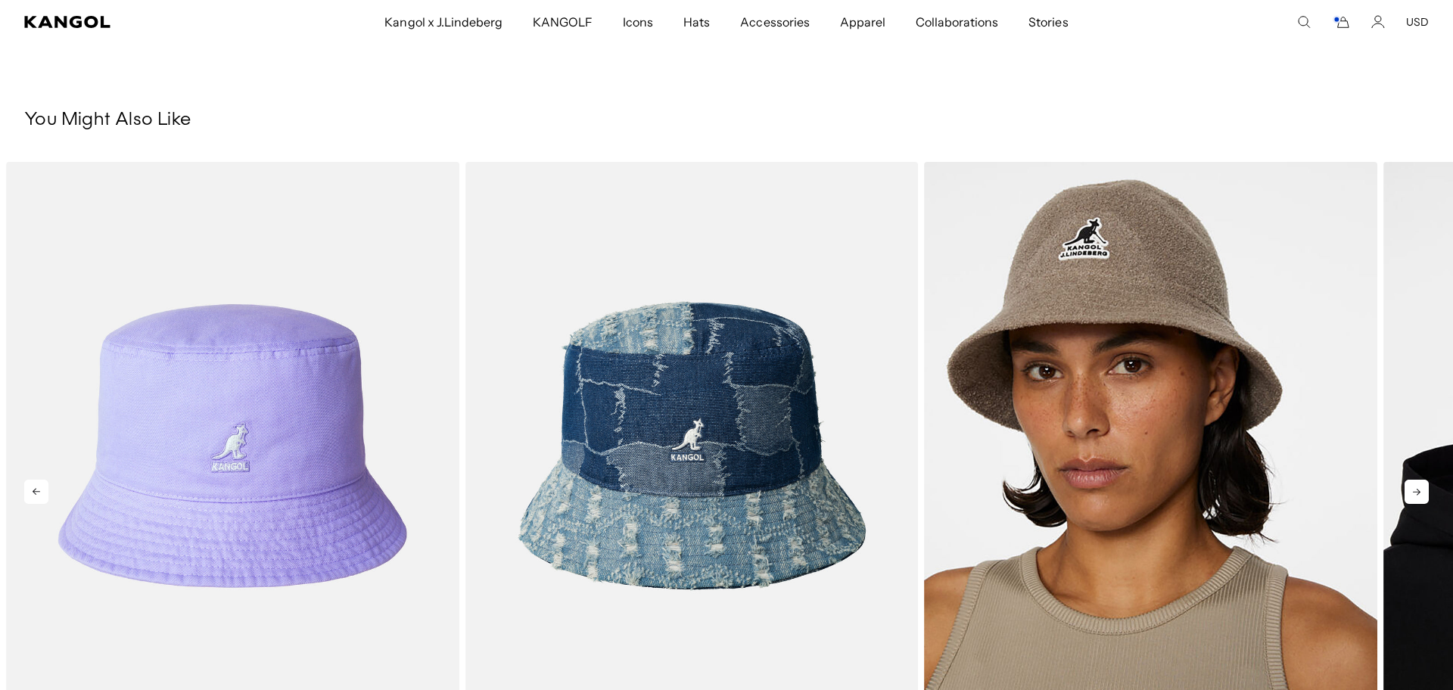
scroll to position [0, 0]
click at [1415, 494] on icon at bounding box center [1417, 492] width 24 height 24
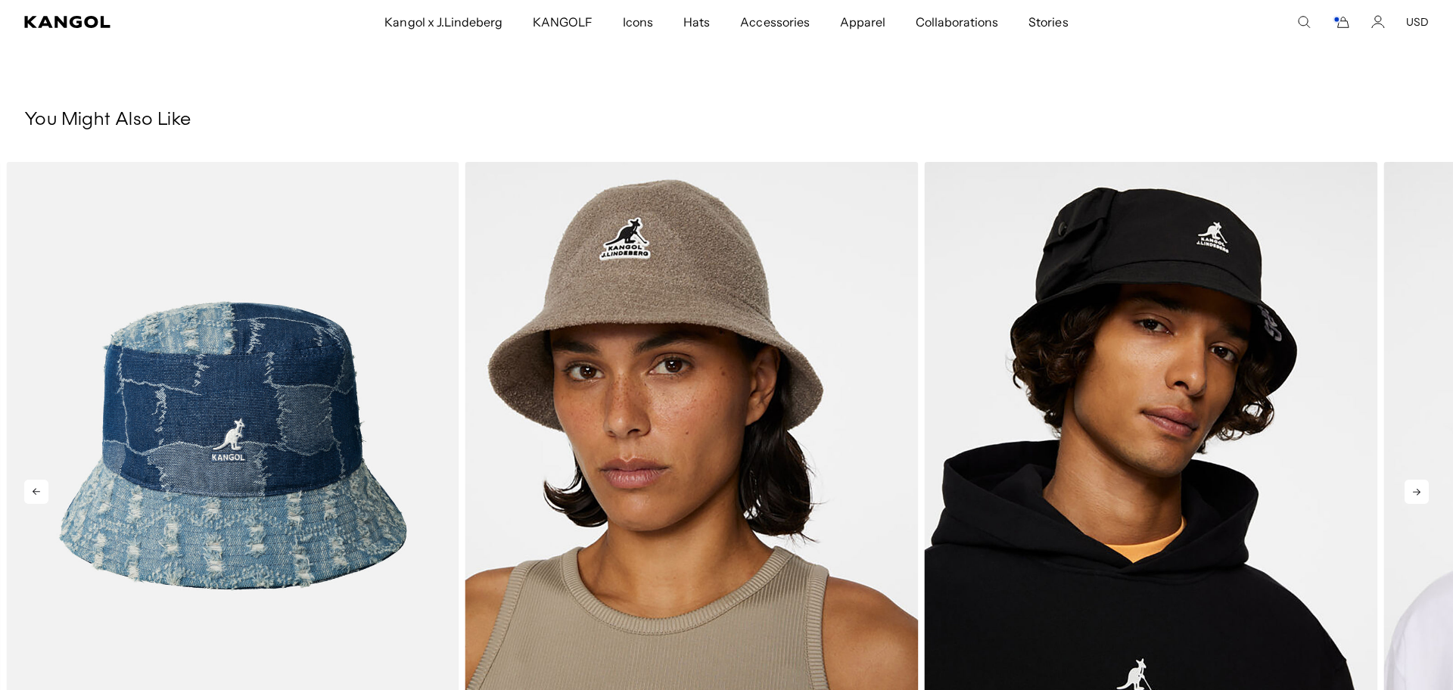
click at [1415, 494] on icon at bounding box center [1417, 492] width 24 height 24
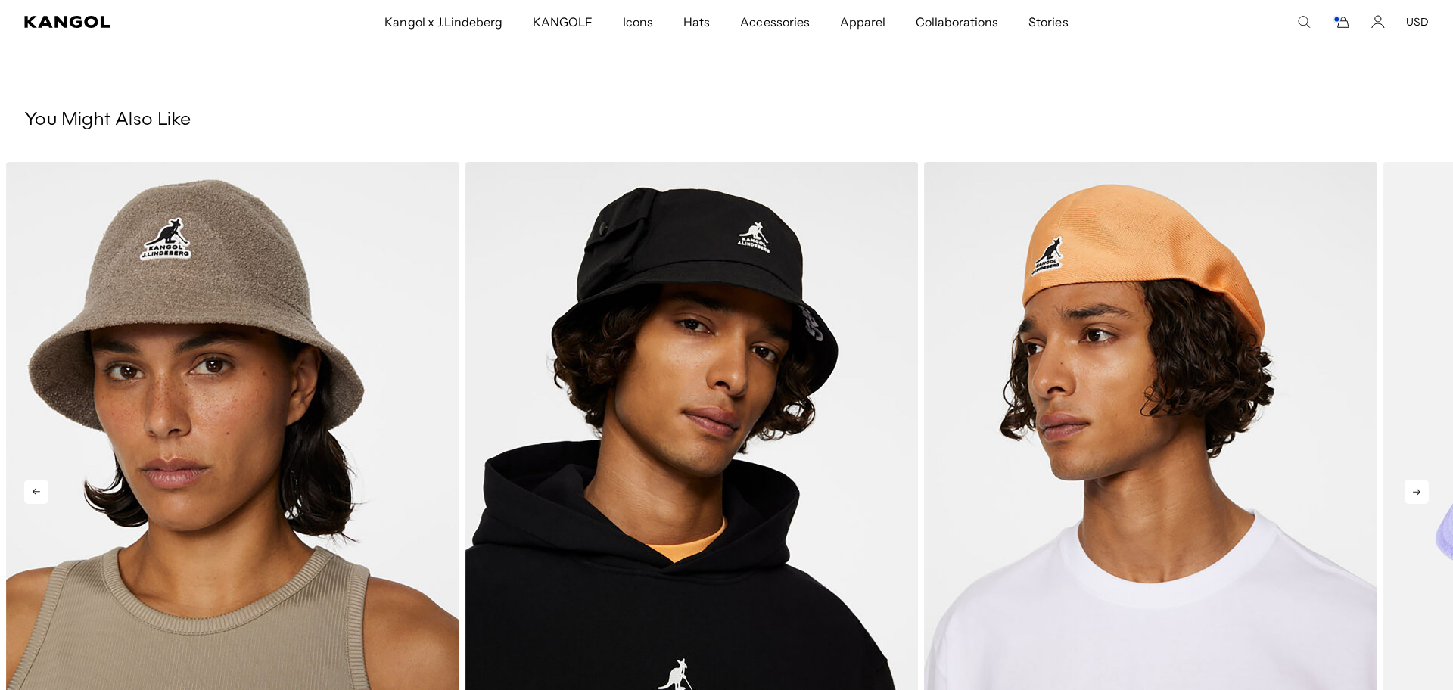
click at [1415, 494] on icon at bounding box center [1417, 492] width 24 height 24
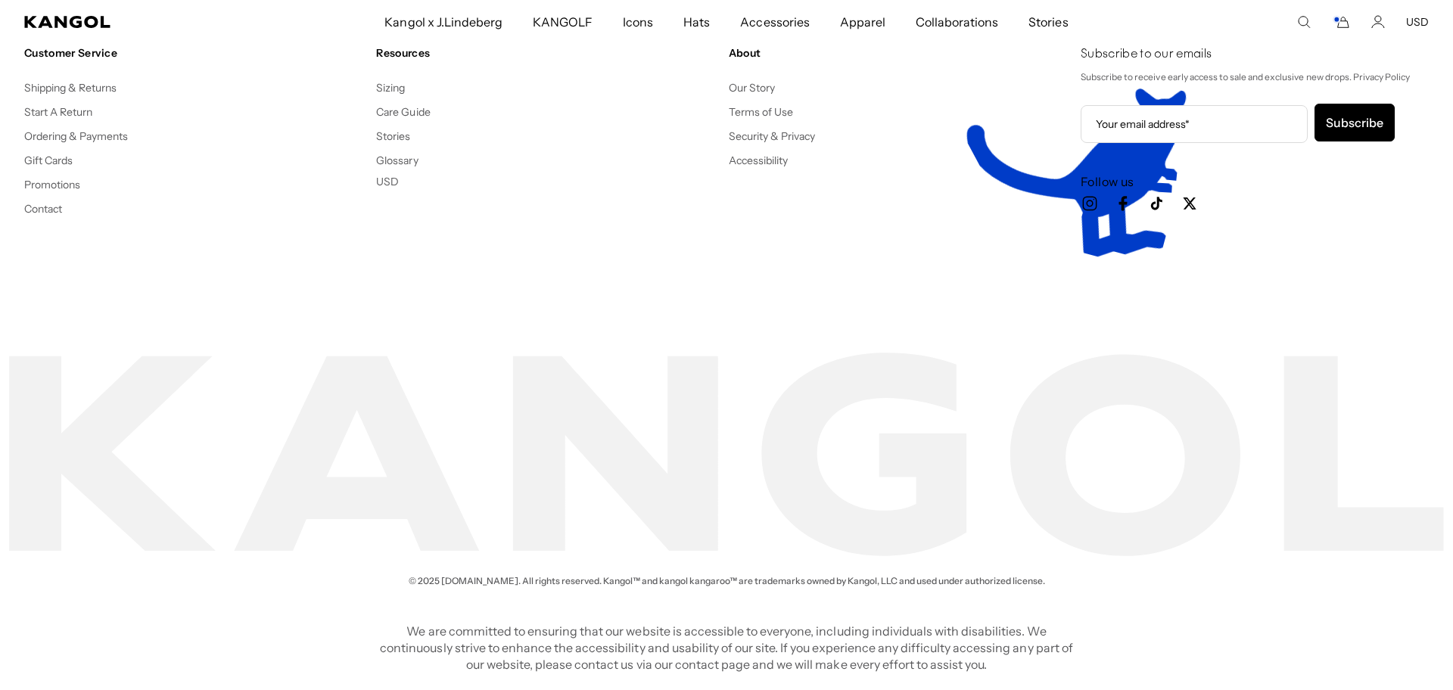
scroll to position [0, 312]
